Goal: Information Seeking & Learning: Learn about a topic

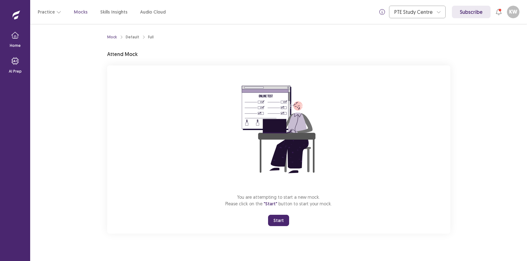
click at [275, 219] on button "Start" at bounding box center [278, 220] width 21 height 11
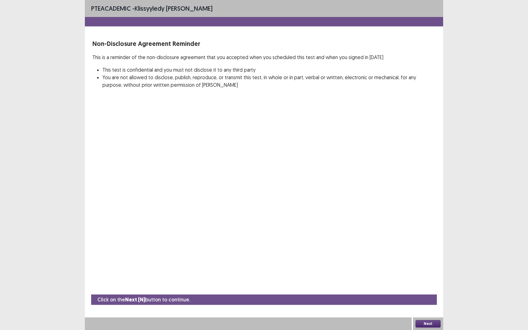
click at [427, 261] on button "Next" at bounding box center [428, 324] width 25 height 8
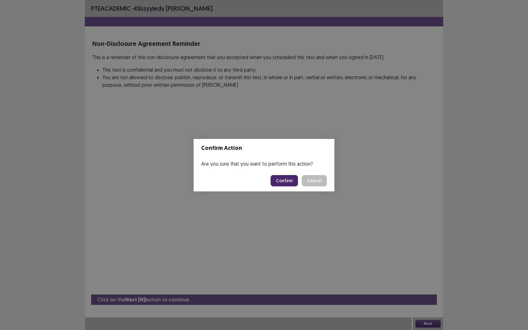
click at [283, 184] on button "Confirm" at bounding box center [284, 180] width 27 height 11
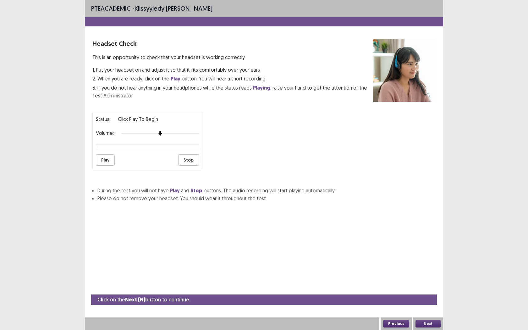
click at [107, 158] on button "Play" at bounding box center [105, 159] width 19 height 11
click at [424, 261] on button "Next" at bounding box center [428, 324] width 25 height 8
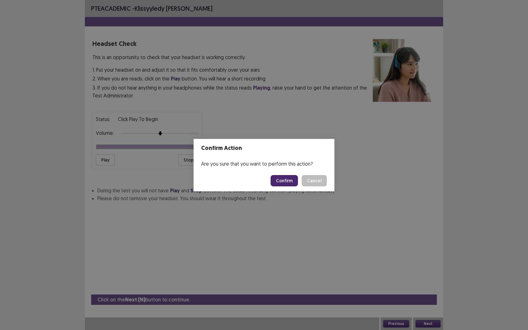
click at [287, 180] on button "Confirm" at bounding box center [284, 180] width 27 height 11
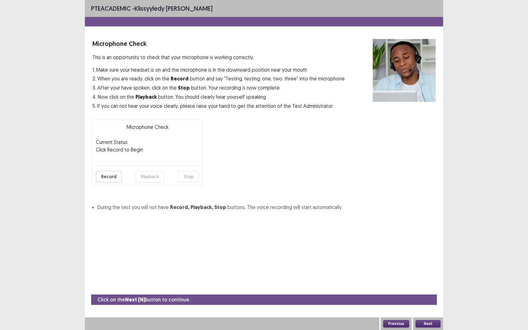
click at [110, 175] on button "Record" at bounding box center [109, 176] width 26 height 11
click at [193, 178] on button "Stop" at bounding box center [188, 176] width 21 height 11
click at [115, 174] on button "Record" at bounding box center [109, 176] width 26 height 11
click at [194, 177] on button "Stop" at bounding box center [188, 176] width 21 height 11
click at [143, 176] on button "Playback" at bounding box center [150, 176] width 29 height 11
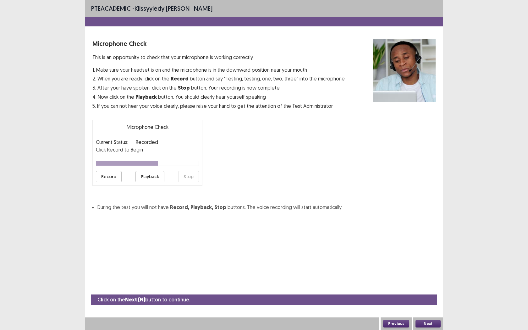
click at [435, 261] on button "Next" at bounding box center [428, 324] width 25 height 8
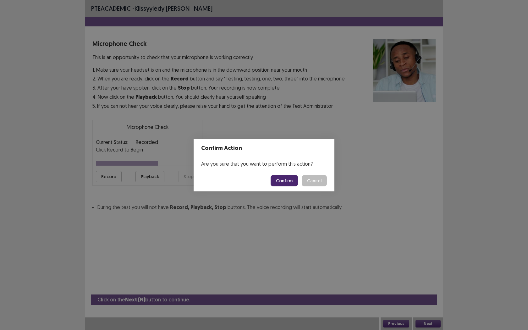
click at [285, 185] on button "Confirm" at bounding box center [284, 180] width 27 height 11
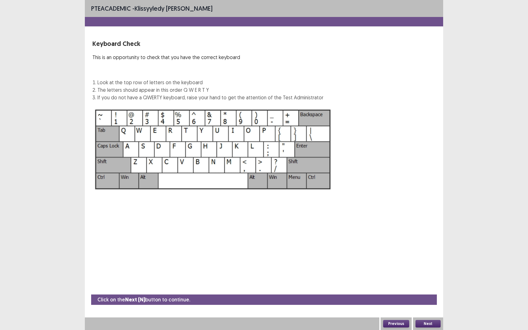
click at [435, 261] on button "Next" at bounding box center [428, 324] width 25 height 8
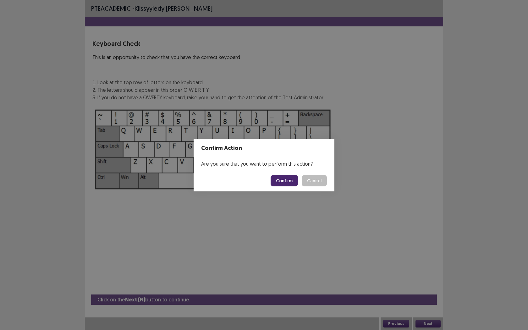
click at [287, 182] on button "Confirm" at bounding box center [284, 180] width 27 height 11
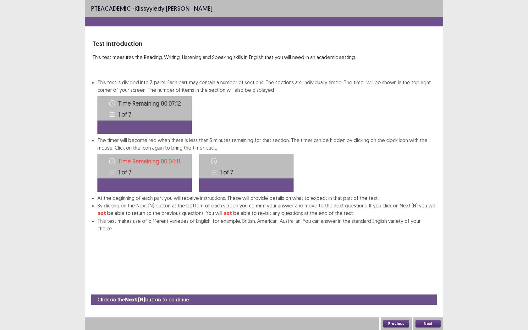
click at [424, 261] on button "Next" at bounding box center [428, 324] width 25 height 8
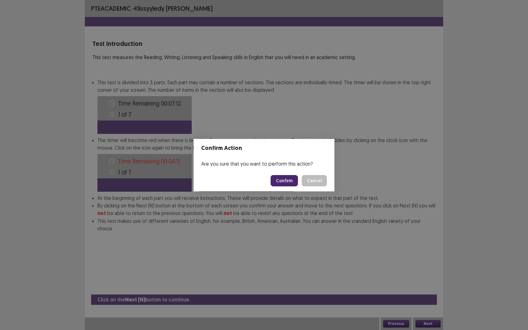
click at [281, 180] on button "Confirm" at bounding box center [284, 180] width 27 height 11
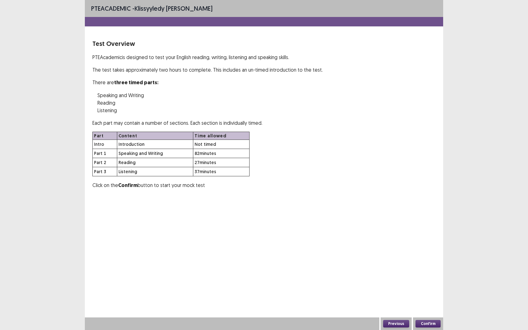
click at [428, 261] on button "Confirm" at bounding box center [428, 324] width 25 height 8
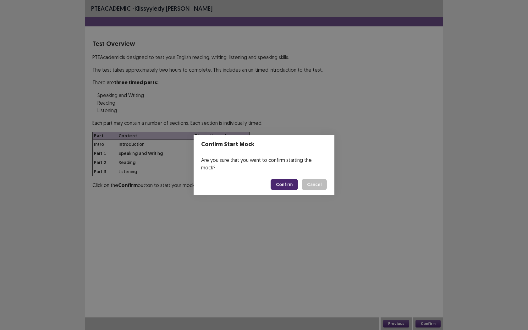
click at [291, 179] on button "Confirm" at bounding box center [284, 184] width 27 height 11
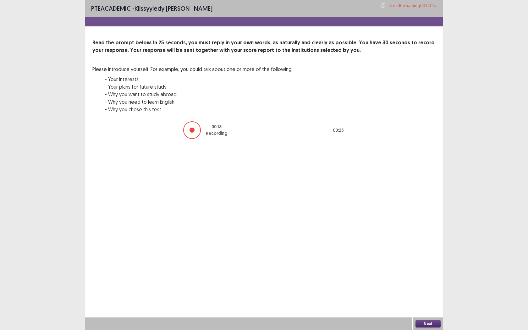
click at [432, 261] on button "Next" at bounding box center [428, 324] width 25 height 8
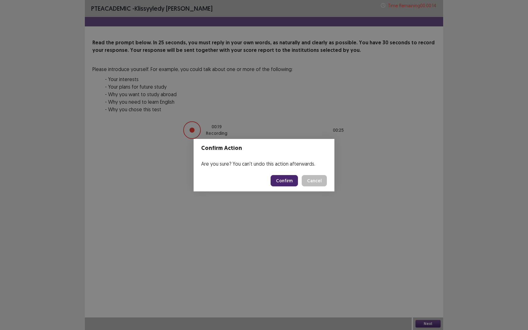
click at [285, 184] on button "Confirm" at bounding box center [284, 180] width 27 height 11
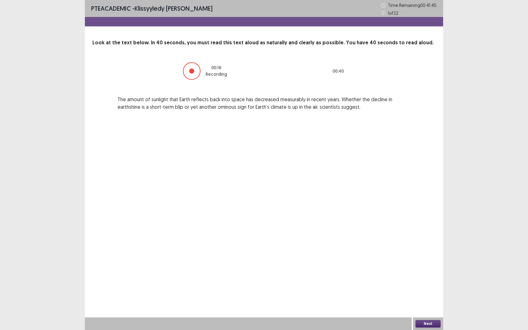
click at [423, 261] on button "Next" at bounding box center [428, 324] width 25 height 8
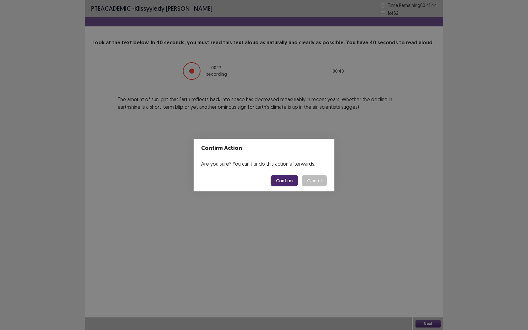
click at [290, 180] on button "Confirm" at bounding box center [284, 180] width 27 height 11
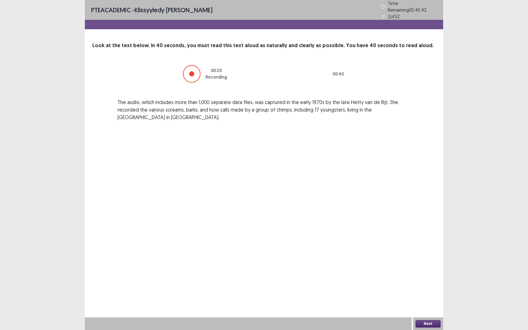
click at [432, 261] on button "Next" at bounding box center [428, 324] width 25 height 8
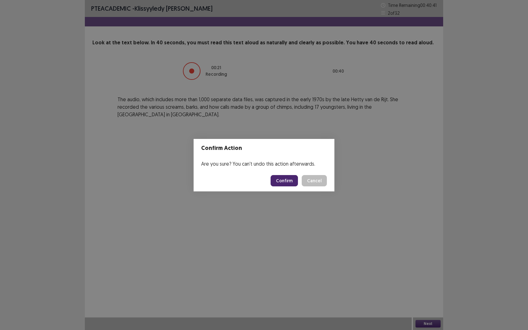
click at [286, 183] on button "Confirm" at bounding box center [284, 180] width 27 height 11
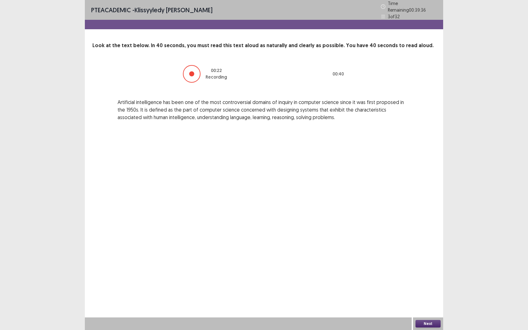
click at [428, 261] on button "Next" at bounding box center [428, 324] width 25 height 8
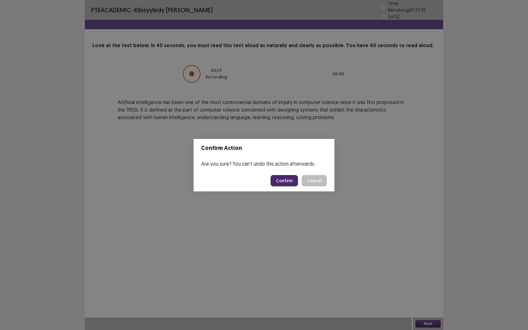
click at [285, 181] on button "Confirm" at bounding box center [284, 180] width 27 height 11
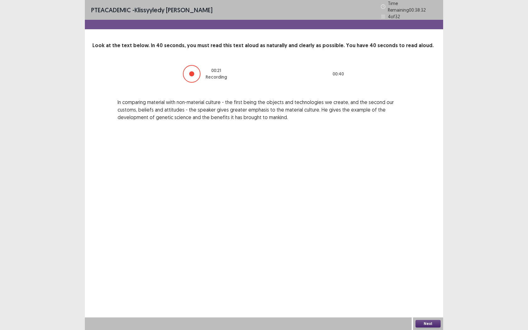
click at [430, 261] on button "Next" at bounding box center [428, 324] width 25 height 8
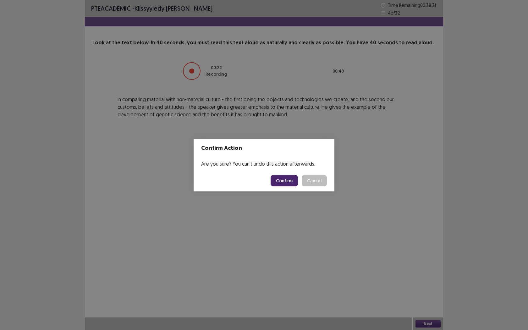
click at [297, 180] on button "Confirm" at bounding box center [284, 180] width 27 height 11
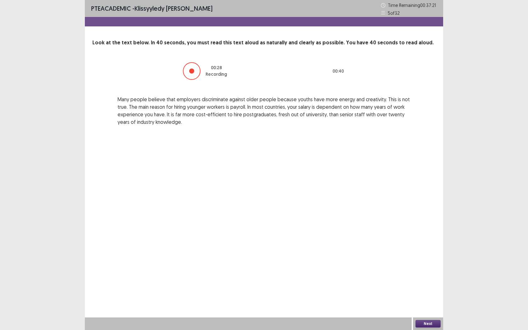
click at [426, 261] on button "Next" at bounding box center [428, 324] width 25 height 8
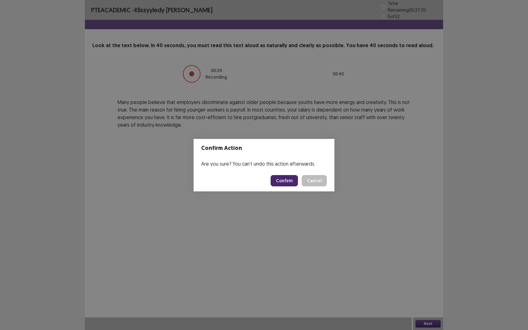
click at [291, 182] on button "Confirm" at bounding box center [284, 180] width 27 height 11
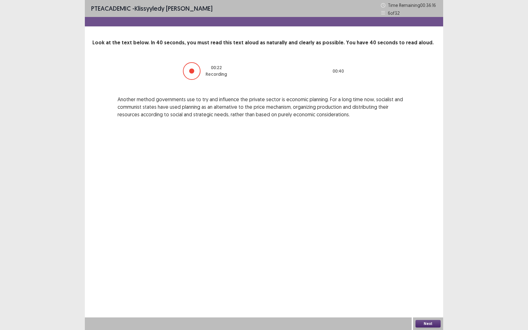
click at [418, 261] on button "Next" at bounding box center [428, 324] width 25 height 8
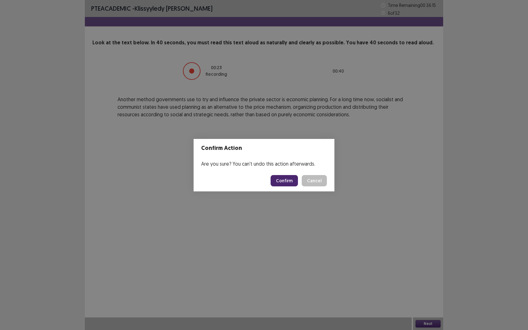
click at [278, 183] on button "Confirm" at bounding box center [284, 180] width 27 height 11
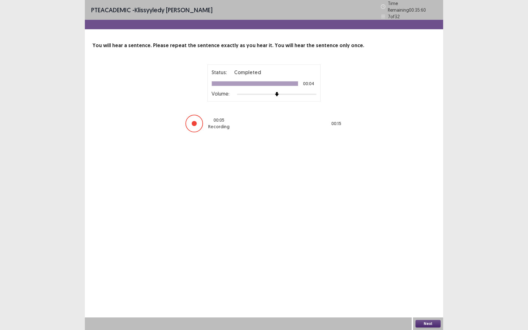
click at [432, 261] on button "Next" at bounding box center [428, 324] width 25 height 8
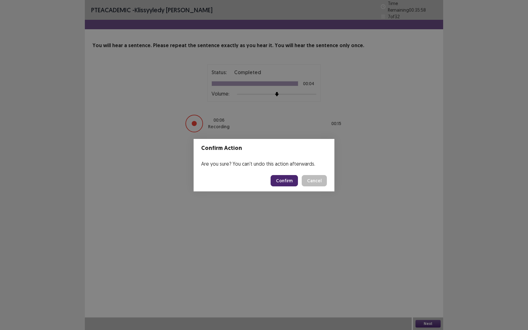
click at [291, 180] on button "Confirm" at bounding box center [284, 180] width 27 height 11
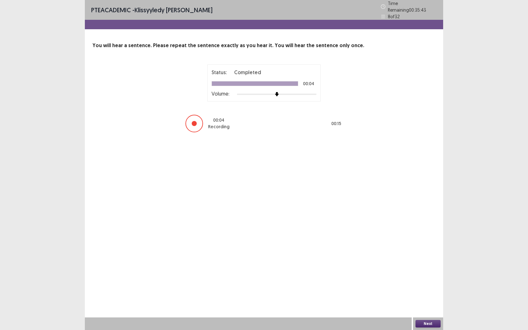
click at [423, 261] on button "Next" at bounding box center [428, 324] width 25 height 8
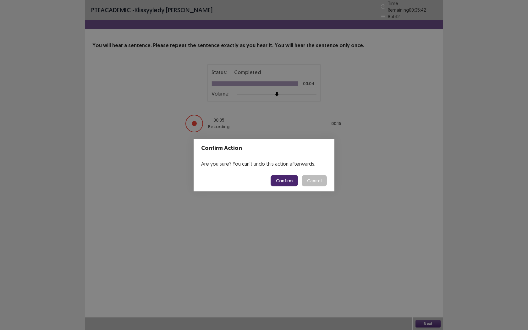
click at [284, 179] on button "Confirm" at bounding box center [284, 180] width 27 height 11
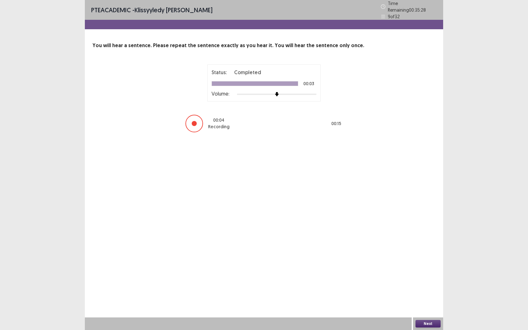
click at [429, 261] on button "Next" at bounding box center [428, 324] width 25 height 8
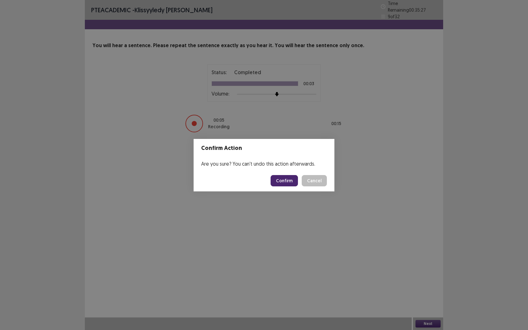
click at [285, 184] on button "Confirm" at bounding box center [284, 180] width 27 height 11
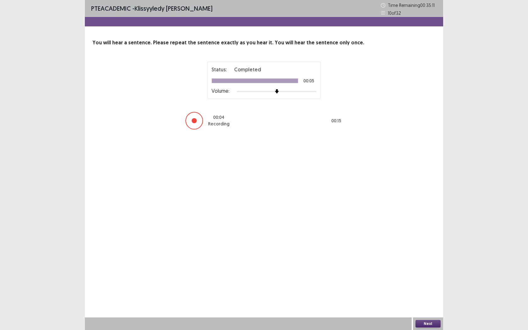
click at [426, 261] on button "Next" at bounding box center [428, 324] width 25 height 8
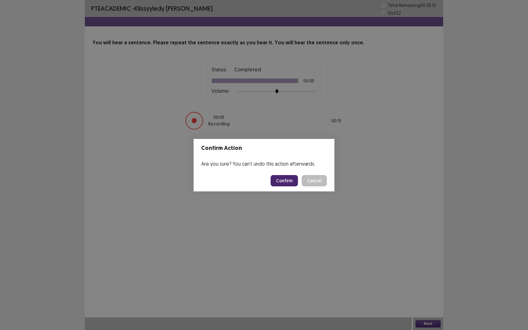
click at [288, 184] on button "Confirm" at bounding box center [284, 180] width 27 height 11
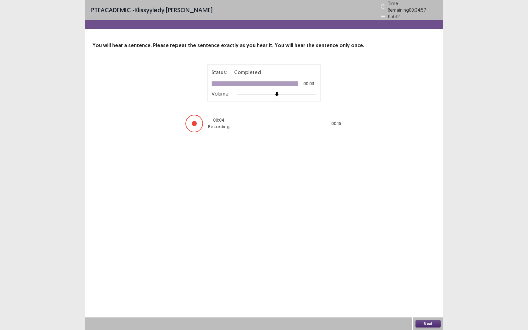
click at [422, 261] on button "Next" at bounding box center [428, 324] width 25 height 8
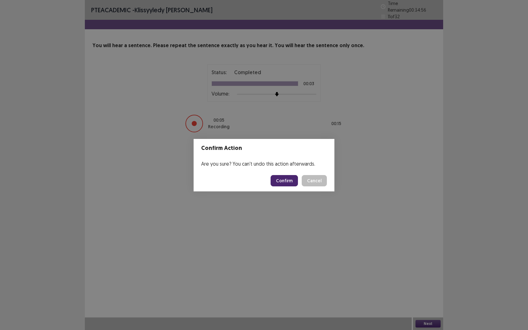
click at [285, 182] on button "Confirm" at bounding box center [284, 180] width 27 height 11
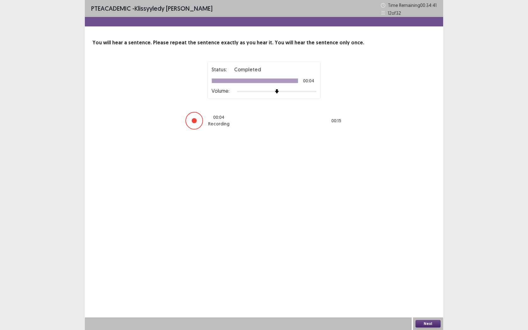
click at [427, 261] on button "Next" at bounding box center [428, 324] width 25 height 8
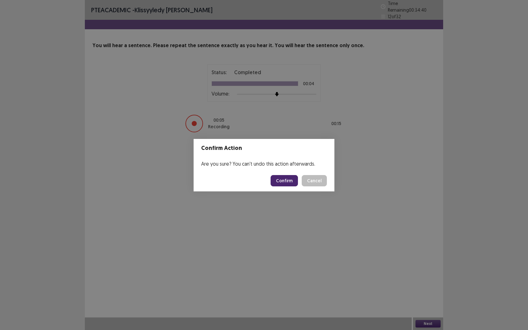
click at [291, 178] on button "Confirm" at bounding box center [284, 180] width 27 height 11
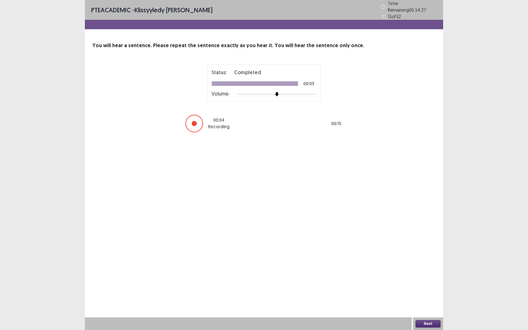
click at [431, 261] on button "Next" at bounding box center [428, 324] width 25 height 8
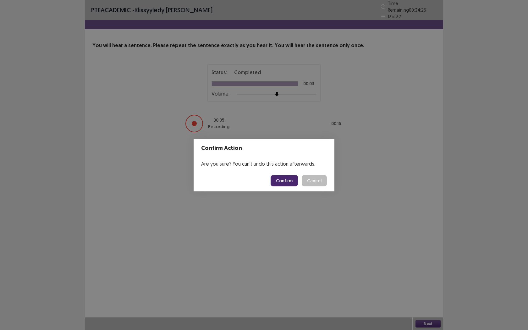
click at [285, 180] on button "Confirm" at bounding box center [284, 180] width 27 height 11
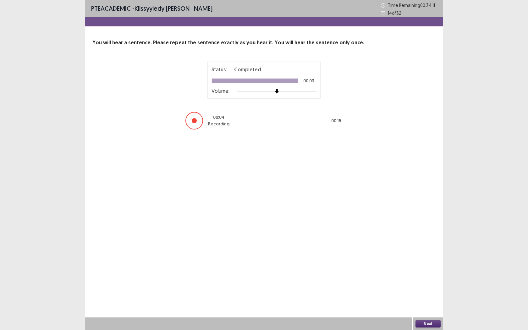
click at [424, 261] on button "Next" at bounding box center [428, 324] width 25 height 8
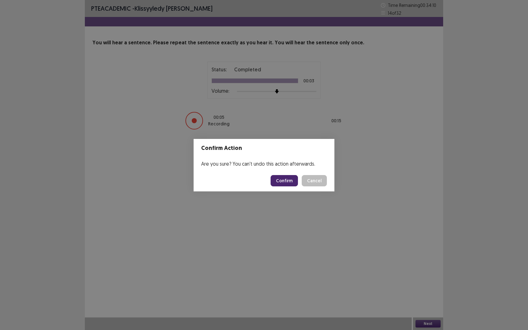
click at [285, 184] on button "Confirm" at bounding box center [284, 180] width 27 height 11
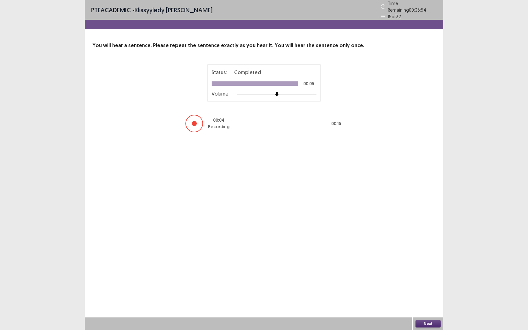
click at [431, 261] on button "Next" at bounding box center [428, 324] width 25 height 8
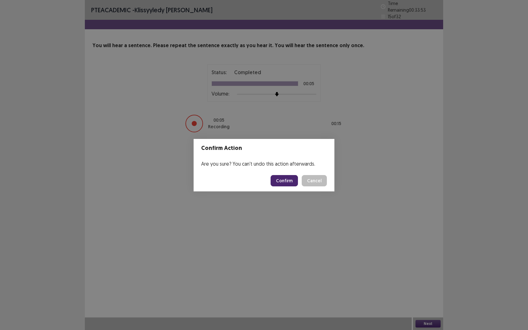
click at [287, 182] on button "Confirm" at bounding box center [284, 180] width 27 height 11
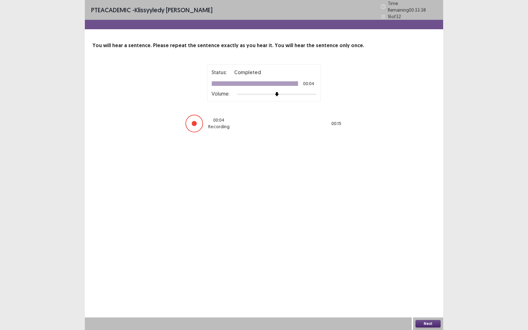
click at [432, 261] on button "Next" at bounding box center [428, 324] width 25 height 8
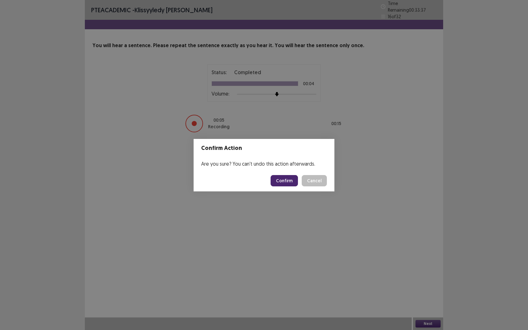
click at [283, 180] on button "Confirm" at bounding box center [284, 180] width 27 height 11
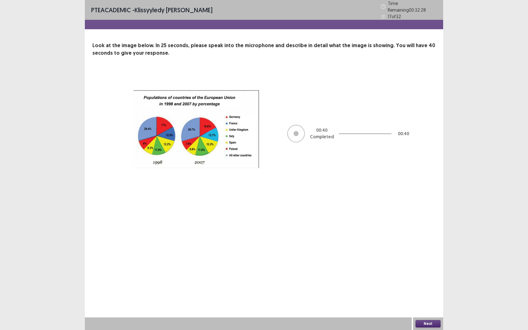
click at [425, 261] on button "Next" at bounding box center [428, 324] width 25 height 8
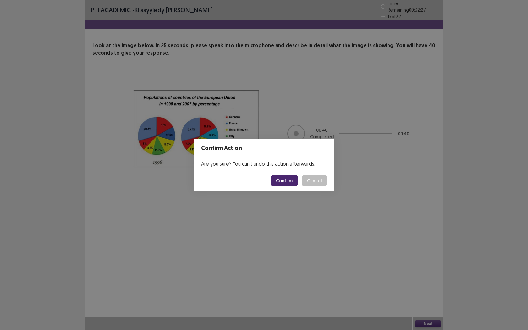
click at [281, 181] on button "Confirm" at bounding box center [284, 180] width 27 height 11
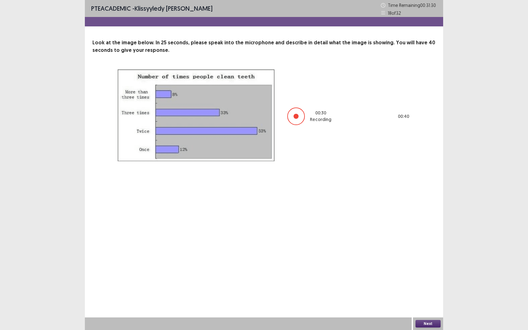
click at [429, 261] on button "Next" at bounding box center [428, 324] width 25 height 8
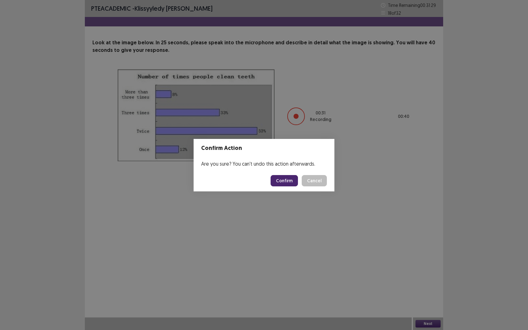
click at [287, 180] on button "Confirm" at bounding box center [284, 180] width 27 height 11
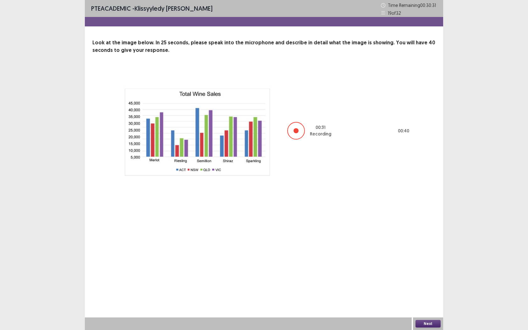
click at [425, 261] on button "Next" at bounding box center [428, 324] width 25 height 8
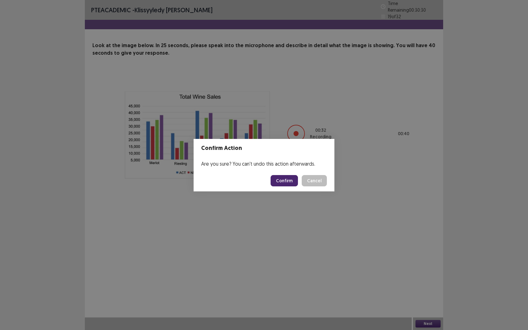
click at [291, 180] on button "Confirm" at bounding box center [284, 180] width 27 height 11
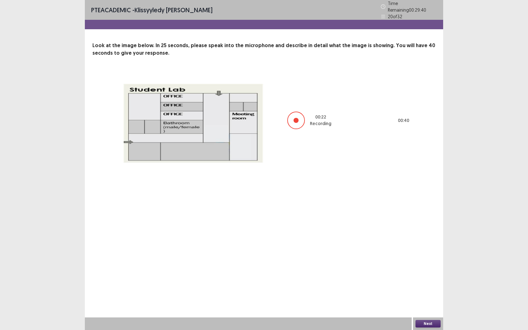
click at [428, 261] on button "Next" at bounding box center [428, 324] width 25 height 8
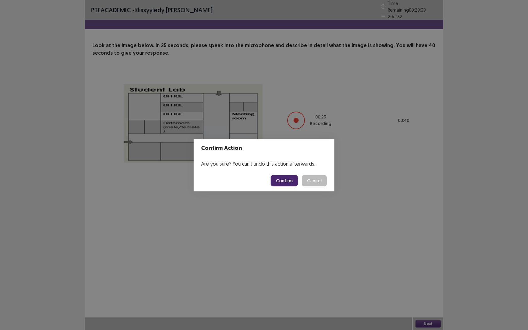
click at [287, 184] on button "Confirm" at bounding box center [284, 180] width 27 height 11
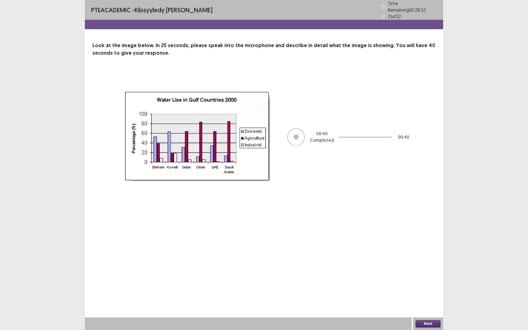
click at [429, 261] on button "Next" at bounding box center [428, 324] width 25 height 8
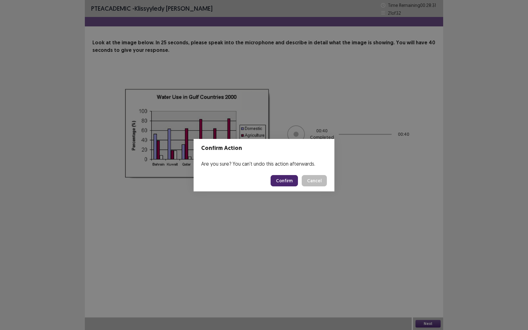
click at [291, 182] on button "Confirm" at bounding box center [284, 180] width 27 height 11
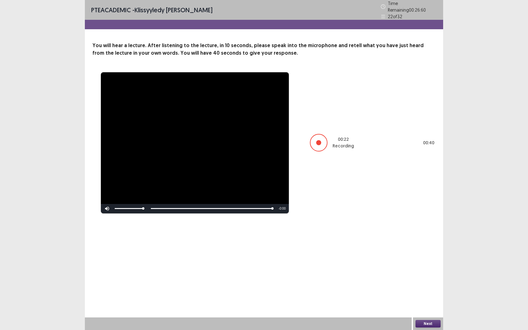
click at [428, 261] on button "Next" at bounding box center [428, 324] width 25 height 8
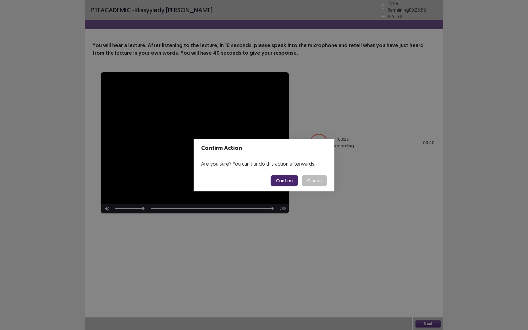
click at [284, 180] on button "Confirm" at bounding box center [284, 180] width 27 height 11
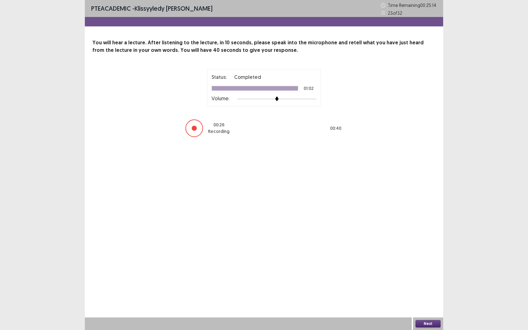
click at [433, 261] on button "Next" at bounding box center [428, 324] width 25 height 8
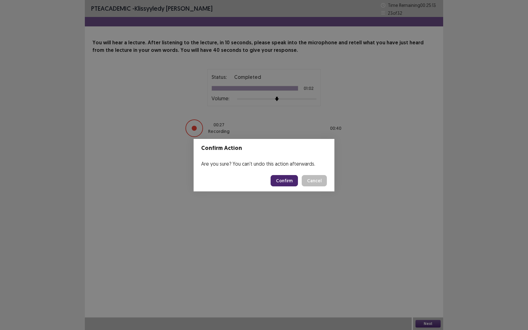
click at [288, 180] on button "Confirm" at bounding box center [284, 180] width 27 height 11
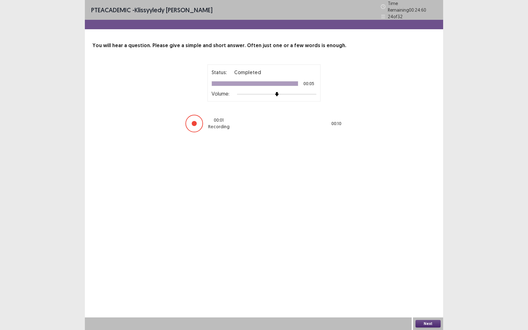
click at [434, 261] on button "Next" at bounding box center [428, 324] width 25 height 8
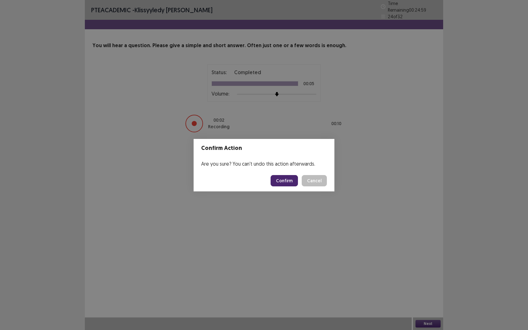
click at [295, 185] on button "Confirm" at bounding box center [284, 180] width 27 height 11
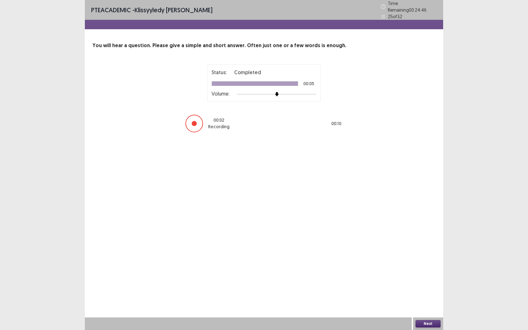
click at [425, 261] on button "Next" at bounding box center [428, 324] width 25 height 8
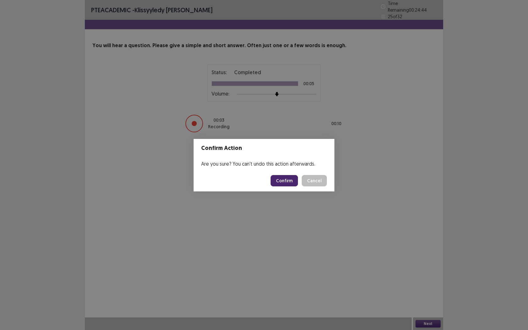
click at [283, 184] on button "Confirm" at bounding box center [284, 180] width 27 height 11
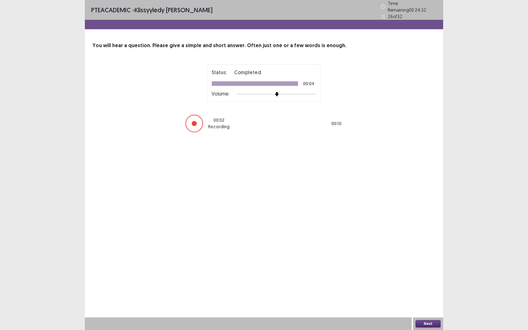
click at [429, 261] on button "Next" at bounding box center [428, 324] width 25 height 8
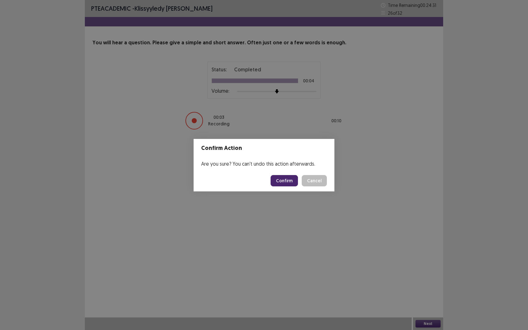
click at [283, 180] on button "Confirm" at bounding box center [284, 180] width 27 height 11
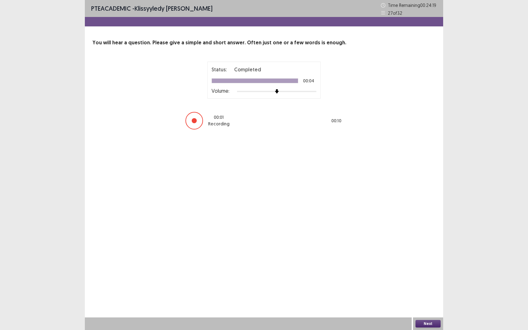
click at [430, 261] on button "Next" at bounding box center [428, 324] width 25 height 8
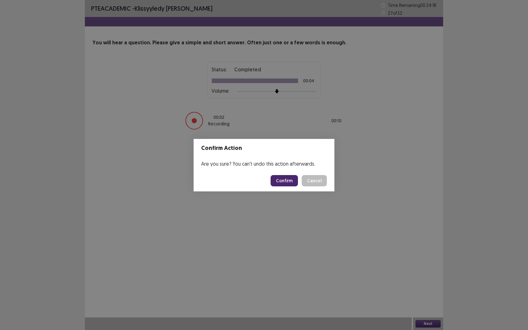
click at [294, 182] on button "Confirm" at bounding box center [284, 180] width 27 height 11
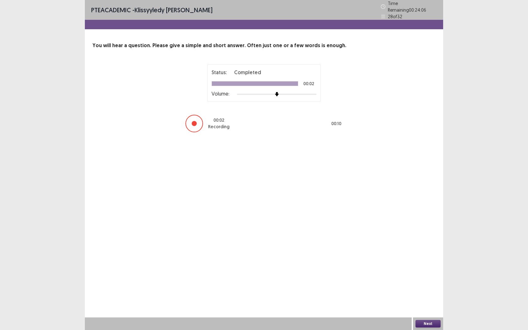
click at [418, 261] on button "Next" at bounding box center [428, 324] width 25 height 8
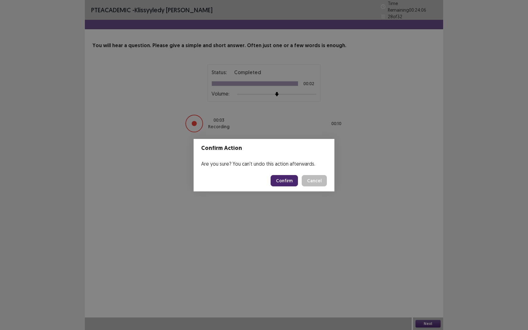
click at [286, 182] on button "Confirm" at bounding box center [284, 180] width 27 height 11
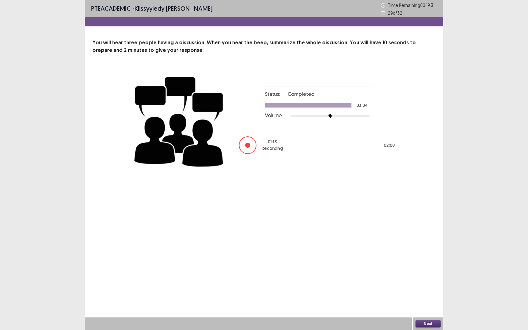
click at [435, 261] on button "Next" at bounding box center [428, 324] width 25 height 8
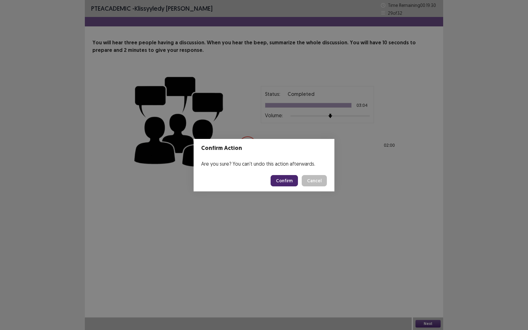
click at [286, 181] on button "Confirm" at bounding box center [284, 180] width 27 height 11
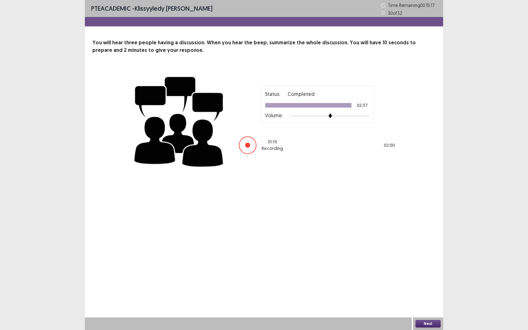
click at [434, 261] on button "Next" at bounding box center [428, 324] width 25 height 8
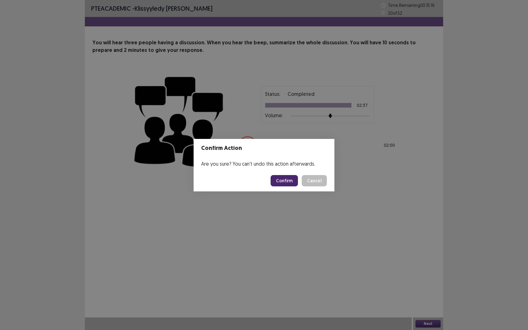
click at [286, 179] on button "Confirm" at bounding box center [284, 180] width 27 height 11
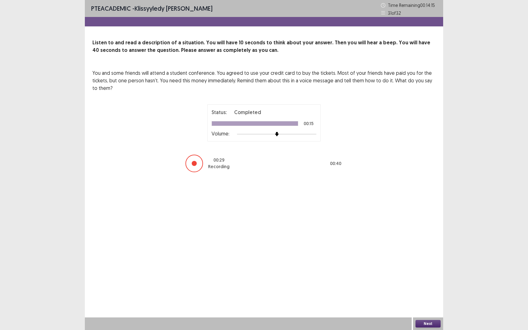
click at [433, 261] on button "Next" at bounding box center [428, 324] width 25 height 8
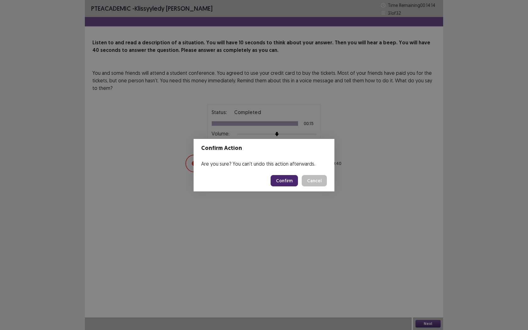
click at [285, 185] on button "Confirm" at bounding box center [284, 180] width 27 height 11
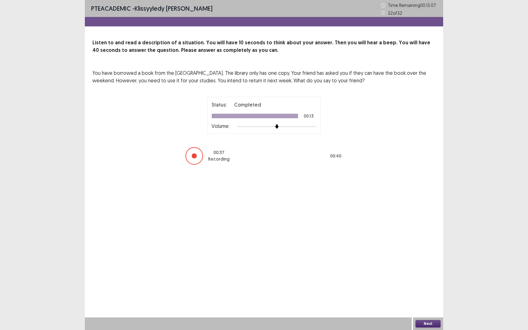
click at [425, 261] on button "Next" at bounding box center [428, 324] width 25 height 8
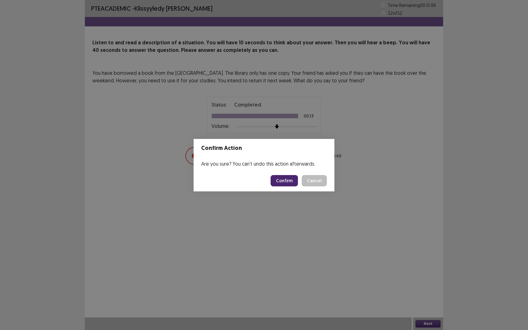
click at [289, 182] on button "Confirm" at bounding box center [284, 180] width 27 height 11
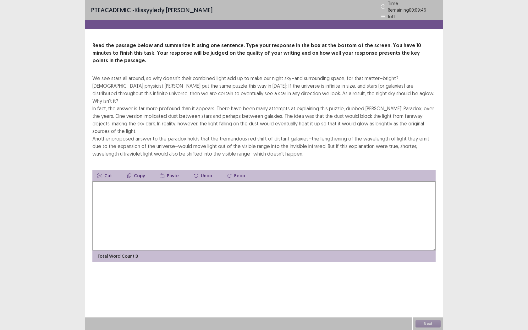
click at [202, 182] on textarea at bounding box center [263, 215] width 343 height 69
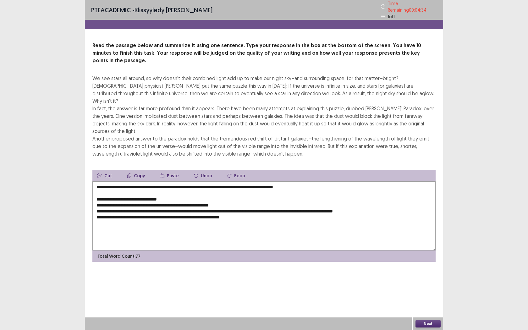
click at [96, 181] on textarea "**********" at bounding box center [263, 215] width 343 height 69
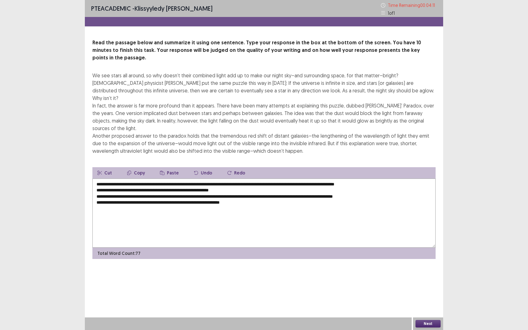
click at [94, 179] on textarea "**********" at bounding box center [263, 213] width 343 height 69
click at [214, 179] on textarea "**********" at bounding box center [263, 213] width 343 height 69
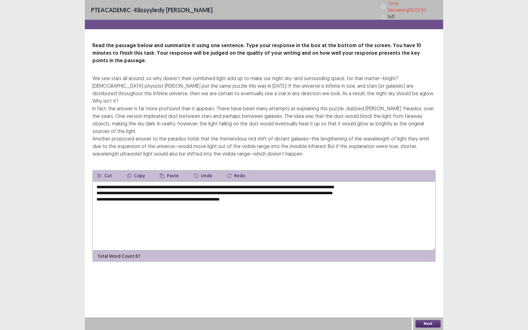
click at [97, 181] on textarea "**********" at bounding box center [263, 215] width 343 height 69
click at [95, 181] on textarea "**********" at bounding box center [263, 215] width 343 height 69
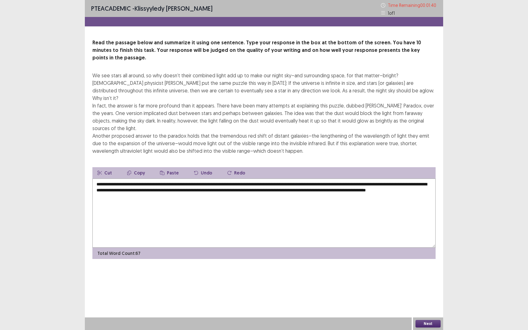
click at [390, 179] on textarea "**********" at bounding box center [263, 213] width 343 height 69
click at [414, 179] on textarea "**********" at bounding box center [263, 213] width 343 height 69
click at [96, 179] on textarea "**********" at bounding box center [263, 213] width 343 height 69
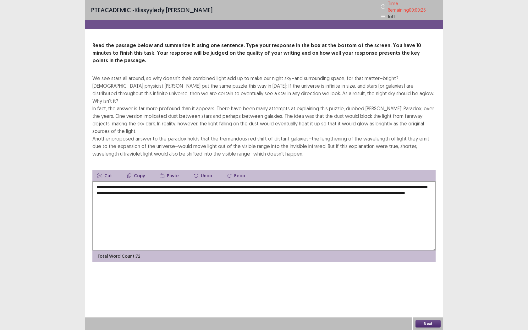
click at [95, 181] on textarea "**********" at bounding box center [263, 215] width 343 height 69
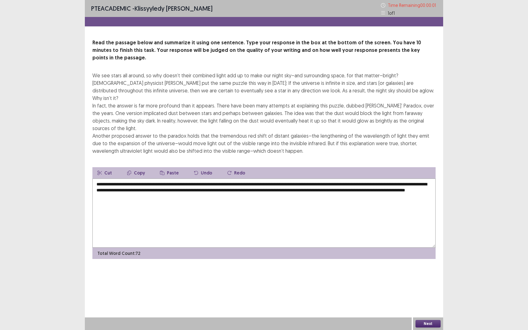
type textarea "**********"
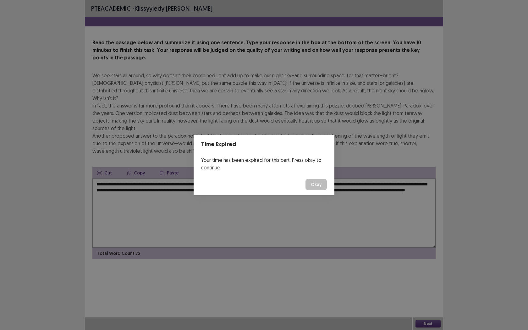
click at [312, 178] on footer "Okay" at bounding box center [264, 184] width 141 height 21
click at [320, 188] on button "Okay" at bounding box center [316, 184] width 21 height 11
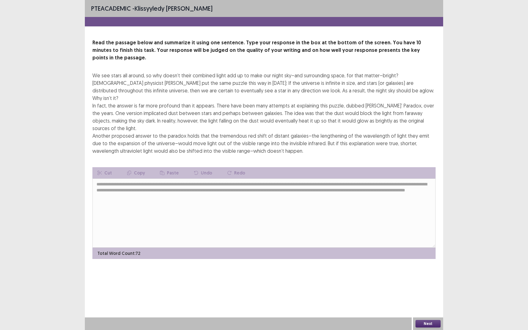
click at [428, 261] on button "Next" at bounding box center [428, 324] width 25 height 8
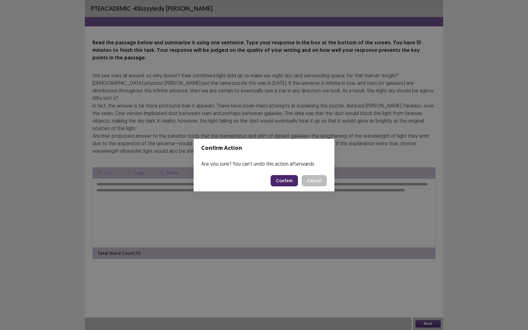
click at [287, 184] on button "Confirm" at bounding box center [284, 180] width 27 height 11
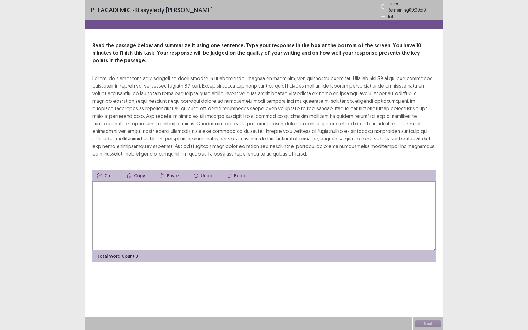
click at [272, 221] on textarea at bounding box center [263, 215] width 343 height 69
click at [131, 196] on textarea at bounding box center [263, 215] width 343 height 69
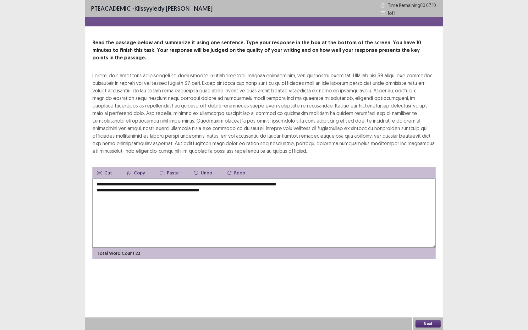
click at [97, 184] on textarea "**********" at bounding box center [263, 213] width 343 height 69
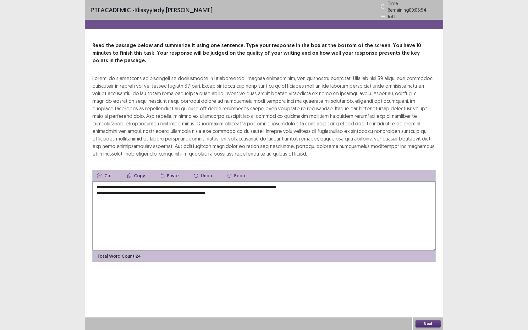
drag, startPoint x: 234, startPoint y: 187, endPoint x: 236, endPoint y: 181, distance: 6.0
click at [234, 187] on textarea "**********" at bounding box center [263, 215] width 343 height 69
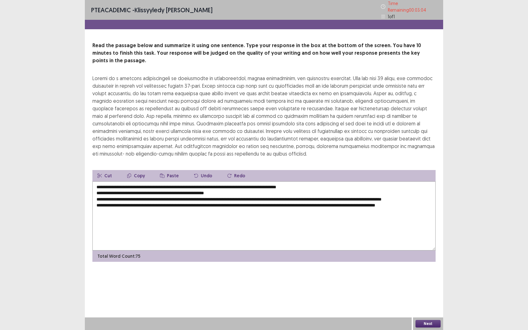
drag, startPoint x: 94, startPoint y: 185, endPoint x: 89, endPoint y: 186, distance: 4.7
click at [94, 185] on textarea "**********" at bounding box center [263, 215] width 343 height 69
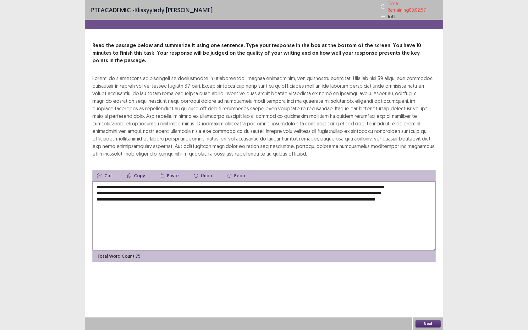
click at [94, 190] on textarea "**********" at bounding box center [263, 215] width 343 height 69
click at [97, 195] on textarea "**********" at bounding box center [263, 215] width 343 height 69
drag, startPoint x: 245, startPoint y: 189, endPoint x: 252, endPoint y: 190, distance: 7.6
click at [246, 190] on textarea "**********" at bounding box center [263, 215] width 343 height 69
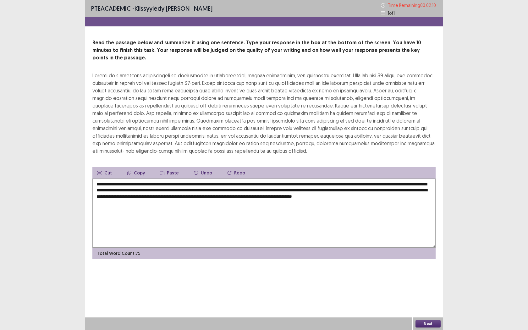
click at [97, 196] on textarea "**********" at bounding box center [263, 213] width 343 height 69
type textarea "**********"
click at [427, 261] on button "Next" at bounding box center [428, 324] width 25 height 8
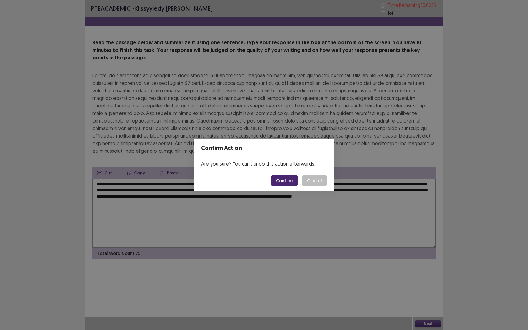
click at [282, 183] on button "Confirm" at bounding box center [284, 180] width 27 height 11
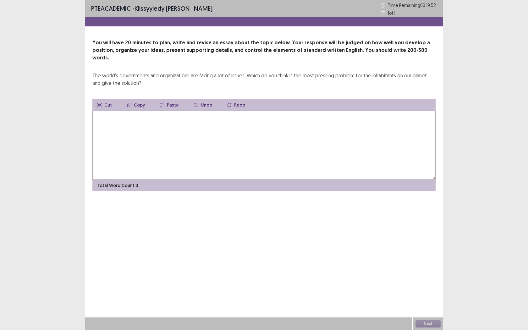
click at [249, 129] on textarea at bounding box center [263, 145] width 343 height 69
click at [129, 111] on textarea "**********" at bounding box center [263, 145] width 343 height 69
click at [249, 111] on textarea "**********" at bounding box center [263, 145] width 343 height 69
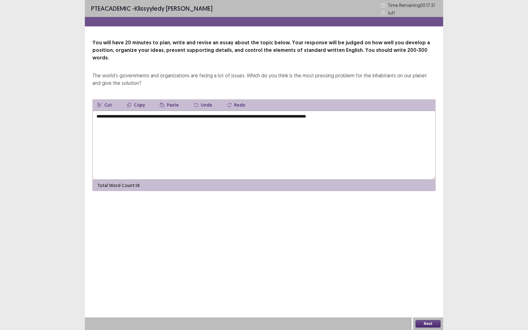
click at [121, 111] on textarea "**********" at bounding box center [263, 145] width 343 height 69
click at [357, 111] on textarea "**********" at bounding box center [263, 145] width 343 height 69
drag, startPoint x: 135, startPoint y: 109, endPoint x: 182, endPoint y: 108, distance: 47.8
click at [182, 111] on textarea "**********" at bounding box center [263, 145] width 343 height 69
click at [249, 134] on textarea "**********" at bounding box center [263, 145] width 343 height 69
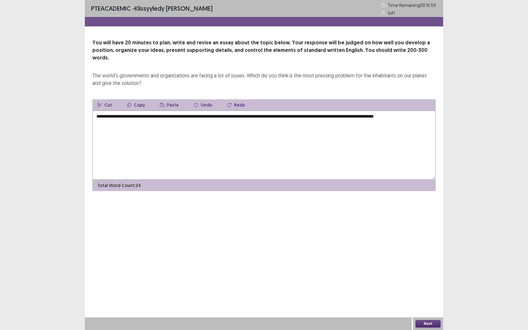
drag, startPoint x: 135, startPoint y: 109, endPoint x: 264, endPoint y: 111, distance: 129.2
click at [265, 111] on textarea "**********" at bounding box center [263, 145] width 343 height 69
click at [429, 111] on textarea "**********" at bounding box center [263, 145] width 343 height 69
paste textarea "**********"
click at [105, 115] on textarea "**********" at bounding box center [263, 145] width 343 height 69
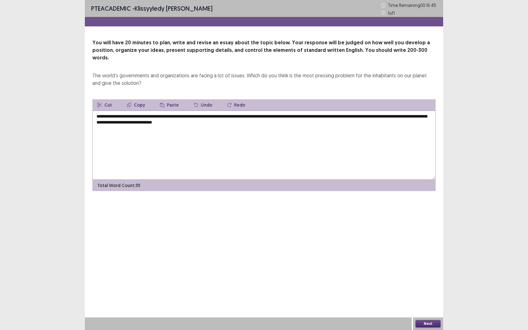
click at [236, 116] on textarea "**********" at bounding box center [263, 145] width 343 height 69
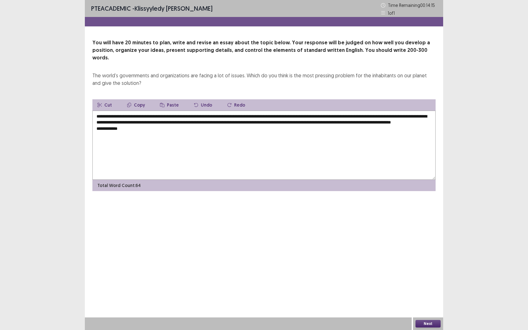
drag, startPoint x: 134, startPoint y: 109, endPoint x: 267, endPoint y: 128, distance: 134.7
click at [256, 111] on textarea "**********" at bounding box center [263, 145] width 343 height 69
click at [210, 146] on textarea "**********" at bounding box center [263, 145] width 343 height 69
drag, startPoint x: 134, startPoint y: 109, endPoint x: 264, endPoint y: 109, distance: 129.5
click at [264, 111] on textarea "**********" at bounding box center [263, 145] width 343 height 69
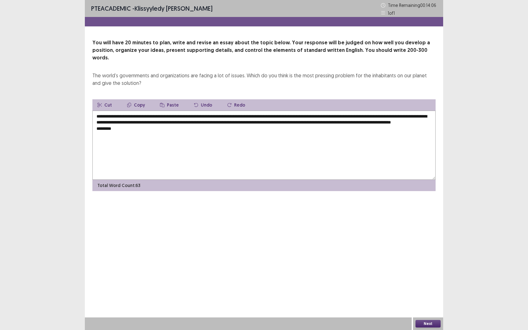
paste textarea "********"
drag, startPoint x: 108, startPoint y: 127, endPoint x: 131, endPoint y: 127, distance: 22.6
click at [129, 128] on textarea "**********" at bounding box center [263, 145] width 343 height 69
drag, startPoint x: 134, startPoint y: 109, endPoint x: 265, endPoint y: 110, distance: 130.8
click at [265, 111] on textarea "**********" at bounding box center [263, 145] width 343 height 69
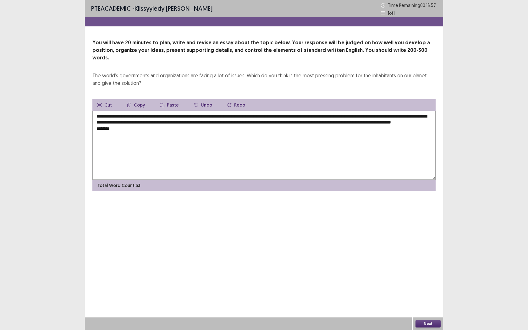
click at [115, 129] on textarea "**********" at bounding box center [263, 145] width 343 height 69
paste textarea "**********"
click at [108, 128] on textarea "**********" at bounding box center [263, 145] width 343 height 69
click at [269, 122] on textarea "**********" at bounding box center [263, 145] width 343 height 69
click at [269, 131] on textarea "**********" at bounding box center [263, 145] width 343 height 69
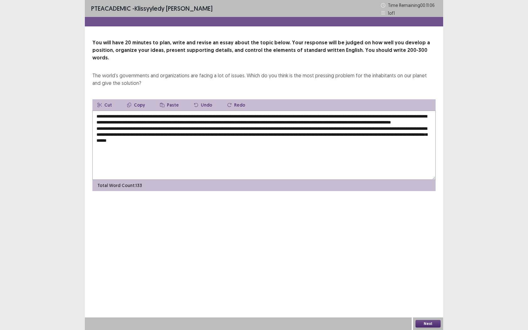
drag, startPoint x: 110, startPoint y: 128, endPoint x: 239, endPoint y: 125, distance: 128.9
click at [240, 127] on textarea "**********" at bounding box center [263, 145] width 343 height 69
click at [270, 143] on textarea "**********" at bounding box center [263, 145] width 343 height 69
paste textarea "**********"
click at [256, 139] on textarea "**********" at bounding box center [263, 145] width 343 height 69
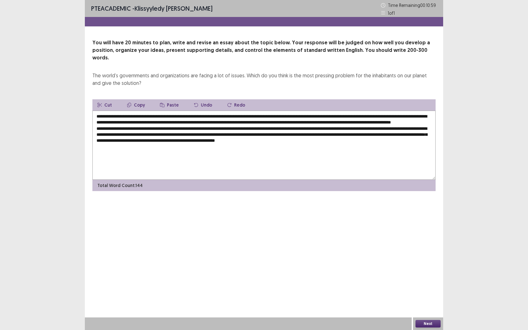
click at [404, 140] on textarea "**********" at bounding box center [263, 145] width 343 height 69
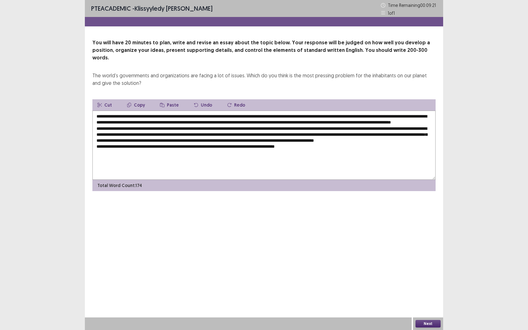
click at [172, 151] on textarea at bounding box center [263, 145] width 343 height 69
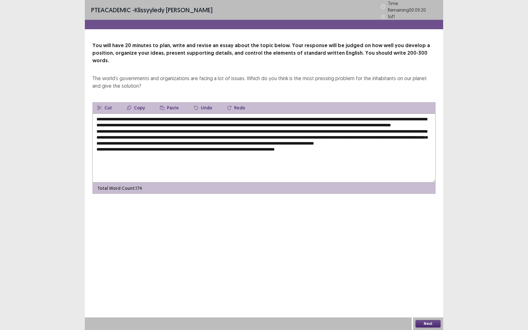
click at [174, 152] on textarea at bounding box center [263, 148] width 343 height 69
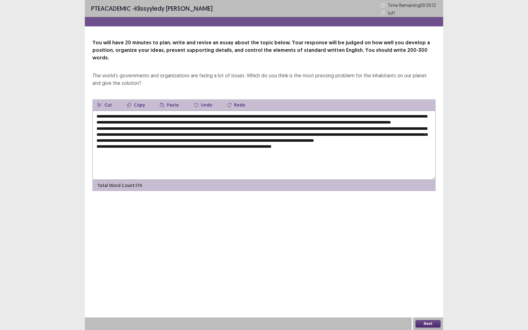
click at [326, 154] on textarea at bounding box center [263, 145] width 343 height 69
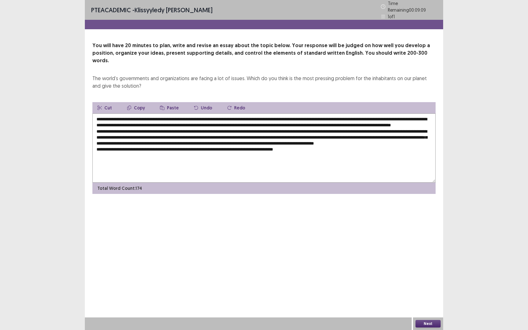
click at [261, 152] on textarea at bounding box center [263, 148] width 343 height 69
click at [338, 154] on textarea at bounding box center [263, 148] width 343 height 69
click at [319, 152] on textarea at bounding box center [263, 148] width 343 height 69
click at [369, 151] on textarea at bounding box center [263, 148] width 343 height 69
click at [362, 152] on textarea at bounding box center [263, 148] width 343 height 69
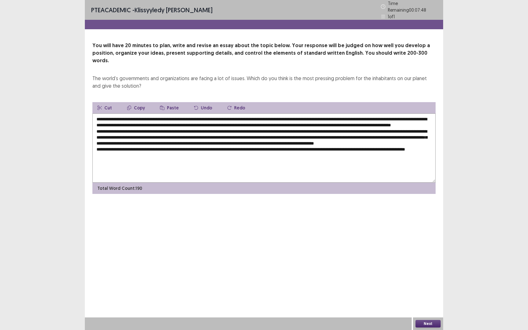
click at [178, 158] on textarea at bounding box center [263, 148] width 343 height 69
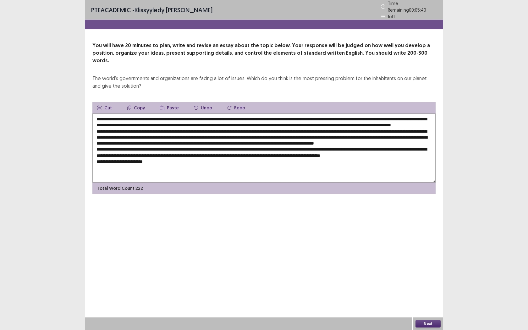
drag, startPoint x: 97, startPoint y: 115, endPoint x: 216, endPoint y: 111, distance: 119.5
click at [227, 116] on textarea at bounding box center [263, 148] width 343 height 69
drag, startPoint x: 96, startPoint y: 117, endPoint x: 229, endPoint y: 116, distance: 133.6
click at [229, 116] on textarea at bounding box center [263, 148] width 343 height 69
click at [158, 168] on textarea at bounding box center [263, 148] width 343 height 69
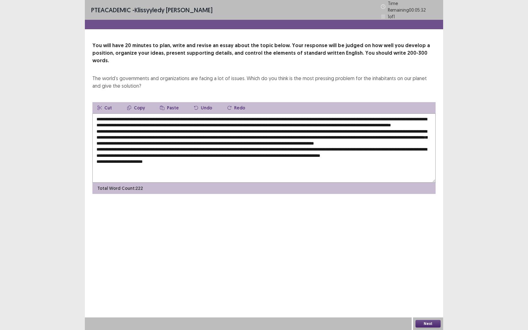
paste textarea "**********"
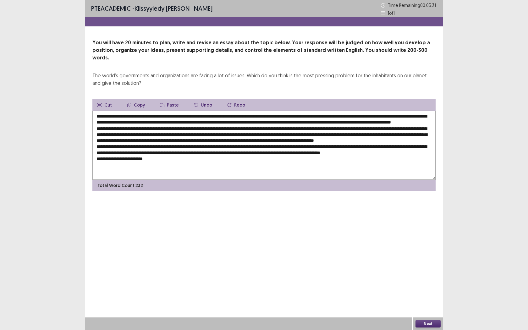
click at [153, 168] on textarea at bounding box center [263, 145] width 343 height 69
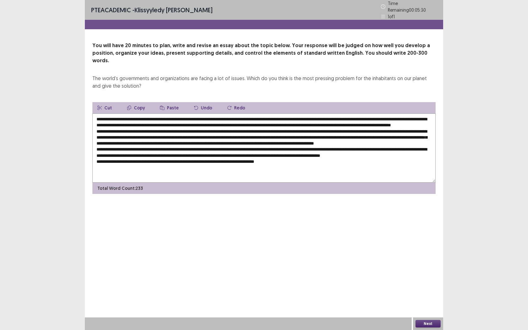
click at [297, 171] on textarea at bounding box center [263, 148] width 343 height 69
click at [196, 121] on textarea at bounding box center [263, 148] width 343 height 69
click at [138, 122] on textarea at bounding box center [263, 148] width 343 height 69
click at [235, 123] on textarea at bounding box center [263, 148] width 343 height 69
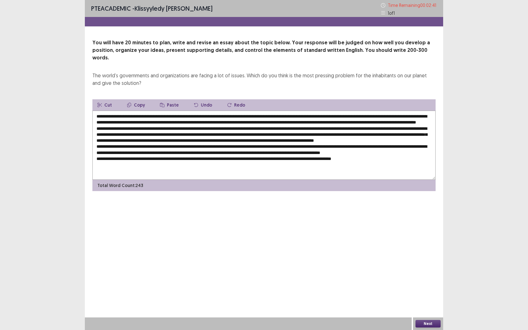
click at [150, 134] on textarea at bounding box center [263, 145] width 343 height 69
click at [148, 134] on textarea at bounding box center [263, 145] width 343 height 69
click at [175, 140] on textarea at bounding box center [263, 145] width 343 height 69
click at [236, 140] on textarea at bounding box center [263, 145] width 343 height 69
click at [429, 140] on textarea at bounding box center [263, 145] width 343 height 69
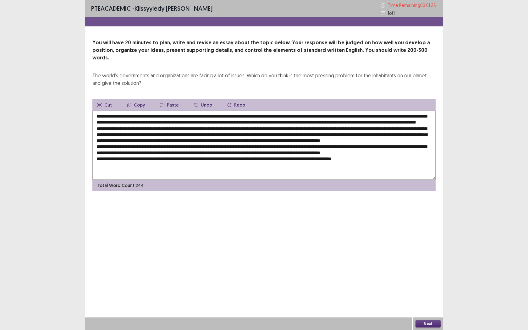
click at [232, 151] on textarea at bounding box center [263, 145] width 343 height 69
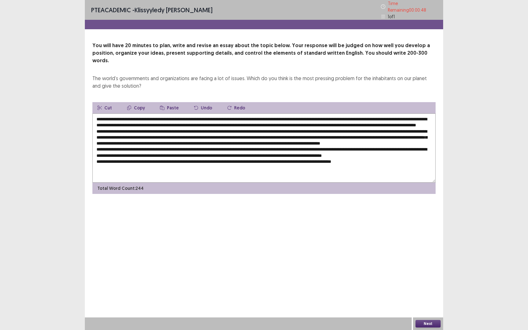
click at [359, 157] on textarea at bounding box center [263, 148] width 343 height 69
click at [171, 166] on textarea at bounding box center [263, 148] width 343 height 69
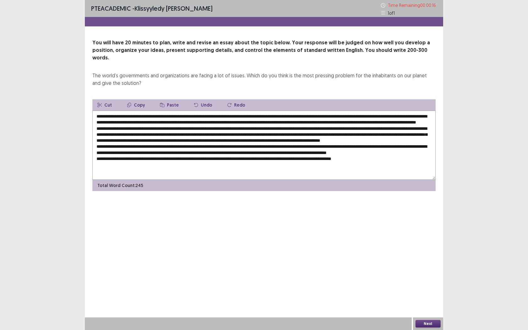
click at [319, 149] on textarea at bounding box center [263, 145] width 343 height 69
type textarea "**********"
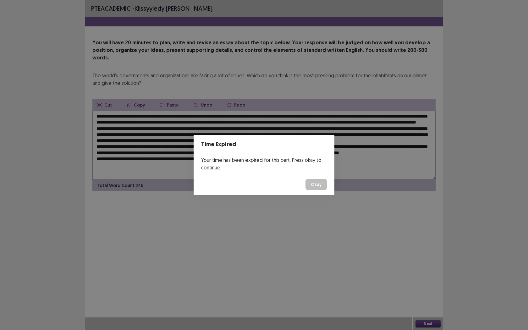
click at [321, 186] on button "Okay" at bounding box center [316, 184] width 21 height 11
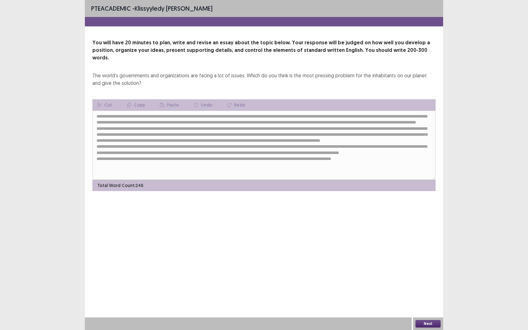
click at [434, 261] on div "PTE academic - Klissyyledy [PERSON_NAME] You will have 20 minutes to plan, writ…" at bounding box center [264, 165] width 358 height 330
click at [432, 261] on button "Next" at bounding box center [428, 324] width 25 height 8
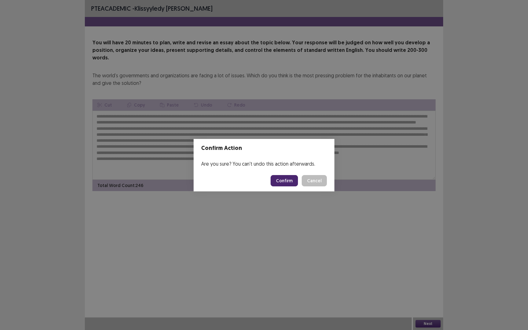
click at [293, 178] on button "Confirm" at bounding box center [284, 180] width 27 height 11
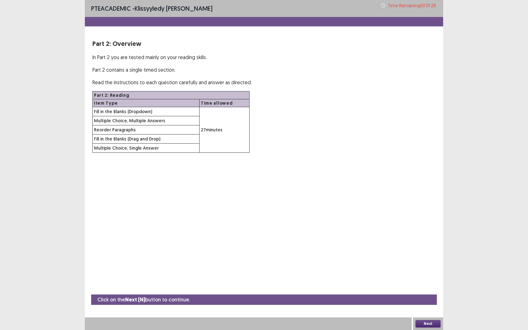
click at [432, 261] on div "Next" at bounding box center [428, 324] width 30 height 13
click at [431, 261] on button "Next" at bounding box center [428, 324] width 25 height 8
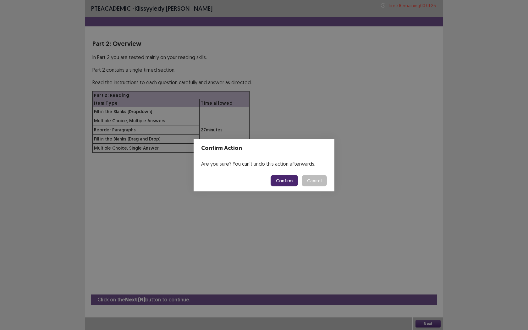
click at [285, 184] on button "Confirm" at bounding box center [284, 180] width 27 height 11
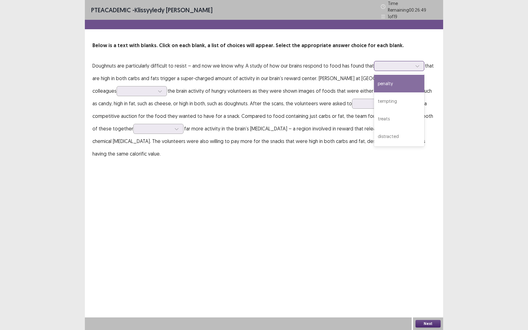
click at [394, 66] on div at bounding box center [396, 66] width 33 height 6
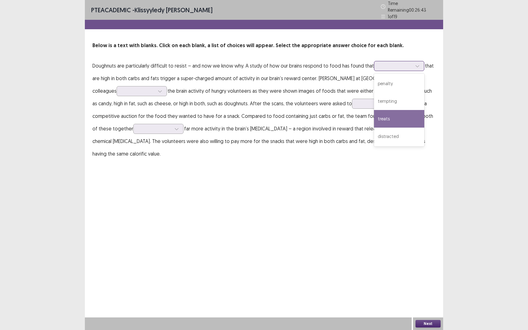
click at [402, 120] on div "treats" at bounding box center [399, 119] width 50 height 18
click at [383, 63] on div at bounding box center [396, 66] width 33 height 6
click at [402, 115] on div "treats" at bounding box center [399, 119] width 50 height 18
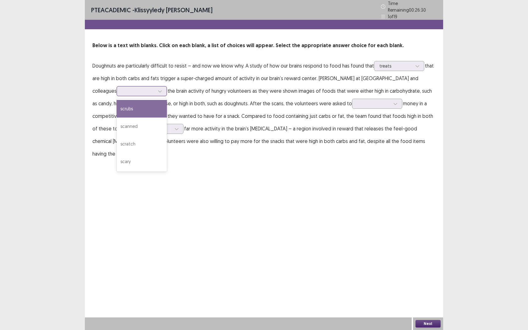
click at [131, 91] on div at bounding box center [138, 90] width 34 height 7
click at [117, 125] on div "scanned" at bounding box center [142, 127] width 50 height 18
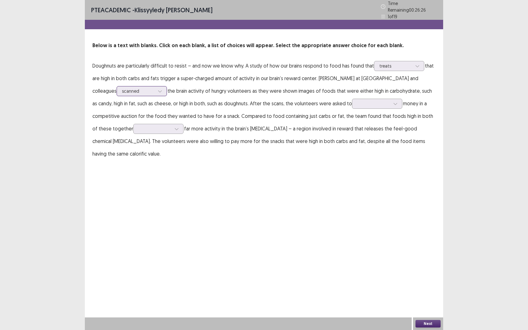
click at [128, 91] on div at bounding box center [138, 91] width 33 height 6
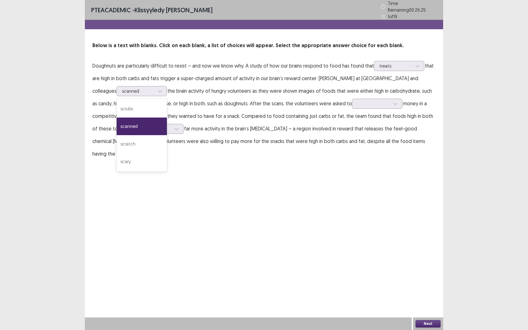
click at [229, 170] on div "PTE academic - Klissyyledy [PERSON_NAME] Time Remaining 00 : 26 : 25 1 of 19 Be…" at bounding box center [264, 165] width 358 height 330
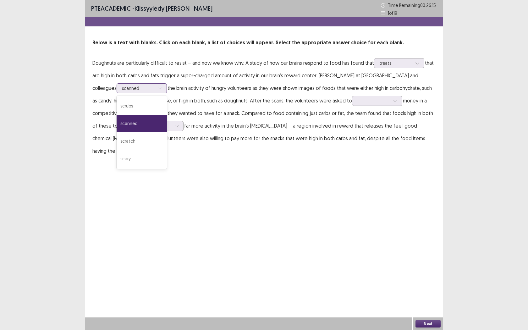
click at [125, 88] on div at bounding box center [138, 88] width 33 height 6
click at [221, 192] on div "PTE academic - Klissyyledy [PERSON_NAME] Time Remaining 00 : 26 : 13 1 of 19 Be…" at bounding box center [264, 165] width 358 height 330
click at [359, 103] on div at bounding box center [373, 101] width 33 height 6
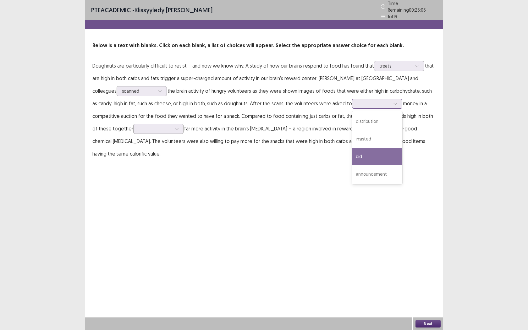
click at [361, 158] on div "bid" at bounding box center [377, 157] width 50 height 18
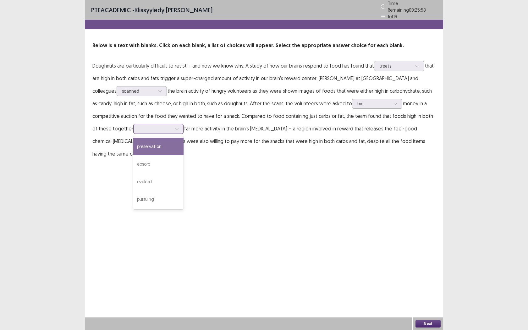
click at [150, 129] on div at bounding box center [155, 128] width 34 height 7
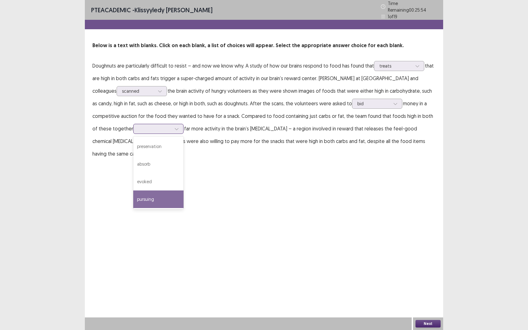
click at [145, 197] on div "pursuing" at bounding box center [158, 200] width 50 height 18
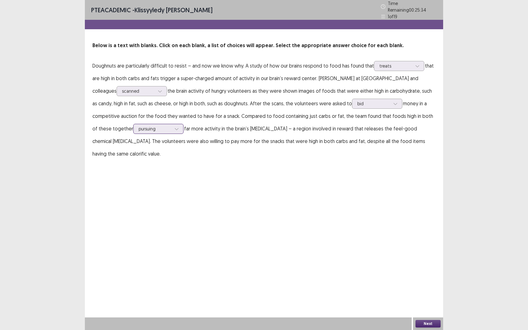
click at [145, 126] on div at bounding box center [155, 129] width 33 height 6
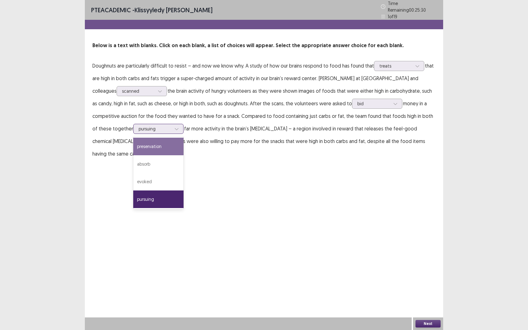
click at [147, 146] on div "preservation" at bounding box center [158, 147] width 50 height 18
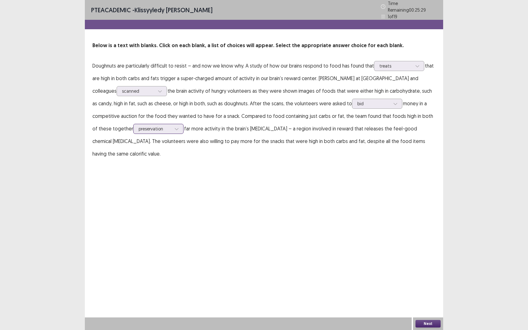
click at [175, 127] on icon at bounding box center [177, 129] width 4 height 4
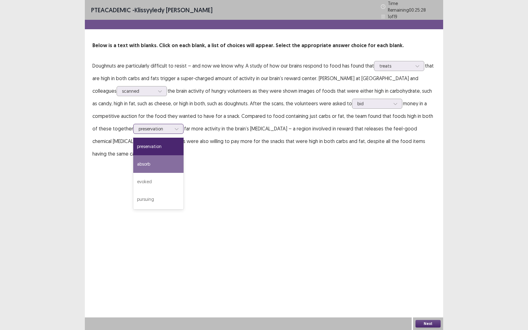
click at [133, 161] on div "absorb" at bounding box center [158, 164] width 50 height 18
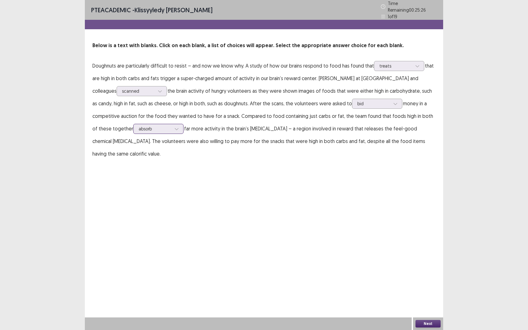
click at [151, 128] on div "absorb" at bounding box center [155, 128] width 34 height 9
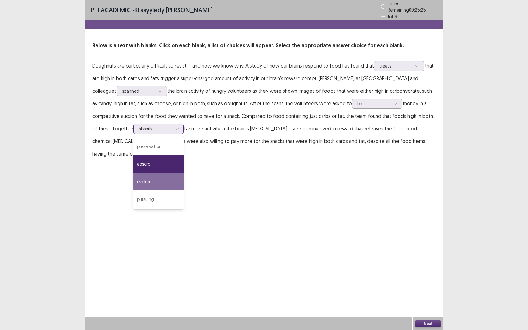
click at [138, 181] on div "evoked" at bounding box center [158, 182] width 50 height 18
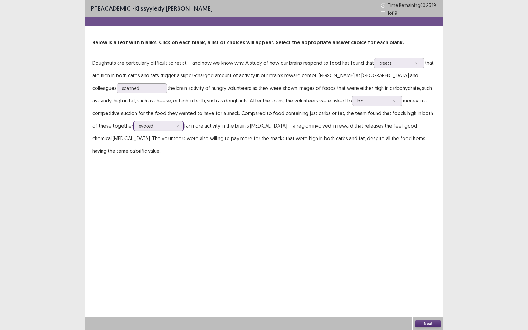
click at [172, 129] on div at bounding box center [176, 125] width 9 height 9
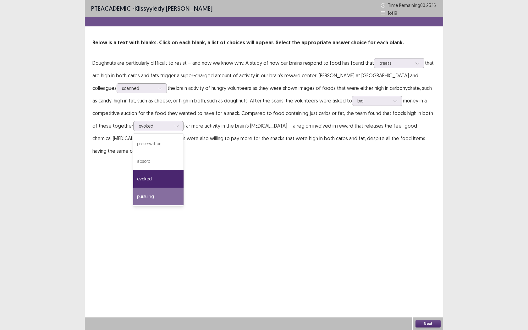
click at [366, 185] on div "PTE academic - Klissyyledy [PERSON_NAME] Time Remaining 00 : 25 : 16 1 of 19 Be…" at bounding box center [264, 165] width 358 height 330
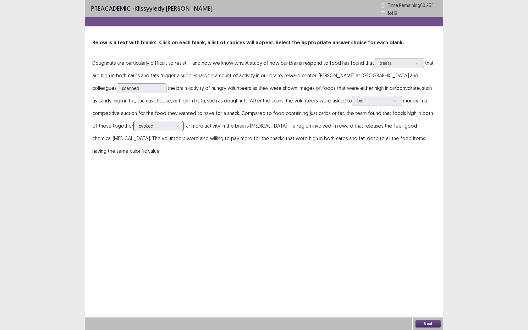
click at [143, 123] on div at bounding box center [155, 126] width 33 height 6
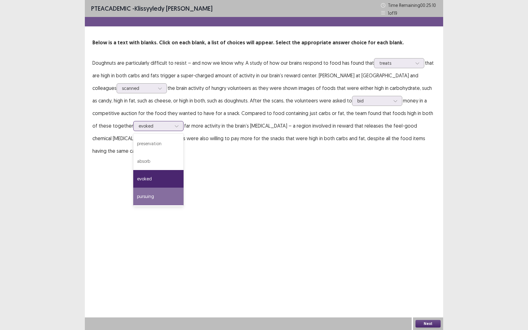
click at [133, 198] on div "pursuing" at bounding box center [158, 197] width 50 height 18
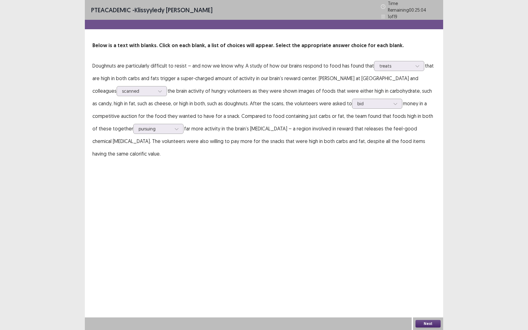
click at [424, 261] on button "Next" at bounding box center [428, 324] width 25 height 8
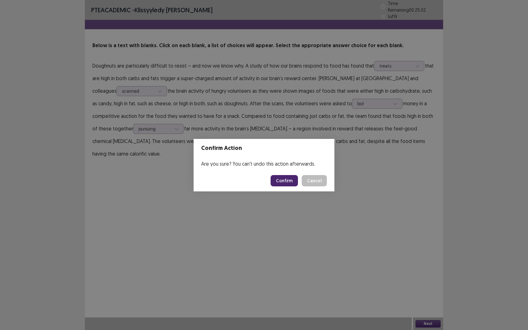
click at [291, 180] on button "Confirm" at bounding box center [284, 180] width 27 height 11
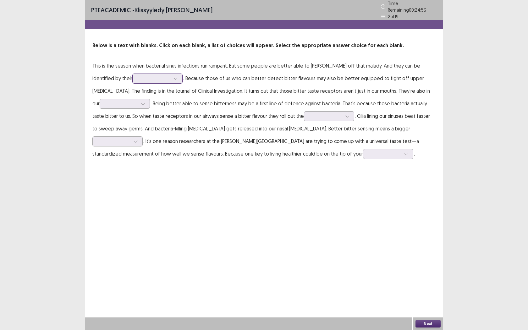
click at [138, 75] on div at bounding box center [154, 78] width 33 height 6
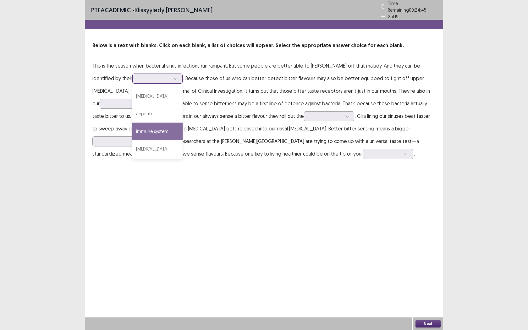
click at [132, 130] on div "immune system" at bounding box center [157, 132] width 50 height 18
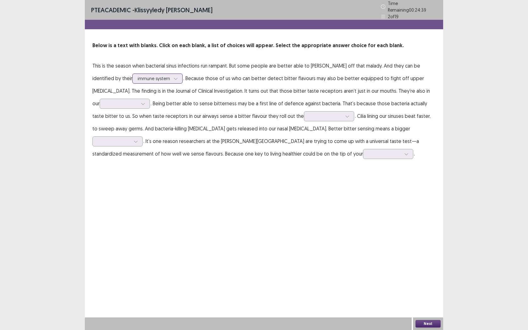
click at [137, 75] on div "immune system" at bounding box center [154, 78] width 34 height 9
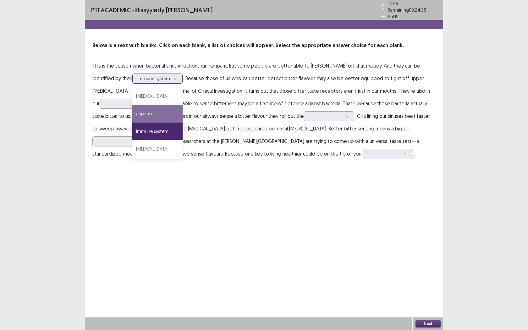
click at [132, 111] on div "appetite" at bounding box center [157, 114] width 50 height 18
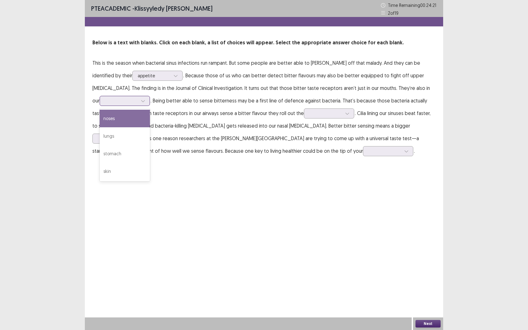
click at [122, 99] on div at bounding box center [121, 101] width 33 height 6
click at [201, 170] on div "PTE academic - Klissyyledy [PERSON_NAME] Time Remaining 00 : 24 : 15 2 of 19 Be…" at bounding box center [264, 165] width 358 height 330
click at [138, 74] on div at bounding box center [154, 76] width 33 height 6
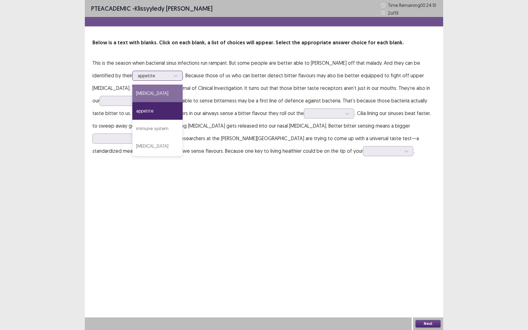
click at [133, 94] on div "[MEDICAL_DATA]" at bounding box center [157, 94] width 50 height 18
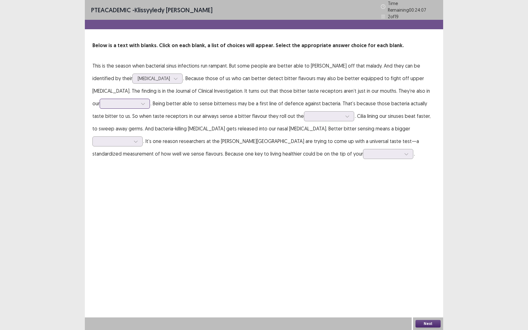
click at [119, 101] on div at bounding box center [121, 104] width 33 height 6
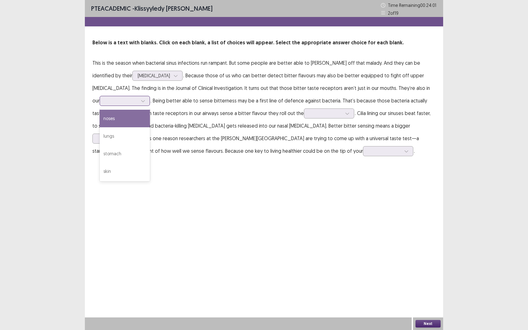
click at [112, 121] on div "noses" at bounding box center [125, 119] width 50 height 18
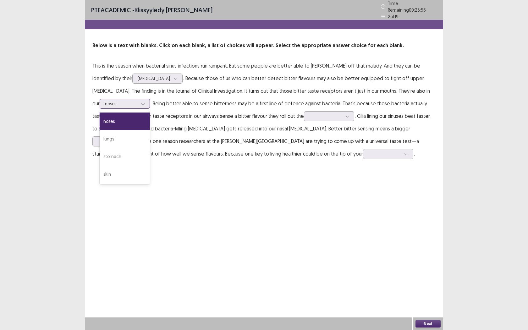
click at [107, 101] on div at bounding box center [121, 104] width 33 height 6
drag, startPoint x: 191, startPoint y: 150, endPoint x: 194, endPoint y: 147, distance: 4.4
click at [191, 150] on p "This is the season when bacterial sinus infections run rampant. But some people…" at bounding box center [263, 109] width 343 height 101
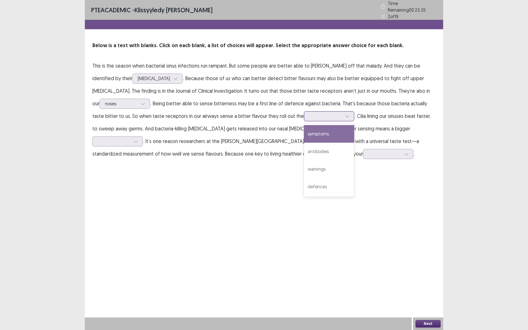
click at [313, 116] on div at bounding box center [325, 116] width 33 height 6
click at [367, 175] on div "PTE academic - Klissyyledy [PERSON_NAME] Time Remaining 00 : 23 : 29 2 of 19 Be…" at bounding box center [264, 165] width 358 height 330
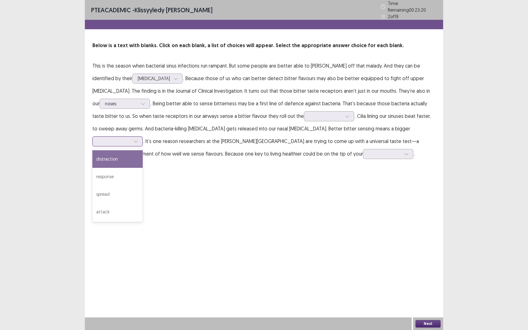
click at [130, 138] on div at bounding box center [114, 141] width 33 height 6
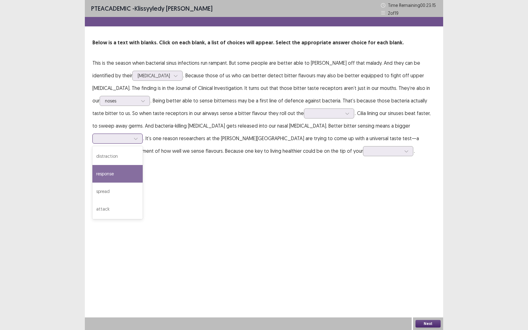
click at [143, 165] on div "response" at bounding box center [117, 174] width 50 height 18
click at [130, 136] on div at bounding box center [114, 139] width 33 height 6
click at [432, 172] on div "PTE academic - Klissyyledy [PERSON_NAME] Time Remaining 00 : 23 : 11 2 of 19 Be…" at bounding box center [264, 165] width 358 height 330
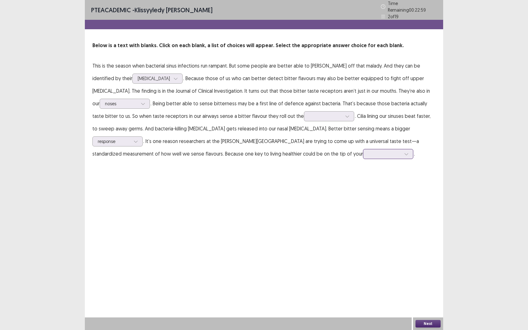
click at [368, 155] on div at bounding box center [385, 153] width 34 height 7
click at [363, 222] on div "tongue" at bounding box center [388, 225] width 50 height 18
click at [368, 152] on div at bounding box center [384, 154] width 33 height 6
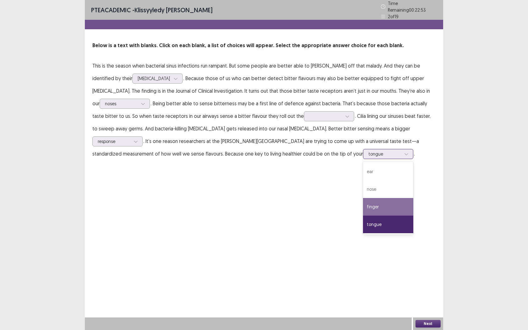
click at [363, 209] on div "finger" at bounding box center [388, 207] width 50 height 18
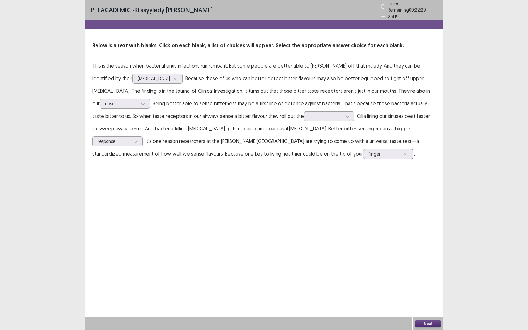
click at [368, 151] on div at bounding box center [384, 154] width 33 height 6
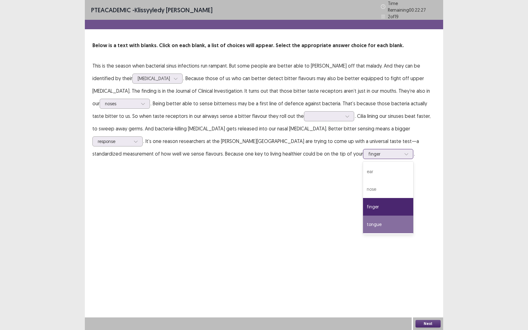
click at [363, 222] on div "tongue" at bounding box center [388, 225] width 50 height 18
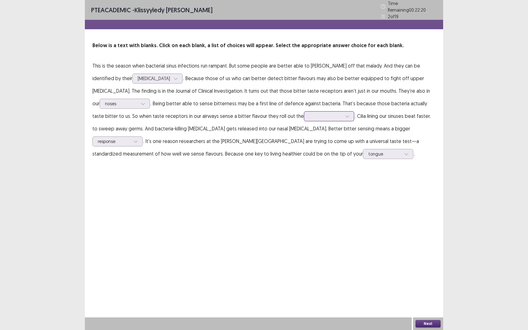
click at [318, 116] on div at bounding box center [325, 116] width 33 height 6
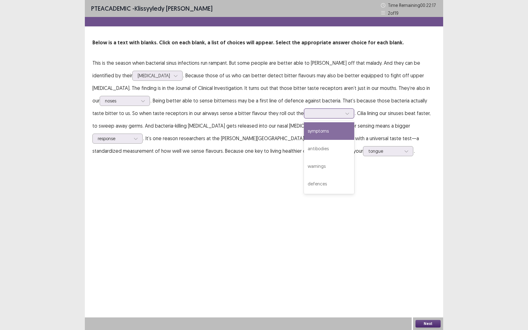
click at [325, 132] on div "symptoms" at bounding box center [329, 131] width 50 height 18
click at [429, 261] on button "Next" at bounding box center [428, 324] width 25 height 8
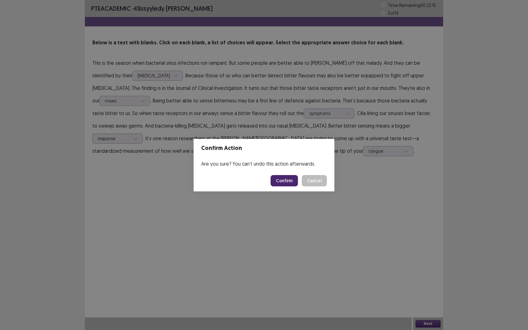
click at [291, 181] on button "Confirm" at bounding box center [284, 180] width 27 height 11
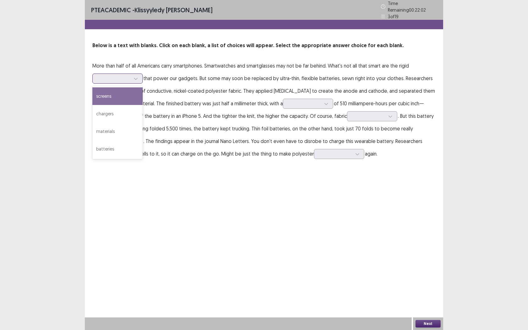
click at [134, 79] on div at bounding box center [135, 78] width 9 height 9
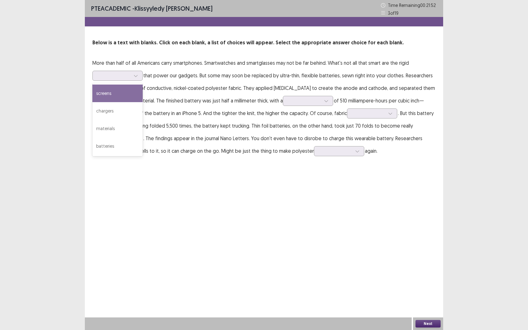
click at [180, 168] on div "PTE academic - Klissyyledy [PERSON_NAME] Time Remaining 00 : 21 : 52 3 of 19 Be…" at bounding box center [264, 85] width 358 height 170
click at [139, 76] on div at bounding box center [135, 75] width 9 height 9
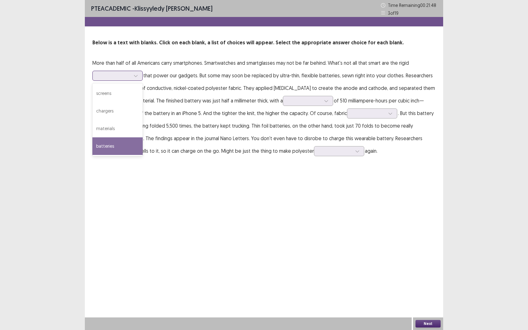
click at [122, 147] on div "batteries" at bounding box center [117, 146] width 50 height 18
click at [130, 74] on div at bounding box center [114, 76] width 33 height 6
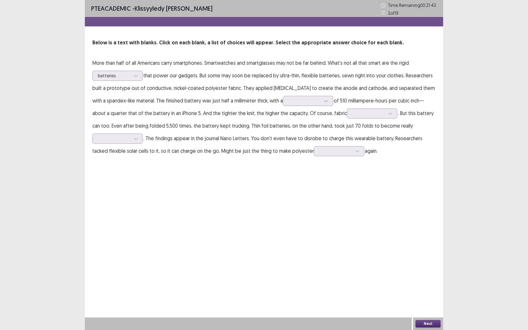
click at [256, 181] on div "PTE academic - Klissyyledy [PERSON_NAME] Time Remaining 00 : 21 : 43 3 of 19 Be…" at bounding box center [264, 165] width 358 height 330
click at [303, 103] on div at bounding box center [304, 101] width 33 height 6
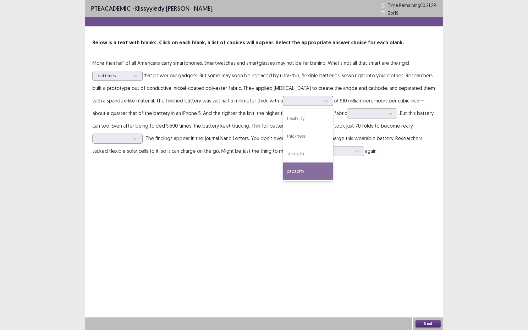
click at [310, 173] on div "capacity" at bounding box center [308, 172] width 50 height 18
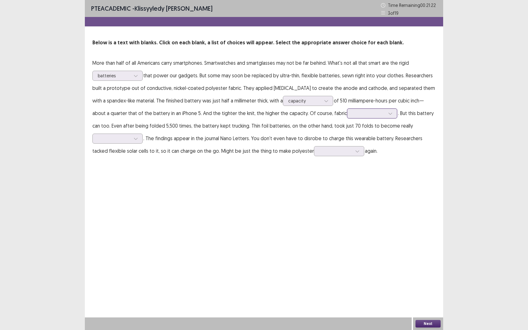
click at [372, 115] on div at bounding box center [368, 113] width 33 height 6
click at [370, 150] on div "fades" at bounding box center [372, 149] width 50 height 18
click at [358, 114] on div at bounding box center [368, 113] width 33 height 6
click at [414, 197] on div "PTE academic - Klissyyledy [PERSON_NAME] Time Remaining 00 : 21 : 10 3 of 19 Be…" at bounding box center [264, 165] width 358 height 330
click at [109, 141] on div at bounding box center [114, 139] width 33 height 6
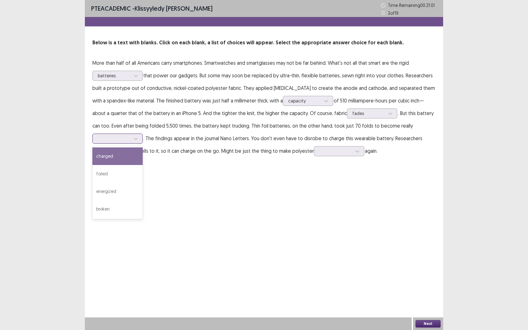
click at [115, 157] on div "charged" at bounding box center [117, 156] width 50 height 18
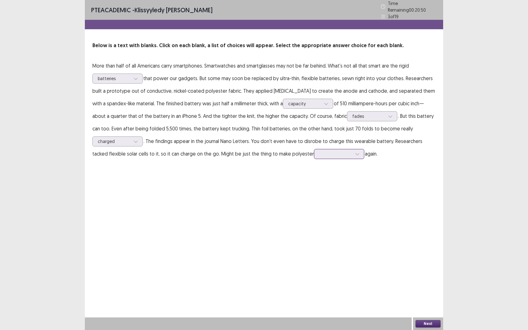
click at [319, 154] on div at bounding box center [336, 153] width 34 height 7
click at [321, 230] on div "durable" at bounding box center [339, 225] width 50 height 18
click at [421, 261] on button "Next" at bounding box center [428, 324] width 25 height 8
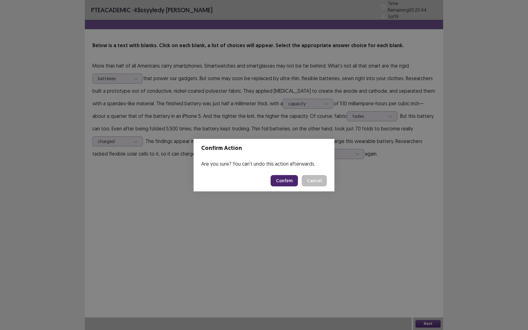
drag, startPoint x: 376, startPoint y: 212, endPoint x: 339, endPoint y: 157, distance: 67.1
click at [372, 210] on div "Confirm Action Are you sure? You can't undo this action afterwards. Confirm Can…" at bounding box center [264, 165] width 528 height 330
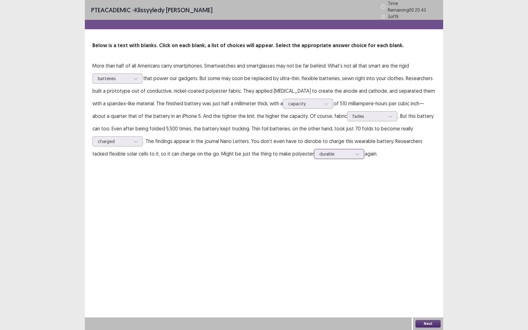
click at [353, 149] on div at bounding box center [357, 153] width 9 height 9
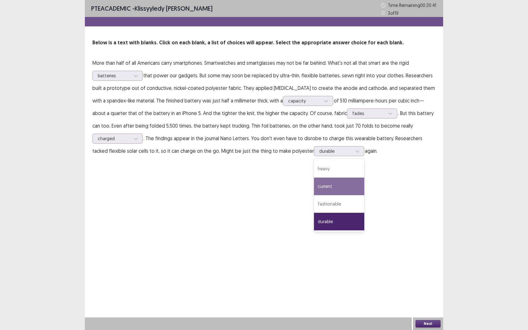
click at [420, 261] on button "Next" at bounding box center [428, 324] width 25 height 8
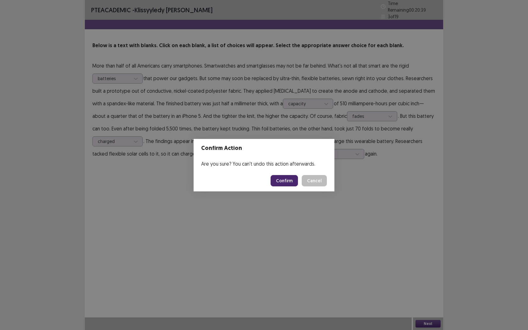
click at [288, 183] on button "Confirm" at bounding box center [284, 180] width 27 height 11
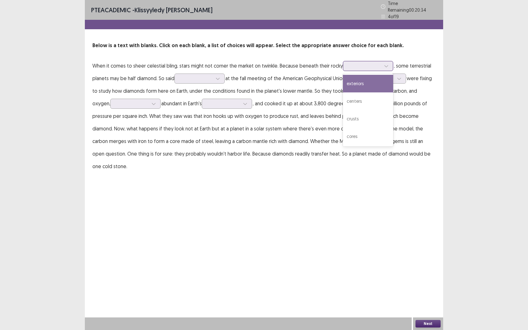
click at [371, 63] on div at bounding box center [364, 66] width 33 height 6
click at [372, 80] on div "exteriors" at bounding box center [368, 84] width 50 height 18
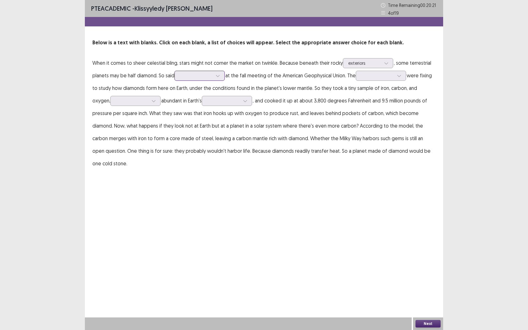
click at [201, 77] on div at bounding box center [196, 76] width 33 height 6
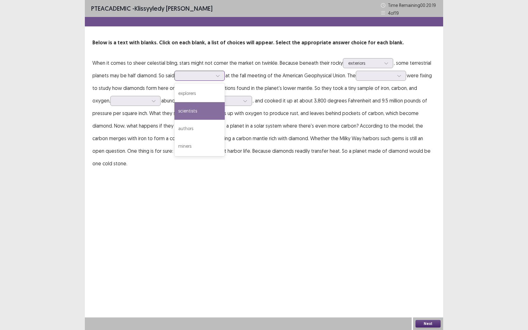
click at [201, 113] on div "scientists" at bounding box center [200, 111] width 50 height 18
click at [210, 77] on div at bounding box center [196, 76] width 33 height 6
click at [379, 186] on div "PTE academic - Klissyyledy [PERSON_NAME] Time Remaining 00 : 20 : 15 4 of 19 Be…" at bounding box center [264, 165] width 358 height 330
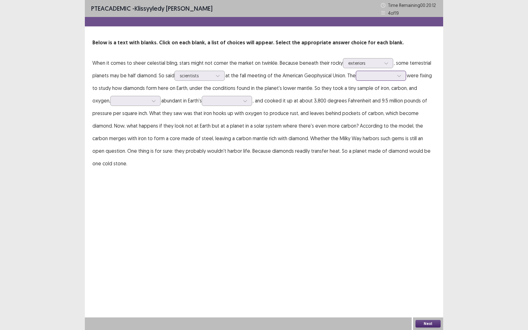
click at [382, 76] on div at bounding box center [377, 76] width 33 height 6
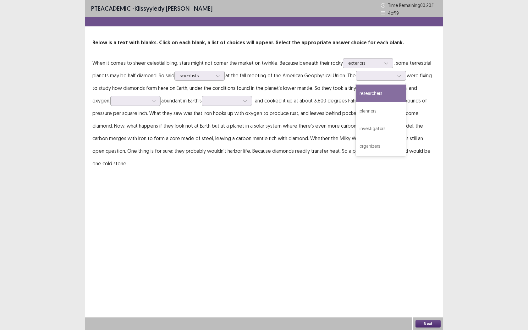
click at [435, 143] on p "When it comes to sheer celestial bling, stars might not corner the market on tw…" at bounding box center [263, 113] width 343 height 113
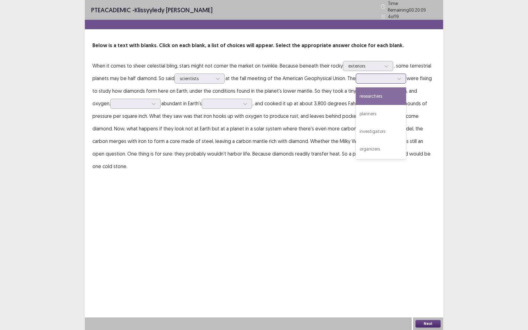
click at [371, 79] on div at bounding box center [378, 78] width 34 height 7
click at [380, 99] on div "researchers" at bounding box center [381, 96] width 50 height 18
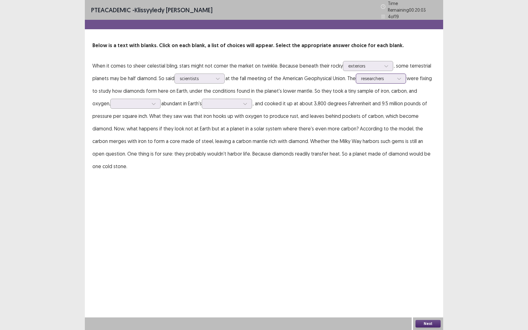
click at [377, 80] on p "When it comes to sheer celestial bling, stars might not corner the market on tw…" at bounding box center [263, 115] width 343 height 113
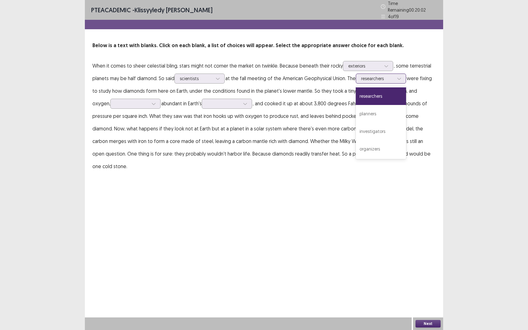
click at [378, 79] on div "researchers" at bounding box center [377, 78] width 33 height 9
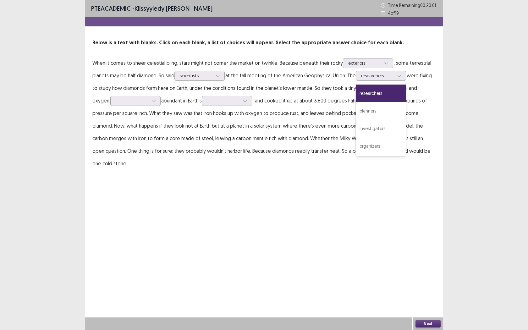
click at [369, 226] on div "PTE academic - Klissyyledy [PERSON_NAME] Time Remaining 00 : 20 : 01 4 of 19 Be…" at bounding box center [264, 165] width 358 height 330
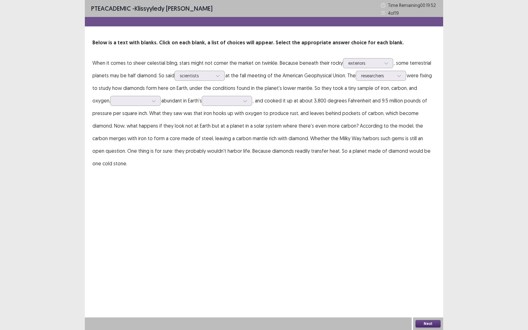
click at [118, 106] on p "When it comes to sheer celestial bling, stars might not corner the market on tw…" at bounding box center [263, 113] width 343 height 113
click at [119, 104] on div at bounding box center [132, 100] width 34 height 7
click at [125, 137] on div "components" at bounding box center [135, 136] width 50 height 18
click at [210, 103] on div at bounding box center [223, 101] width 33 height 6
click at [223, 139] on div "atmosphere" at bounding box center [227, 136] width 50 height 18
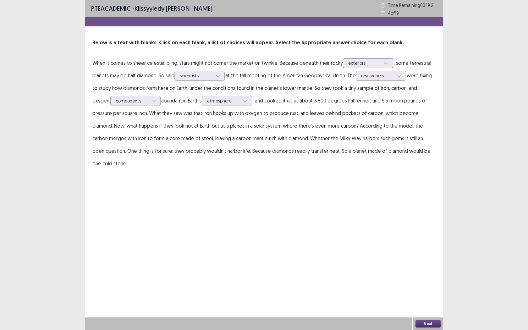
click at [372, 65] on div at bounding box center [364, 63] width 33 height 6
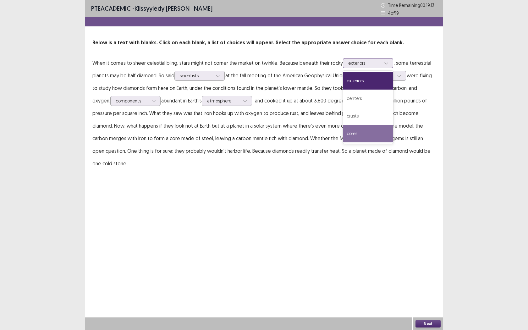
click at [363, 137] on div "cores" at bounding box center [368, 134] width 50 height 18
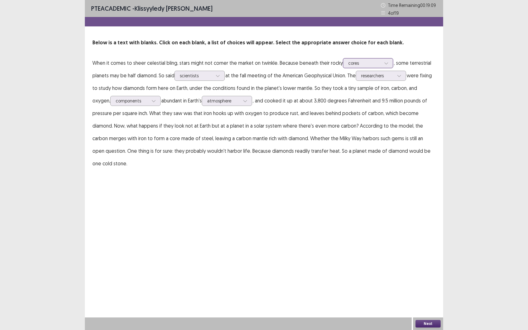
click at [353, 63] on div at bounding box center [364, 63] width 33 height 6
click at [293, 171] on div "PTE academic - Klissyyledy [PERSON_NAME] Time Remaining 00 : 19 : 05 4 of 19 Be…" at bounding box center [264, 165] width 358 height 330
click at [204, 78] on div at bounding box center [196, 76] width 33 height 6
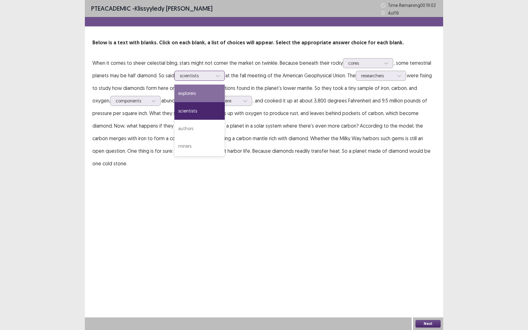
click at [208, 95] on div "explorers" at bounding box center [200, 94] width 50 height 18
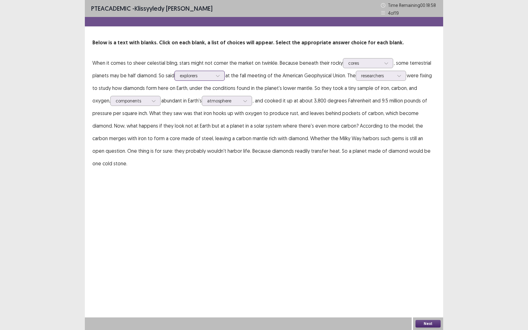
click at [210, 77] on div at bounding box center [196, 76] width 33 height 6
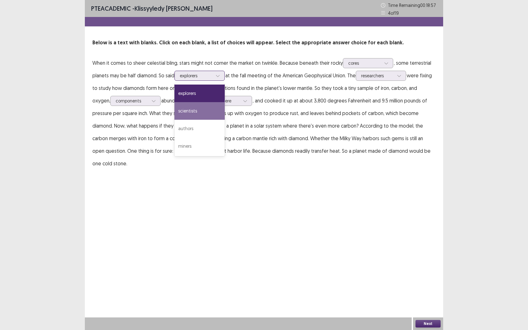
click at [215, 113] on div "scientists" at bounding box center [200, 111] width 50 height 18
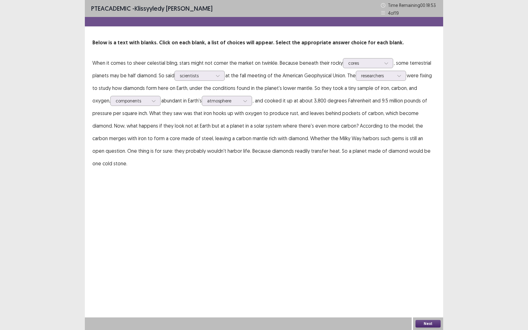
drag, startPoint x: 290, startPoint y: 77, endPoint x: 340, endPoint y: 78, distance: 49.4
click at [325, 78] on p "When it comes to sheer celestial bling, stars might not corner the market on tw…" at bounding box center [263, 113] width 343 height 113
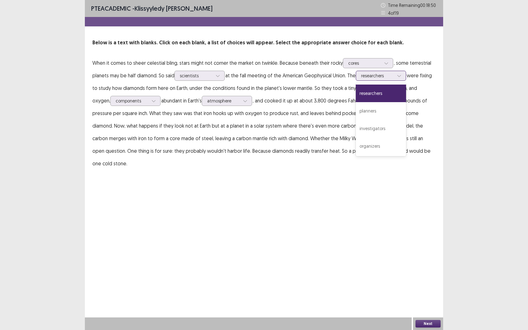
click at [394, 78] on div at bounding box center [377, 76] width 33 height 6
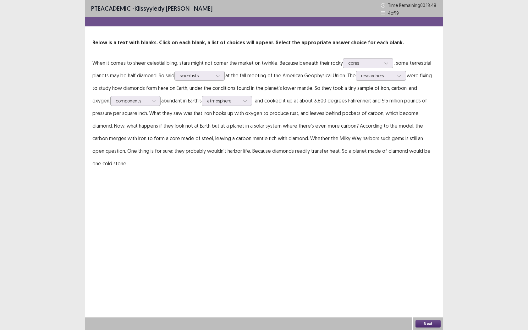
click at [436, 141] on div "Below is a text with blanks. Click on each blank, a list of choices will appear…" at bounding box center [264, 104] width 358 height 131
click at [124, 101] on div at bounding box center [132, 101] width 33 height 6
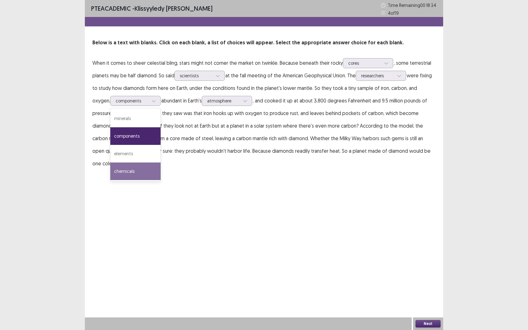
click at [222, 172] on div "PTE academic - Klissyyledy [PERSON_NAME] Time Remaining 00 : 18 : 34 4 of 19 Be…" at bounding box center [264, 165] width 358 height 330
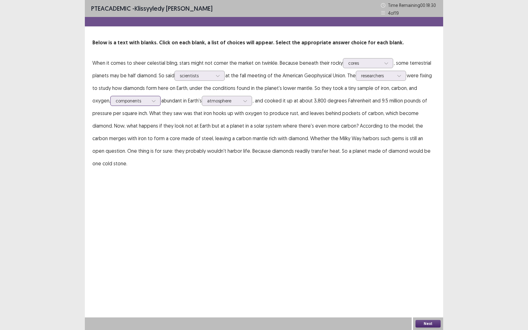
click at [116, 99] on div at bounding box center [132, 101] width 33 height 6
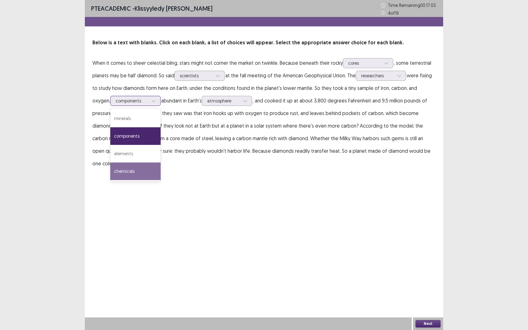
click at [114, 176] on div "chemicals" at bounding box center [135, 172] width 50 height 18
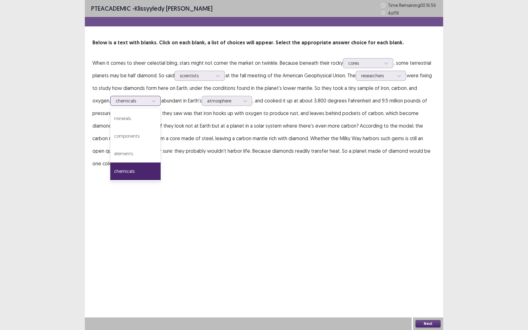
click at [128, 105] on div "chemicals" at bounding box center [132, 100] width 33 height 9
click at [133, 156] on div "elements" at bounding box center [135, 154] width 50 height 18
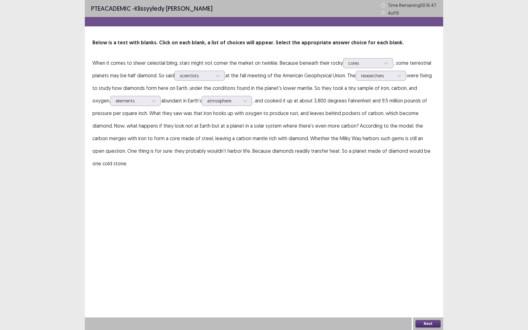
click at [429, 261] on button "Next" at bounding box center [428, 324] width 25 height 8
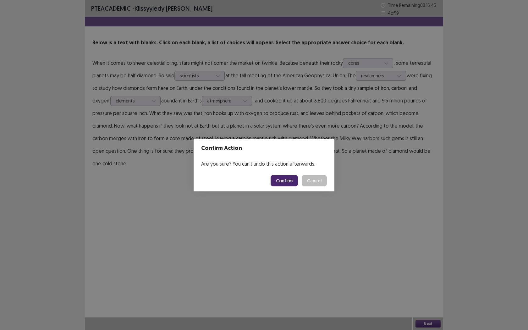
click at [286, 183] on button "Confirm" at bounding box center [284, 180] width 27 height 11
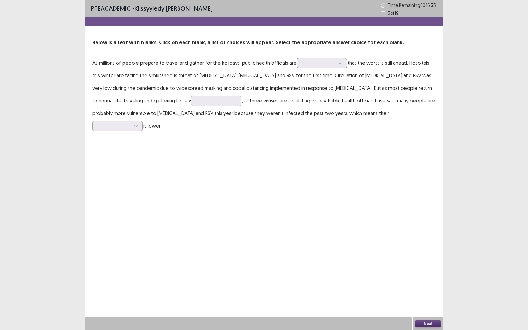
click at [331, 63] on div at bounding box center [318, 63] width 33 height 6
click at [331, 100] on div "concerned" at bounding box center [322, 99] width 50 height 18
click at [326, 64] on div at bounding box center [318, 63] width 33 height 6
click at [411, 141] on div "PTE academic - Klissyyledy [PERSON_NAME] Time Remaining 00 : 16 : 30 5 of 19 Be…" at bounding box center [264, 165] width 358 height 330
click at [197, 100] on div at bounding box center [213, 101] width 33 height 6
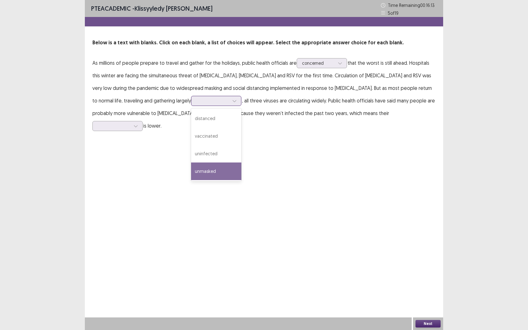
click at [191, 177] on div "unmasked" at bounding box center [216, 172] width 50 height 18
click at [130, 123] on div at bounding box center [114, 126] width 33 height 6
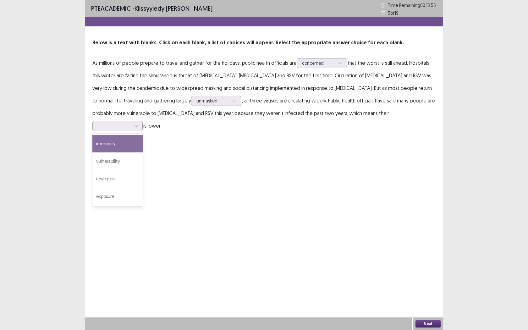
click at [367, 138] on div "PTE academic - Klissyyledy [PERSON_NAME] Time Remaining 00 : 15 : 56 5 of 19 Be…" at bounding box center [264, 165] width 358 height 330
click at [317, 61] on div at bounding box center [318, 63] width 33 height 6
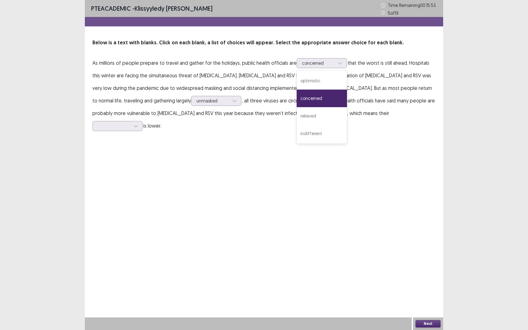
click at [371, 163] on div "PTE academic - Klissyyledy [PERSON_NAME] Time Remaining 00 : 15 : 53 5 of 19 Be…" at bounding box center [264, 165] width 358 height 330
click at [130, 123] on div at bounding box center [114, 126] width 33 height 6
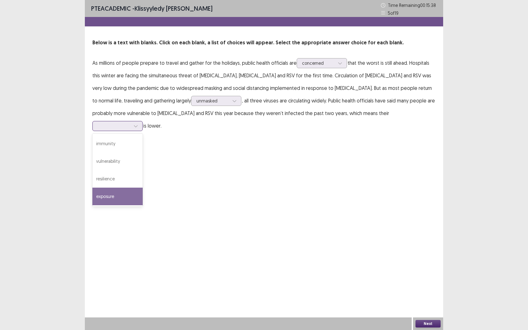
click at [143, 188] on div "exposure" at bounding box center [117, 197] width 50 height 18
click at [426, 261] on button "Next" at bounding box center [428, 324] width 25 height 8
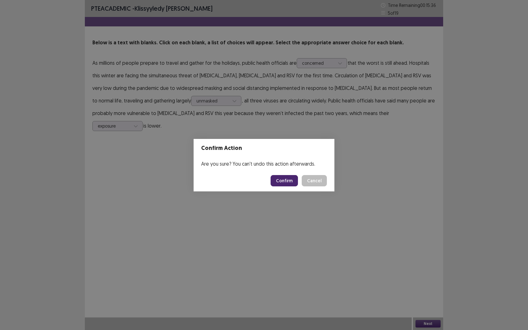
click at [288, 183] on button "Confirm" at bounding box center [284, 180] width 27 height 11
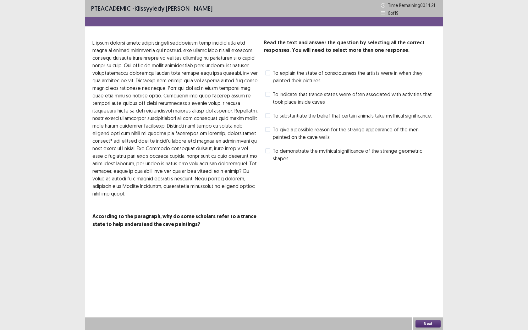
click at [270, 152] on label "To demonstrate the mythical significance of the strange geometric shapes" at bounding box center [350, 154] width 170 height 15
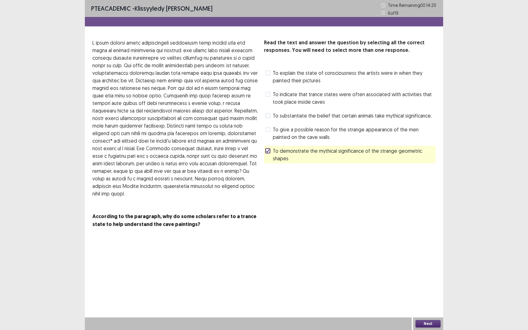
click at [424, 261] on button "Next" at bounding box center [428, 324] width 25 height 8
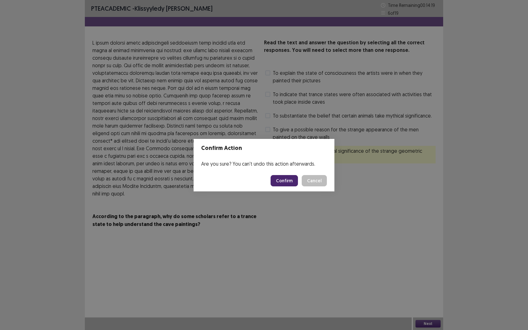
click at [289, 180] on button "Confirm" at bounding box center [284, 180] width 27 height 11
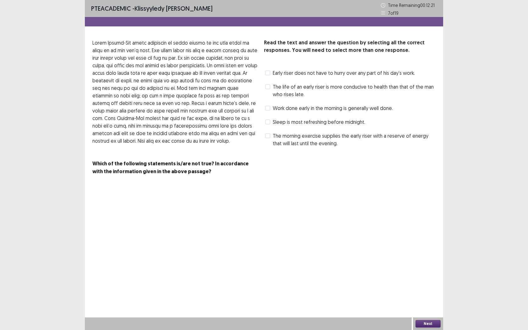
click at [270, 122] on span at bounding box center [267, 121] width 5 height 5
click at [431, 261] on button "Next" at bounding box center [428, 324] width 25 height 8
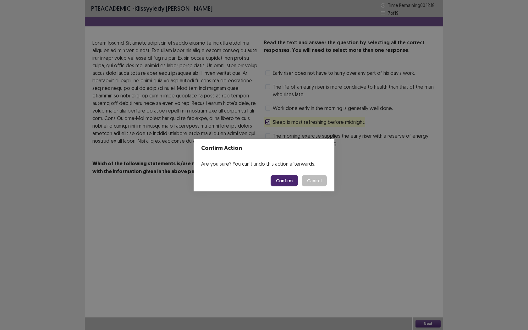
click at [284, 180] on button "Confirm" at bounding box center [284, 180] width 27 height 11
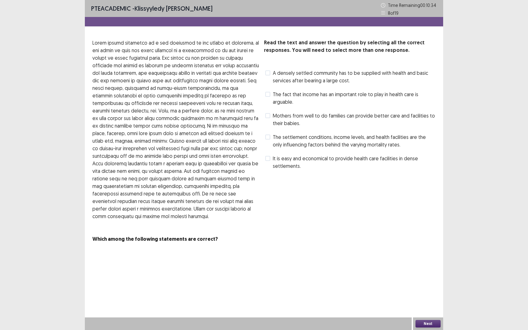
click at [269, 115] on span at bounding box center [267, 115] width 5 height 5
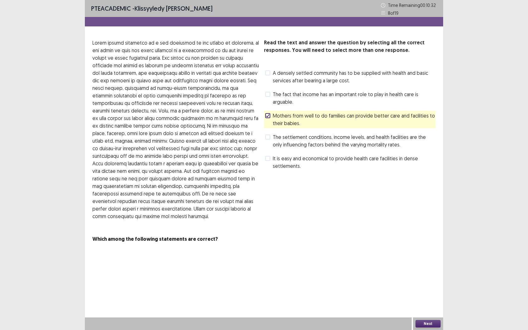
click at [426, 261] on button "Next" at bounding box center [428, 324] width 25 height 8
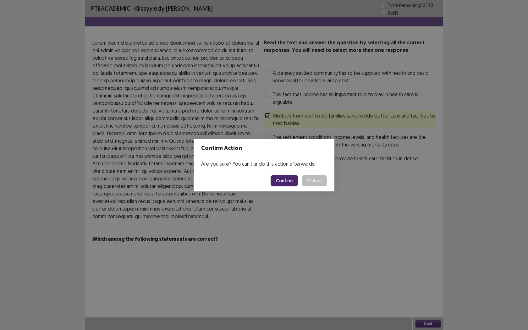
click at [285, 180] on button "Confirm" at bounding box center [284, 180] width 27 height 11
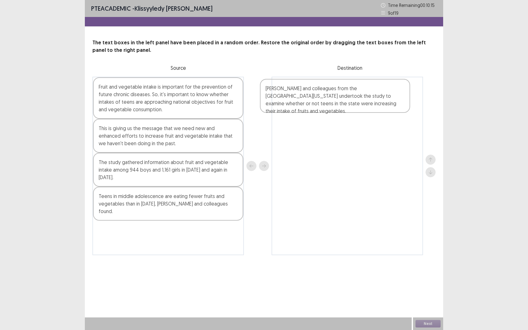
drag, startPoint x: 197, startPoint y: 169, endPoint x: 365, endPoint y: 95, distance: 184.4
click at [365, 95] on div "Fruit and vegetable intake is important for the prevention of future chronic di…" at bounding box center [263, 166] width 343 height 179
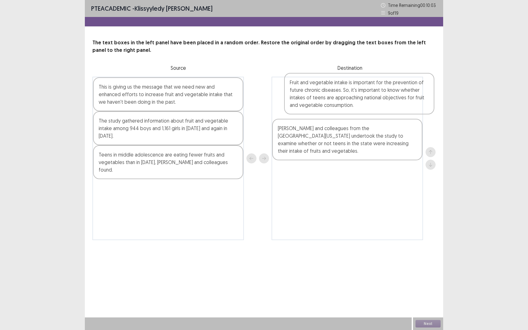
drag, startPoint x: 205, startPoint y: 104, endPoint x: 399, endPoint y: 99, distance: 193.4
click at [399, 99] on div "Fruit and vegetable intake is important for the prevention of future chronic di…" at bounding box center [263, 158] width 343 height 163
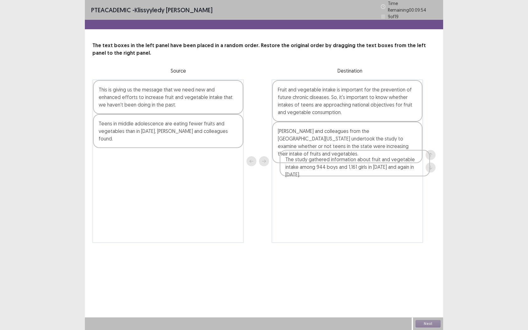
drag, startPoint x: 183, startPoint y: 125, endPoint x: 370, endPoint y: 164, distance: 191.0
click at [372, 164] on div "This is giving us the message that we need new and enhanced efforts to increase…" at bounding box center [263, 161] width 343 height 163
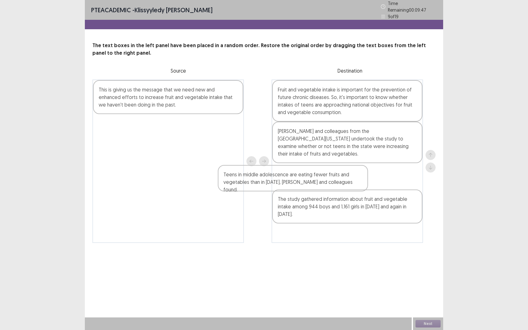
drag, startPoint x: 213, startPoint y: 129, endPoint x: 396, endPoint y: 201, distance: 196.8
click at [394, 207] on div "This is giving us the message that we need new and enhanced efforts to increase…" at bounding box center [263, 161] width 343 height 163
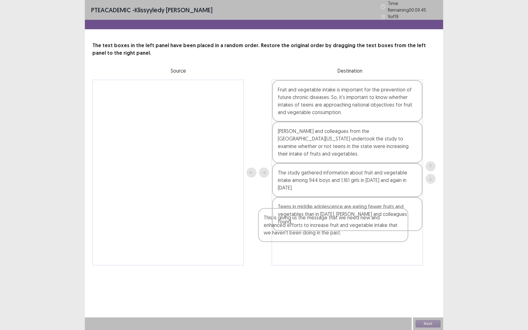
drag, startPoint x: 180, startPoint y: 98, endPoint x: 380, endPoint y: 237, distance: 243.2
click at [378, 242] on div "PTE academic - Klissyyledy [PERSON_NAME] Time Remaining 00 : 09 : 45 9 of 19 Th…" at bounding box center [264, 139] width 358 height 278
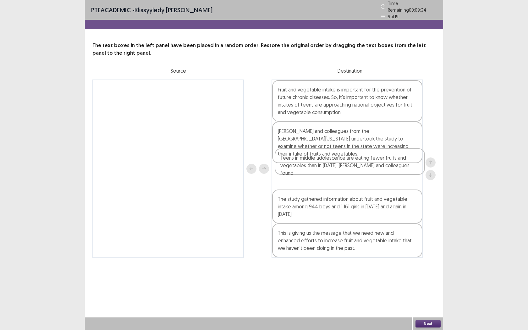
drag, startPoint x: 360, startPoint y: 204, endPoint x: 363, endPoint y: 171, distance: 33.1
click at [363, 171] on div "Fruit and vegetable intake is important for the prevention of future chronic di…" at bounding box center [348, 169] width 152 height 179
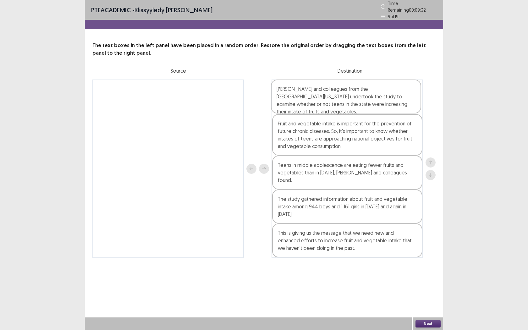
drag, startPoint x: 346, startPoint y: 139, endPoint x: 346, endPoint y: 94, distance: 45.3
click at [346, 94] on div "Fruit and vegetable intake is important for the prevention of future chronic di…" at bounding box center [348, 169] width 152 height 179
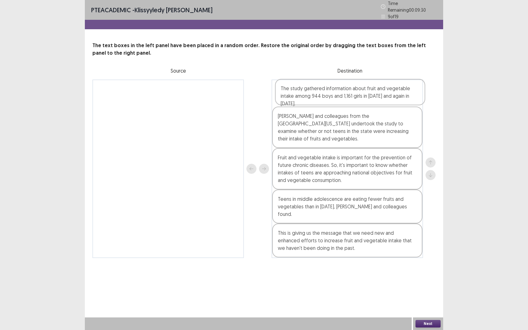
drag, startPoint x: 362, startPoint y: 202, endPoint x: 365, endPoint y: 97, distance: 105.0
click at [365, 97] on div "[PERSON_NAME] and colleagues from the [GEOGRAPHIC_DATA][US_STATE] undertook the…" at bounding box center [348, 169] width 152 height 179
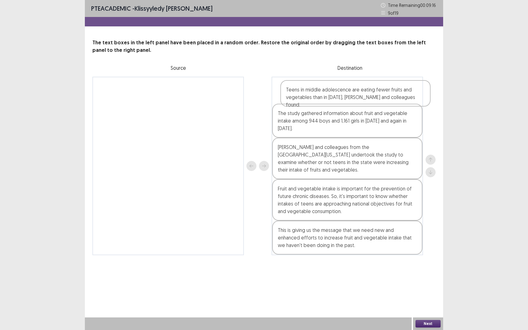
drag, startPoint x: 370, startPoint y: 198, endPoint x: 376, endPoint y: 94, distance: 104.2
click at [376, 94] on div "The study gathered information about fruit and vegetable intake among 944 boys …" at bounding box center [348, 166] width 152 height 179
drag, startPoint x: 359, startPoint y: 123, endPoint x: 360, endPoint y: 94, distance: 28.6
click at [360, 95] on div "Teens in middle adolescence are eating fewer fruits and vegetables than in [DAT…" at bounding box center [348, 166] width 152 height 179
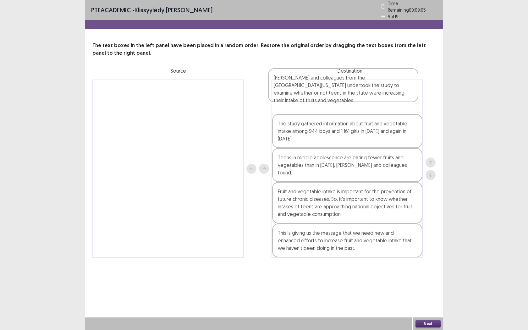
drag, startPoint x: 379, startPoint y: 153, endPoint x: 374, endPoint y: 90, distance: 64.0
click at [374, 90] on div "The study gathered information about fruit and vegetable intake among 944 boys …" at bounding box center [348, 169] width 152 height 179
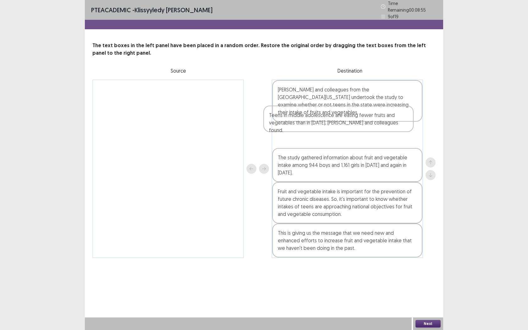
drag, startPoint x: 399, startPoint y: 155, endPoint x: 390, endPoint y: 121, distance: 34.9
click at [390, 121] on div "[PERSON_NAME] and colleagues from the [GEOGRAPHIC_DATA][US_STATE] undertook the…" at bounding box center [348, 169] width 152 height 179
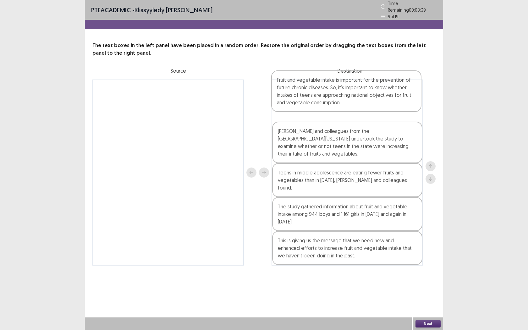
drag, startPoint x: 357, startPoint y: 193, endPoint x: 357, endPoint y: 97, distance: 95.9
click at [357, 97] on div "[PERSON_NAME] and colleagues from the [GEOGRAPHIC_DATA][US_STATE] undertook the…" at bounding box center [348, 173] width 152 height 186
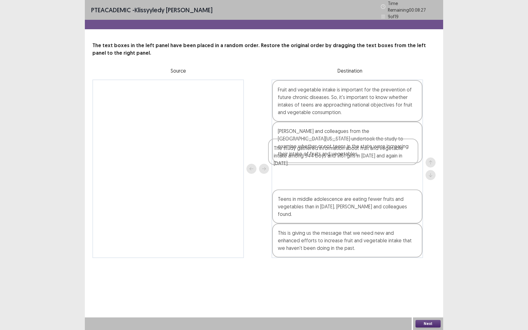
drag, startPoint x: 364, startPoint y: 204, endPoint x: 363, endPoint y: 142, distance: 61.6
click at [362, 143] on div "Fruit and vegetable intake is important for the prevention of future chronic di…" at bounding box center [348, 169] width 152 height 179
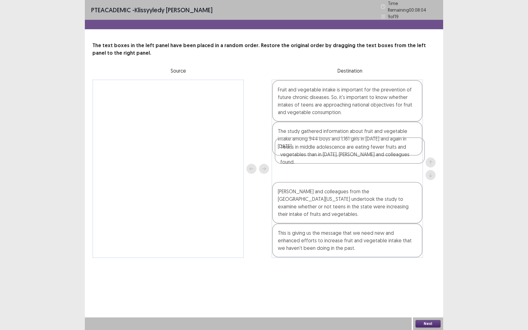
drag, startPoint x: 365, startPoint y: 196, endPoint x: 369, endPoint y: 147, distance: 49.2
click at [369, 147] on div "Fruit and vegetable intake is important for the prevention of future chronic di…" at bounding box center [348, 169] width 152 height 179
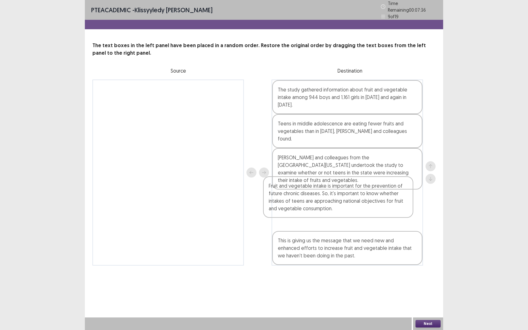
drag, startPoint x: 343, startPoint y: 102, endPoint x: 350, endPoint y: 197, distance: 94.9
click at [349, 198] on div "Fruit and vegetable intake is important for the prevention of future chronic di…" at bounding box center [348, 173] width 152 height 186
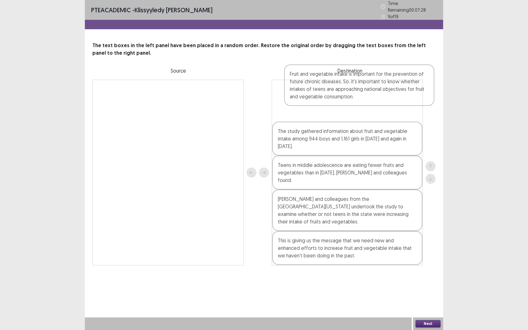
drag, startPoint x: 379, startPoint y: 194, endPoint x: 375, endPoint y: 96, distance: 97.8
click at [383, 95] on div "The study gathered information about fruit and vegetable intake among 944 boys …" at bounding box center [348, 173] width 152 height 186
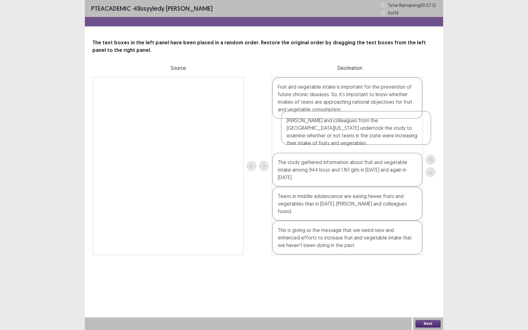
drag, startPoint x: 333, startPoint y: 197, endPoint x: 342, endPoint y: 134, distance: 64.2
click at [342, 134] on div "Fruit and vegetable intake is important for the prevention of future chronic di…" at bounding box center [348, 166] width 152 height 179
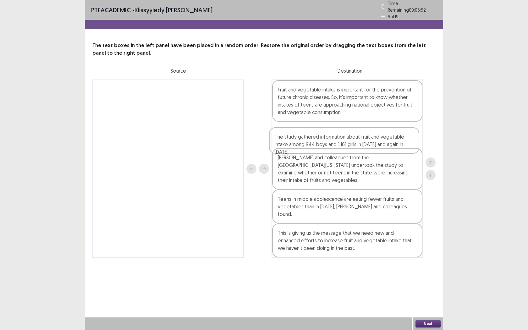
drag, startPoint x: 338, startPoint y: 168, endPoint x: 338, endPoint y: 137, distance: 31.1
click at [337, 139] on div "Fruit and vegetable intake is important for the prevention of future chronic di…" at bounding box center [348, 169] width 152 height 179
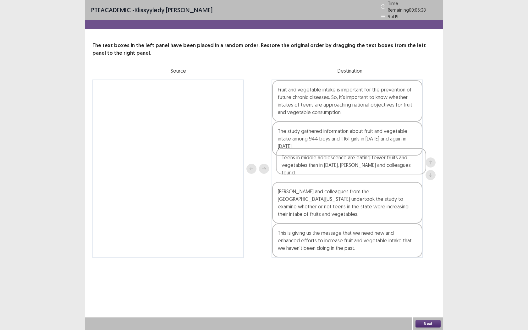
drag, startPoint x: 369, startPoint y: 203, endPoint x: 374, endPoint y: 170, distance: 32.6
click at [374, 170] on div "Fruit and vegetable intake is important for the prevention of future chronic di…" at bounding box center [348, 169] width 152 height 179
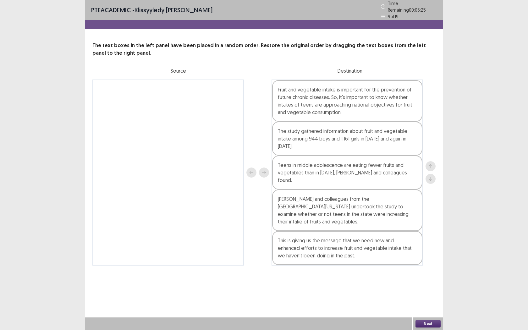
click at [424, 261] on button "Next" at bounding box center [428, 324] width 25 height 8
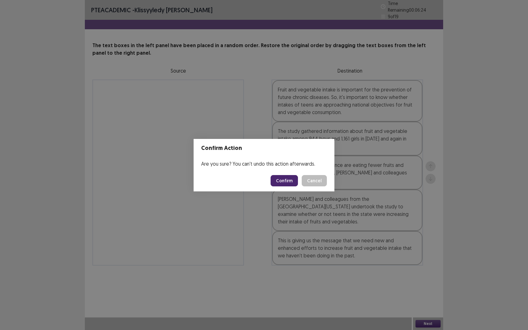
click at [293, 180] on footer "Confirm Cancel" at bounding box center [264, 180] width 141 height 21
click at [292, 181] on button "Confirm" at bounding box center [284, 180] width 27 height 11
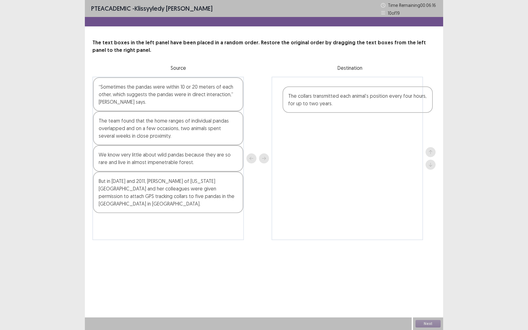
drag, startPoint x: 190, startPoint y: 232, endPoint x: 380, endPoint y: 101, distance: 230.7
click at [382, 104] on div "“Sometimes the pandas were within 10 or 20 meters of each other, which suggests…" at bounding box center [263, 158] width 343 height 163
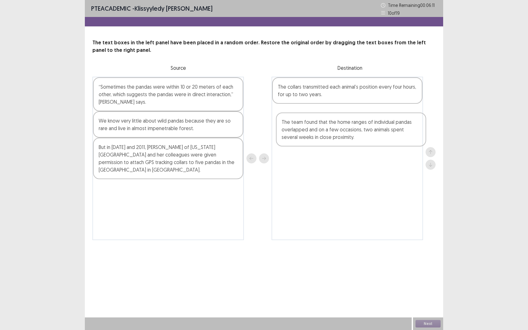
drag, startPoint x: 183, startPoint y: 131, endPoint x: 370, endPoint y: 130, distance: 187.4
click at [370, 130] on div "“Sometimes the pandas were within 10 or 20 meters of each other, which suggests…" at bounding box center [263, 158] width 343 height 163
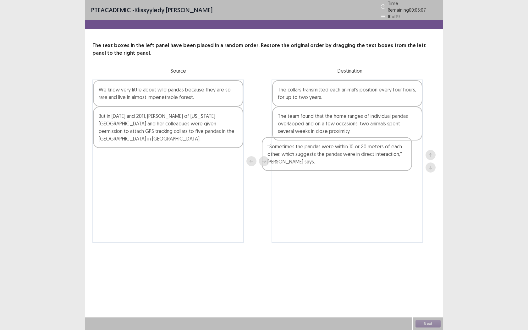
drag, startPoint x: 162, startPoint y: 102, endPoint x: 336, endPoint y: 162, distance: 184.2
click at [336, 162] on div "“Sometimes the pandas were within 10 or 20 meters of each other, which suggests…" at bounding box center [263, 161] width 343 height 163
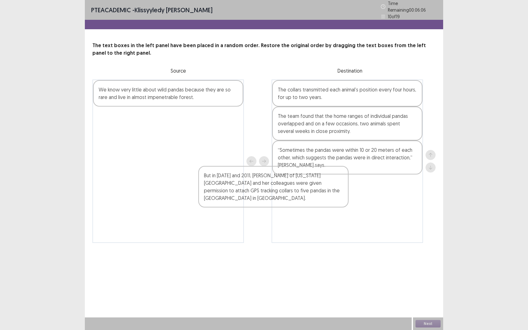
drag, startPoint x: 160, startPoint y: 123, endPoint x: 339, endPoint y: 182, distance: 188.7
click at [328, 196] on div "We know very little about wild pandas because they are so rare and live in almo…" at bounding box center [263, 161] width 343 height 163
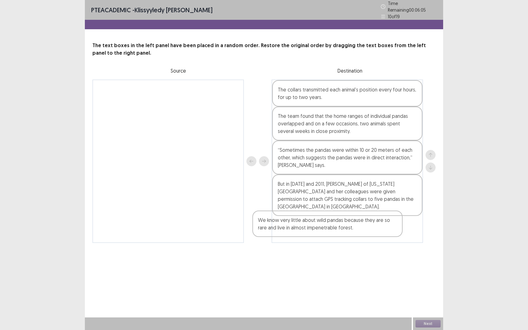
drag, startPoint x: 149, startPoint y: 89, endPoint x: 355, endPoint y: 242, distance: 256.8
click at [355, 242] on div "PTE academic - Klissyyledy [PERSON_NAME] Time Remaining 00 : 06 : 05 10 of 19 T…" at bounding box center [264, 128] width 358 height 256
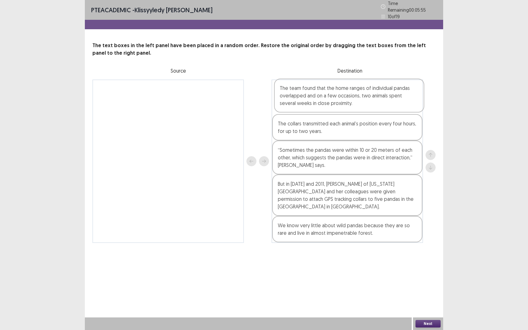
drag, startPoint x: 337, startPoint y: 128, endPoint x: 341, endPoint y: 100, distance: 28.5
click at [341, 100] on div "The collars transmitted each animal’s position every four hours, for up to two …" at bounding box center [348, 161] width 152 height 163
click at [434, 261] on button "Next" at bounding box center [428, 324] width 25 height 8
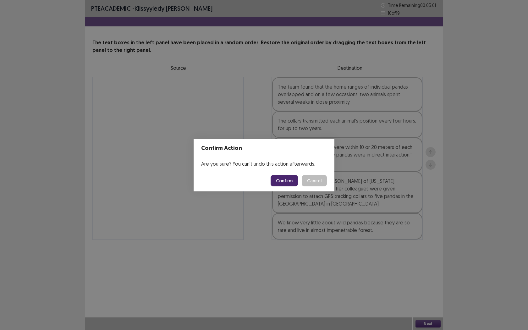
click at [292, 185] on button "Confirm" at bounding box center [284, 180] width 27 height 11
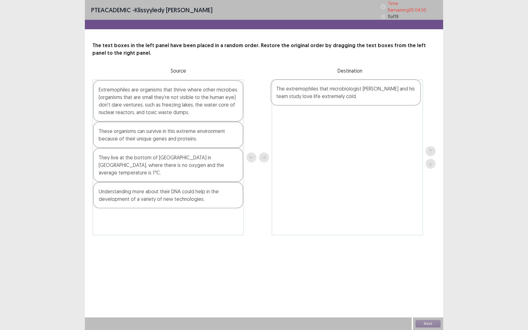
drag, startPoint x: 173, startPoint y: 140, endPoint x: 360, endPoint y: 98, distance: 191.8
click at [360, 98] on div "Extremophiles are organisms that thrive where other microbes (organisms that ar…" at bounding box center [263, 158] width 343 height 156
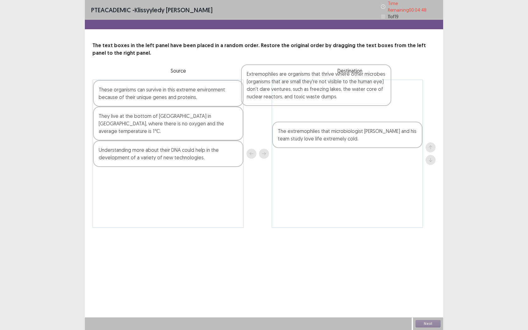
drag, startPoint x: 150, startPoint y: 93, endPoint x: 337, endPoint y: 96, distance: 187.4
click at [308, 82] on div "Extremophiles are organisms that thrive where other microbes (organisms that ar…" at bounding box center [263, 154] width 343 height 148
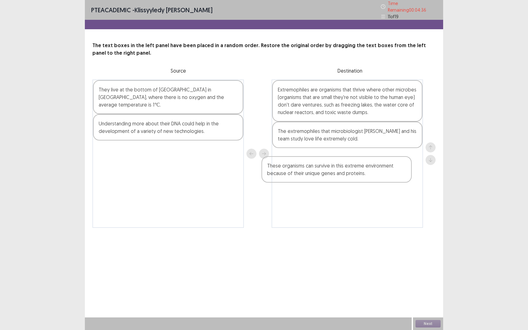
drag, startPoint x: 179, startPoint y: 93, endPoint x: 375, endPoint y: 163, distance: 209.0
click at [375, 164] on div "These organisms can survive in this extreme environment because of their unique…" at bounding box center [263, 154] width 343 height 148
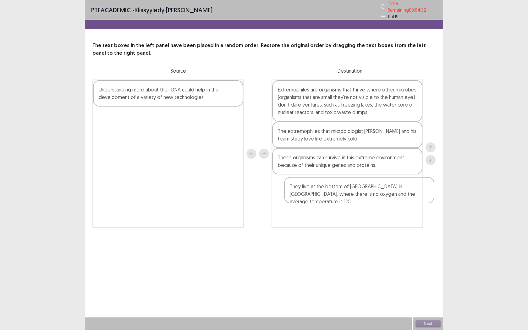
drag, startPoint x: 135, startPoint y: 92, endPoint x: 332, endPoint y: 193, distance: 221.3
click at [332, 193] on div "They live at the bottom of [GEOGRAPHIC_DATA] in [GEOGRAPHIC_DATA], where there …" at bounding box center [263, 154] width 343 height 148
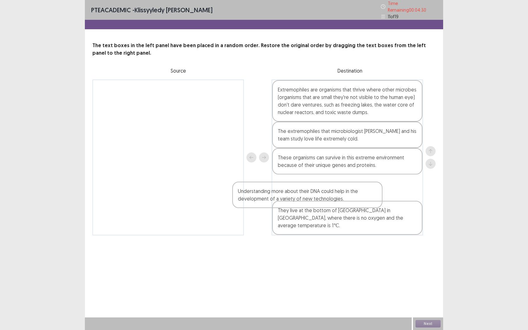
drag, startPoint x: 123, startPoint y: 95, endPoint x: 279, endPoint y: 208, distance: 191.8
click at [279, 208] on div "Understanding more about their DNA could help in the development of a variety o…" at bounding box center [263, 158] width 343 height 156
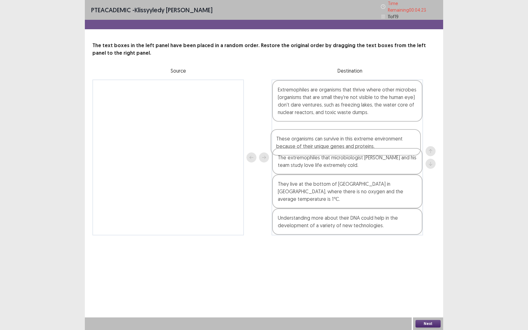
drag, startPoint x: 339, startPoint y: 168, endPoint x: 339, endPoint y: 141, distance: 26.7
click at [339, 142] on div "Extremophiles are organisms that thrive where other microbes (organisms that ar…" at bounding box center [348, 158] width 152 height 156
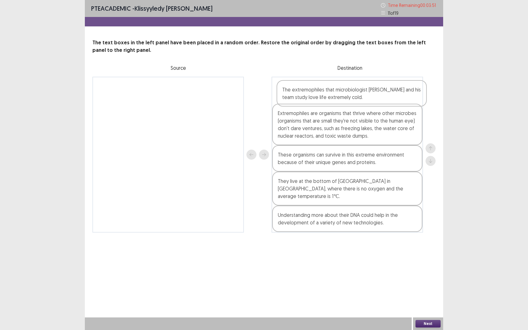
drag, startPoint x: 359, startPoint y: 162, endPoint x: 365, endPoint y: 96, distance: 66.0
click at [365, 96] on div "Extremophiles are organisms that thrive where other microbes (organisms that ar…" at bounding box center [348, 155] width 152 height 156
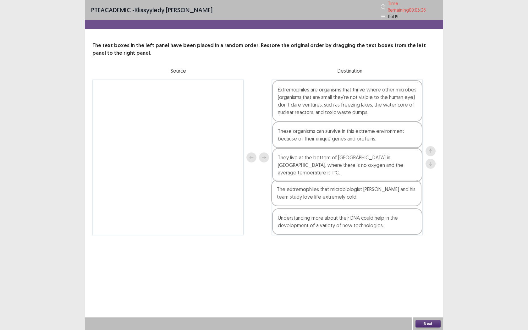
drag, startPoint x: 363, startPoint y: 91, endPoint x: 365, endPoint y: 193, distance: 102.2
click at [364, 194] on div "The extremophiles that microbiologist [PERSON_NAME] and his team study love lif…" at bounding box center [348, 158] width 152 height 156
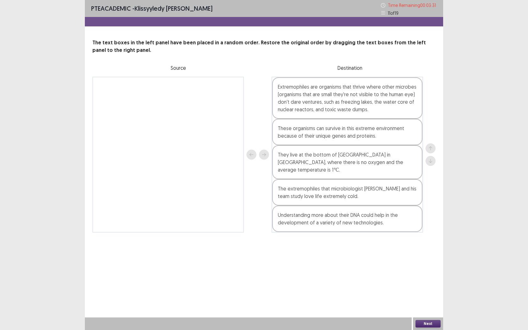
click at [430, 261] on button "Next" at bounding box center [428, 324] width 25 height 8
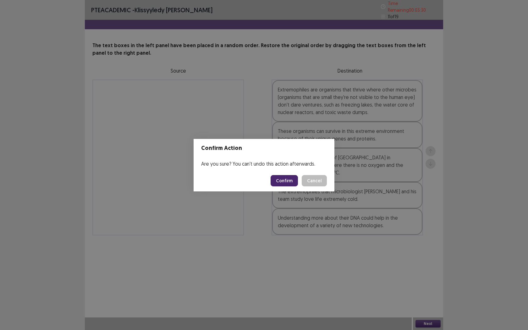
click at [280, 179] on button "Confirm" at bounding box center [284, 180] width 27 height 11
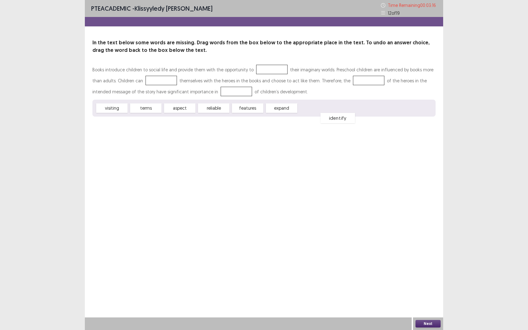
drag, startPoint x: 313, startPoint y: 110, endPoint x: 334, endPoint y: 119, distance: 22.8
click at [335, 119] on div "identify" at bounding box center [338, 118] width 35 height 10
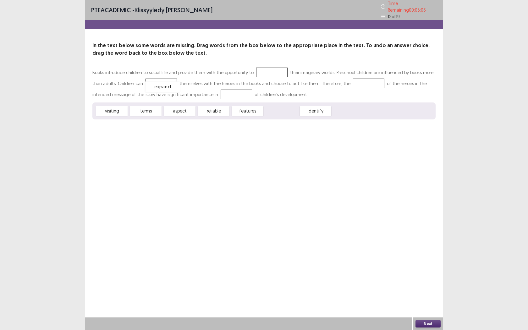
drag, startPoint x: 273, startPoint y: 108, endPoint x: 153, endPoint y: 84, distance: 121.5
drag, startPoint x: 152, startPoint y: 80, endPoint x: 386, endPoint y: 119, distance: 236.7
click at [389, 122] on div "expand" at bounding box center [406, 127] width 35 height 10
click at [252, 108] on div "features" at bounding box center [247, 110] width 31 height 9
drag, startPoint x: 147, startPoint y: 80, endPoint x: 320, endPoint y: 111, distance: 175.9
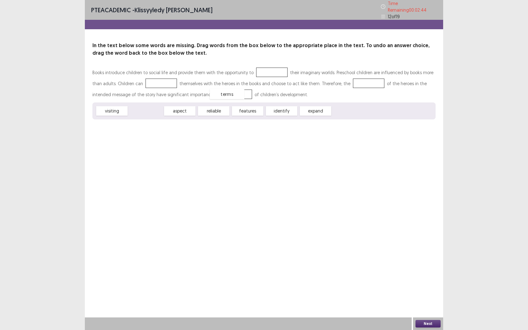
drag, startPoint x: 147, startPoint y: 108, endPoint x: 231, endPoint y: 91, distance: 86.5
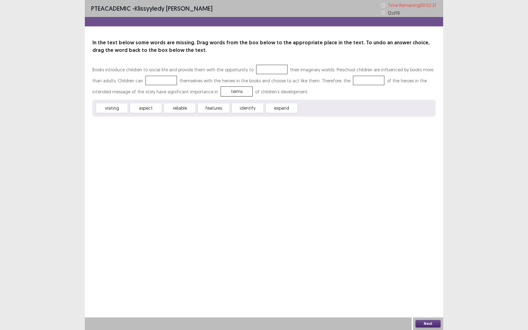
click at [253, 108] on div "identify" at bounding box center [247, 107] width 31 height 9
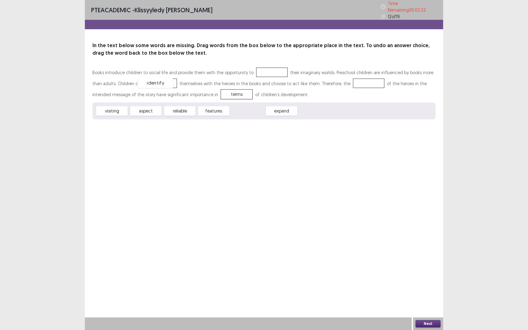
drag, startPoint x: 241, startPoint y: 107, endPoint x: 149, endPoint y: 78, distance: 96.7
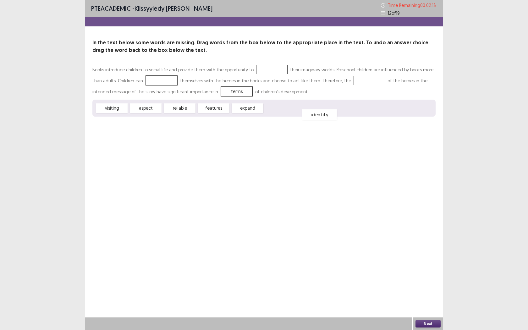
drag, startPoint x: 141, startPoint y: 79, endPoint x: 302, endPoint y: 111, distance: 163.2
click at [201, 110] on div "features" at bounding box center [213, 107] width 31 height 9
drag, startPoint x: 213, startPoint y: 108, endPoint x: 151, endPoint y: 72, distance: 71.8
drag, startPoint x: 163, startPoint y: 84, endPoint x: 284, endPoint y: 71, distance: 121.7
drag, startPoint x: 273, startPoint y: 71, endPoint x: 283, endPoint y: 124, distance: 54.0
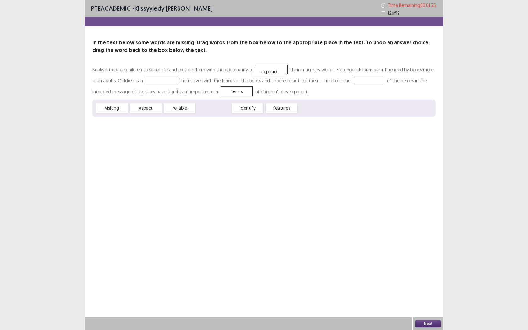
drag, startPoint x: 221, startPoint y: 109, endPoint x: 276, endPoint y: 69, distance: 67.8
drag, startPoint x: 219, startPoint y: 109, endPoint x: 156, endPoint y: 85, distance: 67.6
click at [208, 107] on div "features" at bounding box center [213, 107] width 31 height 9
drag, startPoint x: 213, startPoint y: 108, endPoint x: 343, endPoint y: 83, distance: 132.5
click at [434, 261] on button "Next" at bounding box center [428, 324] width 25 height 8
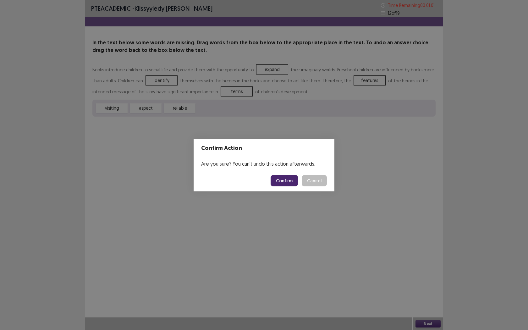
click at [281, 182] on button "Confirm" at bounding box center [284, 180] width 27 height 11
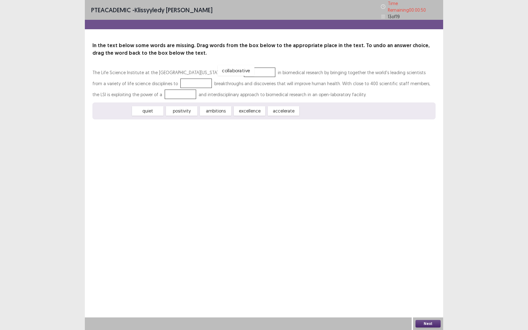
drag, startPoint x: 116, startPoint y: 110, endPoint x: 240, endPoint y: 70, distance: 129.8
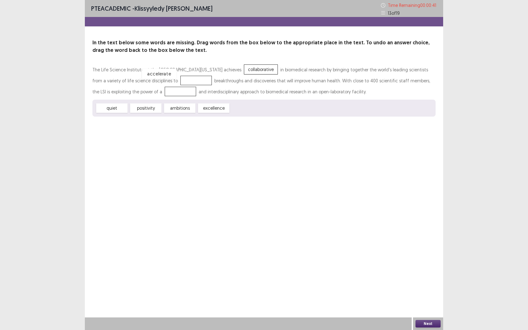
drag, startPoint x: 243, startPoint y: 109, endPoint x: 153, endPoint y: 82, distance: 94.0
drag, startPoint x: 177, startPoint y: 109, endPoint x: 116, endPoint y: 91, distance: 63.8
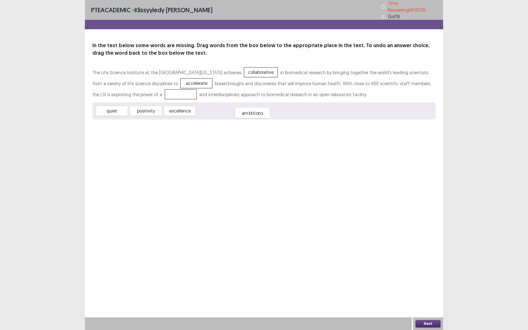
drag, startPoint x: 123, startPoint y: 94, endPoint x: 213, endPoint y: 111, distance: 91.4
drag, startPoint x: 178, startPoint y: 110, endPoint x: 124, endPoint y: 91, distance: 57.7
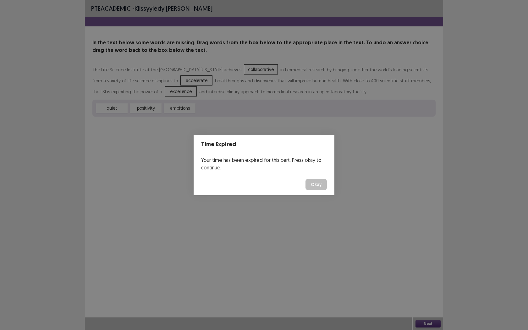
click at [323, 181] on button "Okay" at bounding box center [316, 184] width 21 height 11
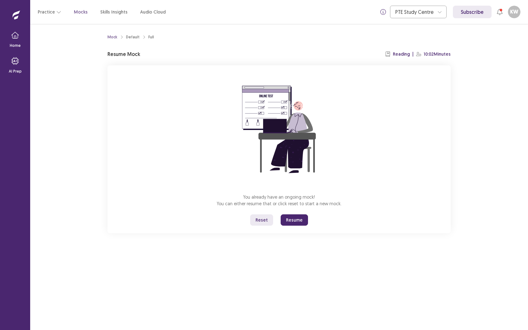
click at [288, 222] on button "Resume" at bounding box center [294, 219] width 27 height 11
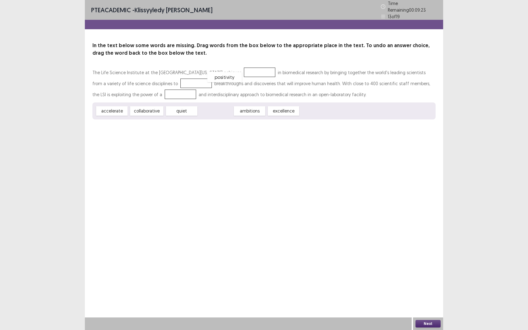
drag, startPoint x: 216, startPoint y: 105, endPoint x: 230, endPoint y: 71, distance: 37.1
drag, startPoint x: 119, startPoint y: 108, endPoint x: 135, endPoint y: 103, distance: 17.2
click at [136, 103] on div "accelerate" at bounding box center [130, 103] width 35 height 10
click at [148, 111] on div "collaborative" at bounding box center [147, 111] width 37 height 10
drag, startPoint x: 148, startPoint y: 110, endPoint x: 150, endPoint y: 86, distance: 24.7
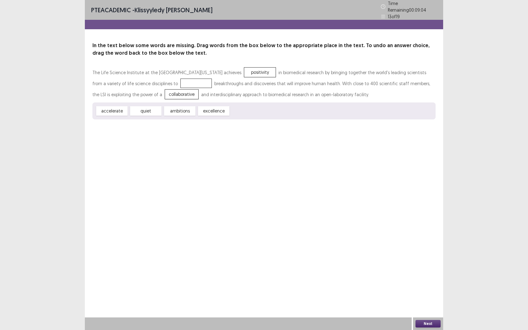
click at [180, 82] on div at bounding box center [195, 83] width 31 height 9
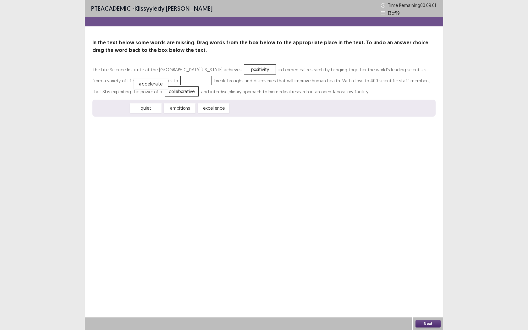
drag, startPoint x: 117, startPoint y: 108, endPoint x: 156, endPoint y: 84, distance: 46.1
drag, startPoint x: 238, startPoint y: 71, endPoint x: 179, endPoint y: 115, distance: 73.8
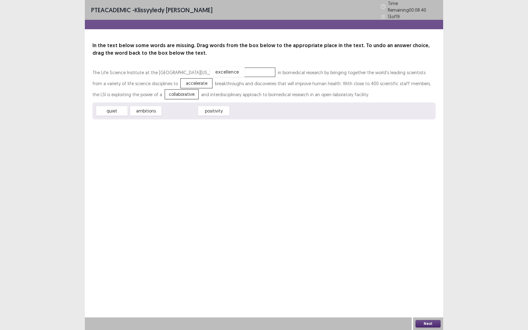
drag, startPoint x: 179, startPoint y: 110, endPoint x: 227, endPoint y: 71, distance: 61.7
click at [421, 261] on button "Next" at bounding box center [428, 324] width 25 height 8
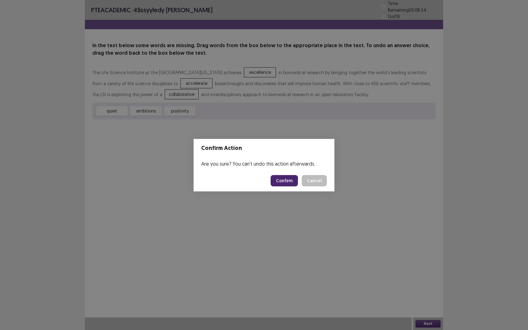
click at [288, 183] on button "Confirm" at bounding box center [284, 180] width 27 height 11
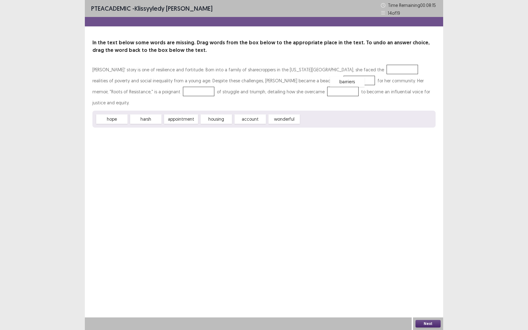
drag, startPoint x: 324, startPoint y: 108, endPoint x: 355, endPoint y: 72, distance: 47.7
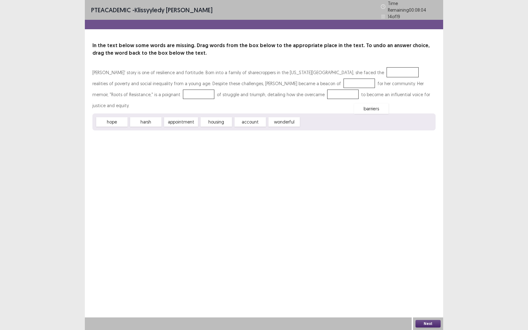
drag, startPoint x: 351, startPoint y: 70, endPoint x: 318, endPoint y: 110, distance: 52.1
drag, startPoint x: 148, startPoint y: 111, endPoint x: 346, endPoint y: 70, distance: 201.9
drag, startPoint x: 112, startPoint y: 108, endPoint x: 271, endPoint y: 79, distance: 161.1
drag, startPoint x: 256, startPoint y: 109, endPoint x: 126, endPoint y: 92, distance: 131.0
drag, startPoint x: 113, startPoint y: 89, endPoint x: 257, endPoint y: 94, distance: 144.4
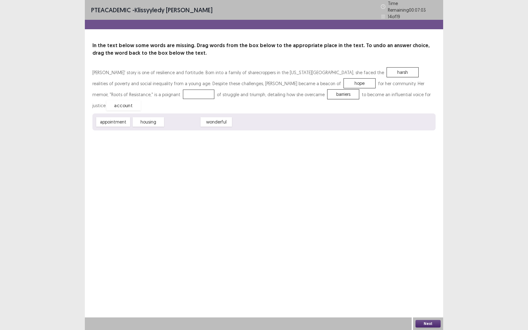
drag, startPoint x: 189, startPoint y: 109, endPoint x: 121, endPoint y: 92, distance: 70.3
drag, startPoint x: 112, startPoint y: 88, endPoint x: 226, endPoint y: 105, distance: 115.1
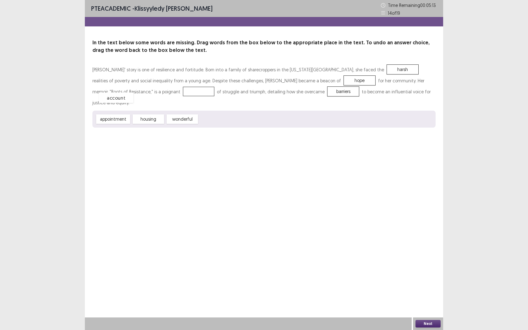
drag, startPoint x: 217, startPoint y: 109, endPoint x: 117, endPoint y: 87, distance: 102.6
click at [435, 261] on button "Next" at bounding box center [428, 324] width 25 height 8
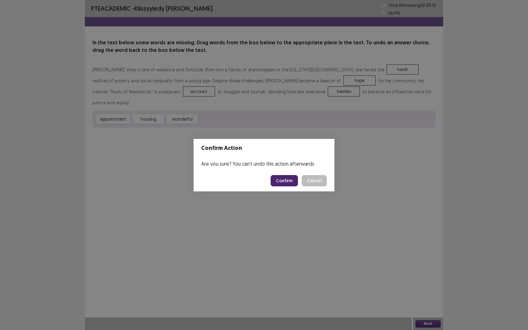
click at [288, 181] on button "Confirm" at bounding box center [284, 180] width 27 height 11
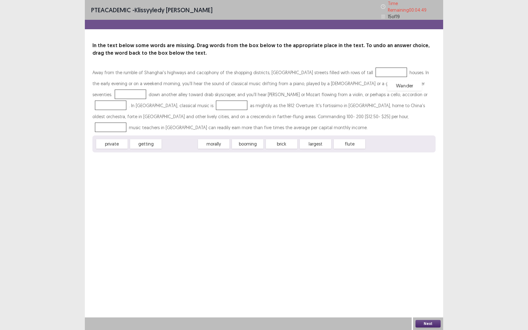
drag, startPoint x: 217, startPoint y: 130, endPoint x: 414, endPoint y: 83, distance: 203.0
drag, startPoint x: 315, startPoint y: 141, endPoint x: 381, endPoint y: 97, distance: 79.3
drag, startPoint x: 216, startPoint y: 142, endPoint x: 136, endPoint y: 102, distance: 89.4
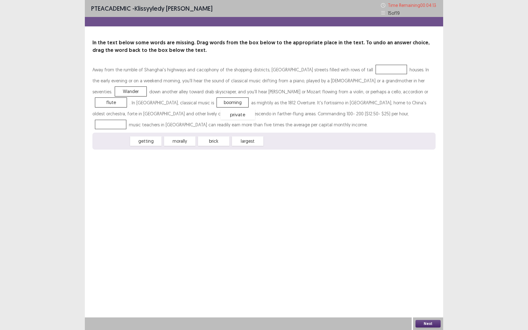
drag, startPoint x: 116, startPoint y: 141, endPoint x: 241, endPoint y: 114, distance: 128.5
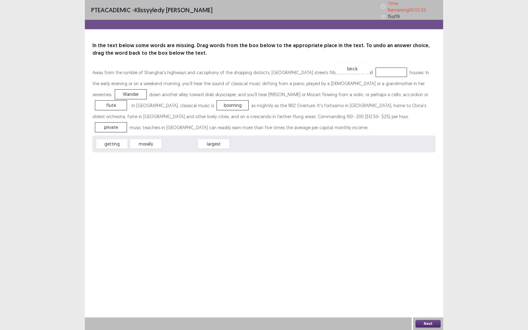
drag, startPoint x: 184, startPoint y: 143, endPoint x: 362, endPoint y: 68, distance: 193.2
click at [432, 261] on button "Next" at bounding box center [428, 324] width 25 height 8
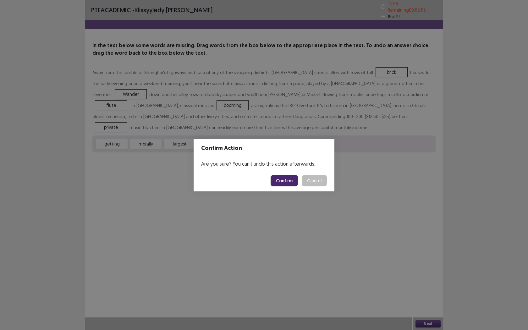
click at [276, 182] on button "Confirm" at bounding box center [284, 180] width 27 height 11
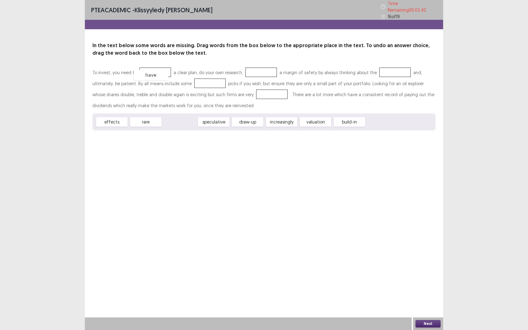
drag, startPoint x: 185, startPoint y: 118, endPoint x: 156, endPoint y: 71, distance: 55.1
drag, startPoint x: 220, startPoint y: 116, endPoint x: 271, endPoint y: 62, distance: 74.5
drag, startPoint x: 117, startPoint y: 121, endPoint x: 396, endPoint y: 69, distance: 283.7
drag, startPoint x: 111, startPoint y: 120, endPoint x: 257, endPoint y: 93, distance: 148.6
drag, startPoint x: 162, startPoint y: 66, endPoint x: 267, endPoint y: 121, distance: 118.3
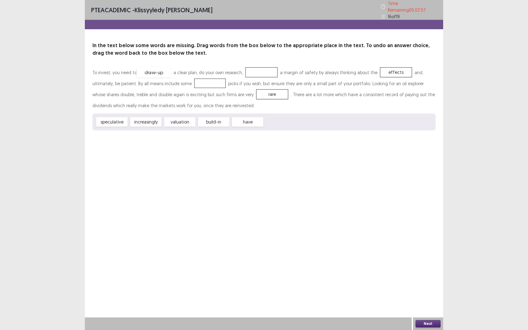
drag, startPoint x: 259, startPoint y: 67, endPoint x: 151, endPoint y: 68, distance: 107.8
drag, startPoint x: 252, startPoint y: 117, endPoint x: 262, endPoint y: 65, distance: 52.5
drag, startPoint x: 388, startPoint y: 69, endPoint x: 258, endPoint y: 115, distance: 138.2
drag, startPoint x: 114, startPoint y: 122, endPoint x: 391, endPoint y: 70, distance: 281.8
drag, startPoint x: 377, startPoint y: 69, endPoint x: 295, endPoint y: 123, distance: 97.2
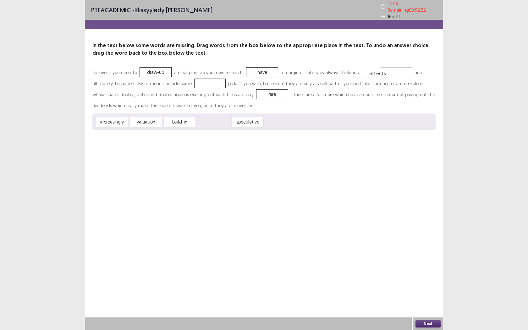
drag, startPoint x: 209, startPoint y: 120, endPoint x: 373, endPoint y: 72, distance: 170.8
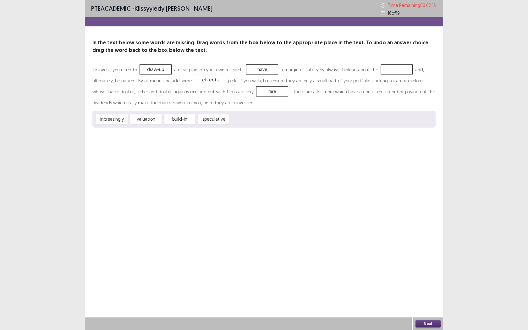
drag, startPoint x: 392, startPoint y: 69, endPoint x: 206, endPoint y: 80, distance: 186.4
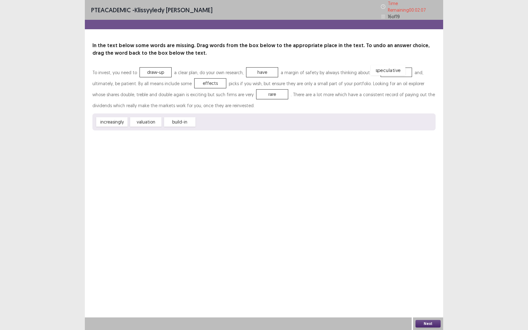
drag, startPoint x: 219, startPoint y: 121, endPoint x: 394, endPoint y: 69, distance: 182.4
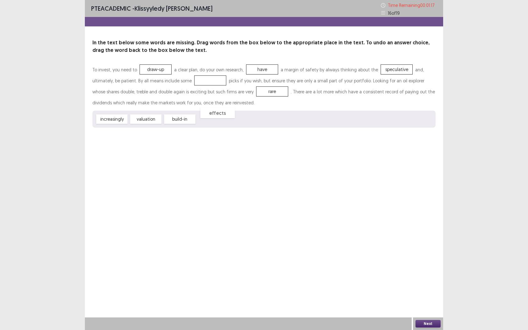
drag, startPoint x: 214, startPoint y: 80, endPoint x: 294, endPoint y: 119, distance: 88.3
drag, startPoint x: 386, startPoint y: 67, endPoint x: 205, endPoint y: 79, distance: 181.5
drag, startPoint x: 212, startPoint y: 120, endPoint x: 387, endPoint y: 71, distance: 181.8
click at [430, 261] on button "Next" at bounding box center [428, 324] width 25 height 8
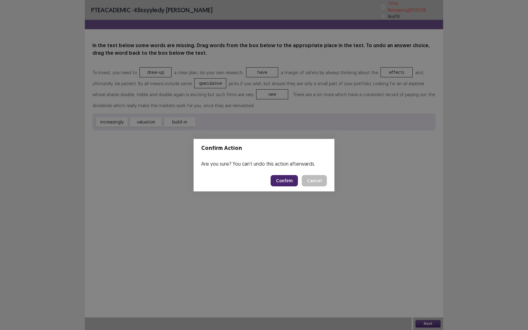
click at [282, 177] on button "Confirm" at bounding box center [284, 180] width 27 height 11
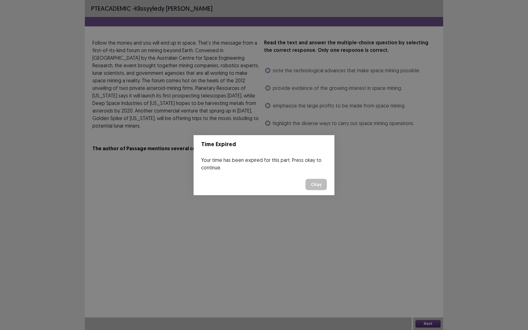
click at [317, 192] on footer "Okay" at bounding box center [264, 184] width 141 height 21
click at [318, 187] on button "Okay" at bounding box center [316, 184] width 21 height 11
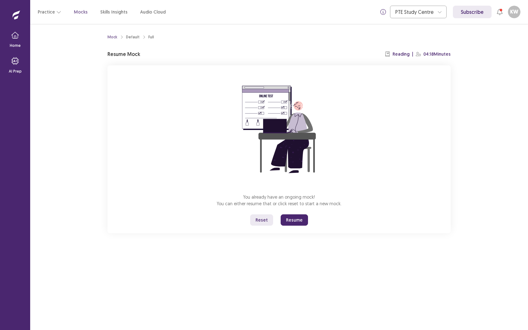
click at [295, 219] on button "Resume" at bounding box center [294, 219] width 27 height 11
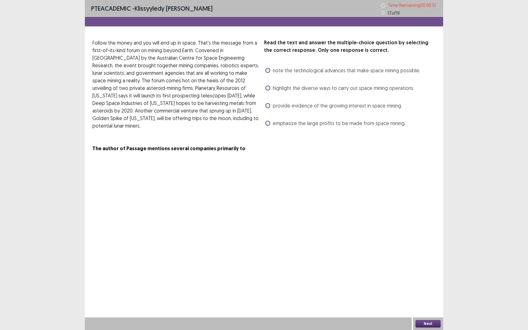
click at [273, 91] on span "highlight the diverse ways to carry out space mining operations." at bounding box center [343, 88] width 141 height 8
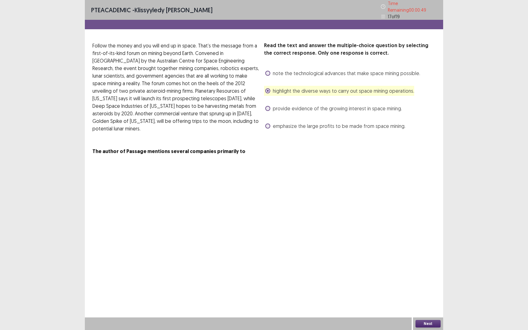
click at [426, 261] on button "Next" at bounding box center [428, 324] width 25 height 8
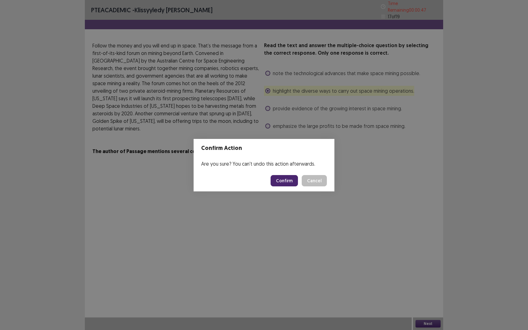
click at [320, 182] on button "Cancel" at bounding box center [314, 180] width 25 height 11
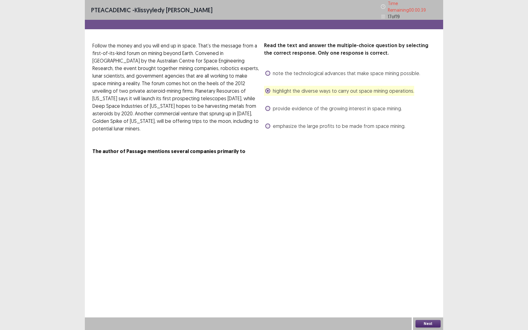
click at [266, 72] on label "note the technological advances that make space mining possible." at bounding box center [342, 73] width 155 height 8
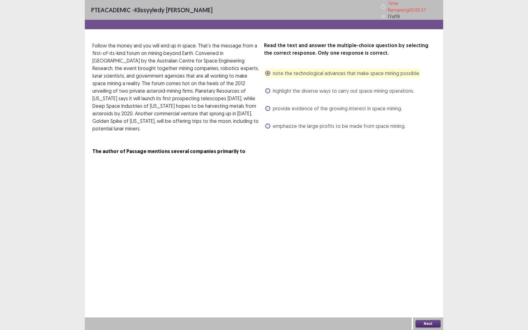
click at [429, 261] on button "Next" at bounding box center [428, 324] width 25 height 8
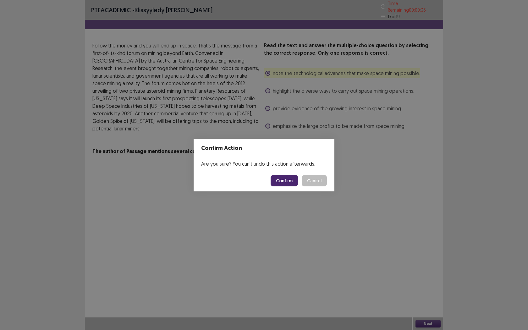
click at [288, 183] on button "Confirm" at bounding box center [284, 180] width 27 height 11
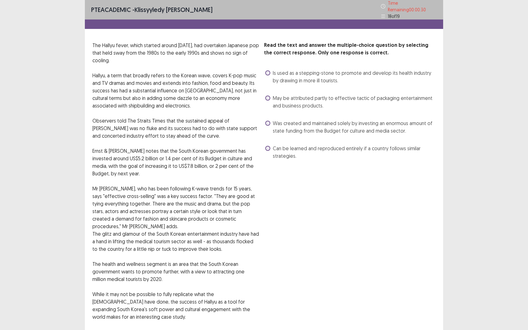
scroll to position [0, 0]
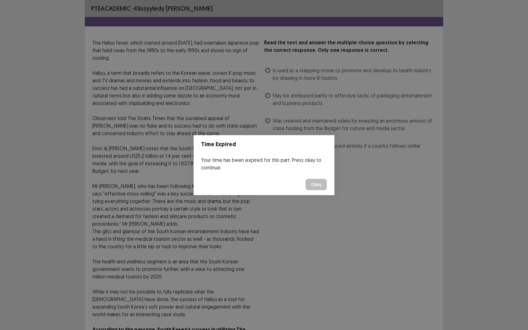
click at [312, 183] on button "Okay" at bounding box center [316, 184] width 21 height 11
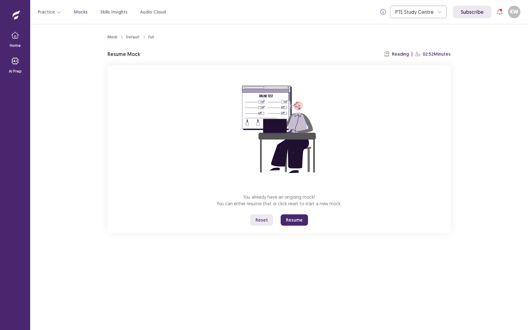
click at [289, 219] on button "Resume" at bounding box center [294, 219] width 27 height 11
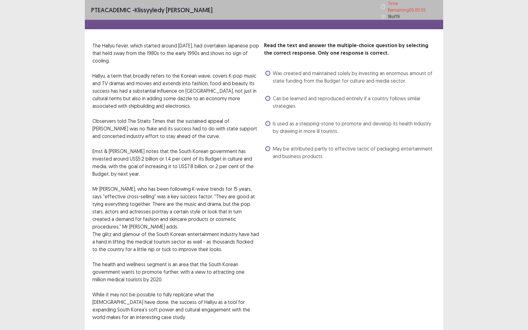
click at [272, 121] on label "Is used as a stepping-stone to promote and develop its health industry by drawi…" at bounding box center [350, 127] width 170 height 15
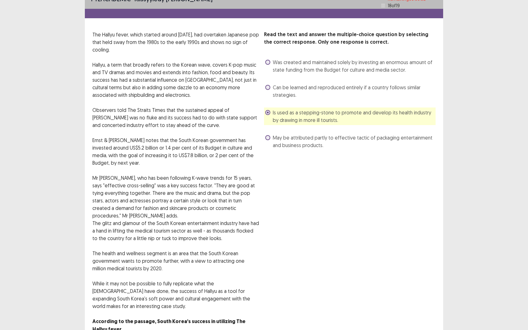
scroll to position [12, 0]
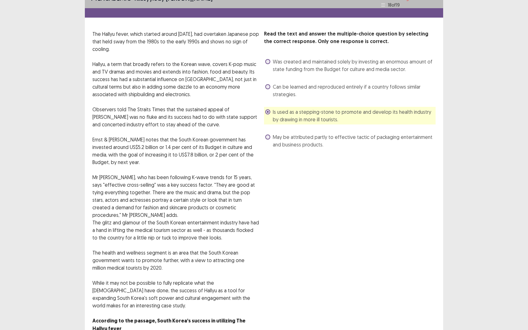
click at [331, 190] on div "Read the text and answer the multiple-choice question by selecting the correct …" at bounding box center [350, 185] width 172 height 310
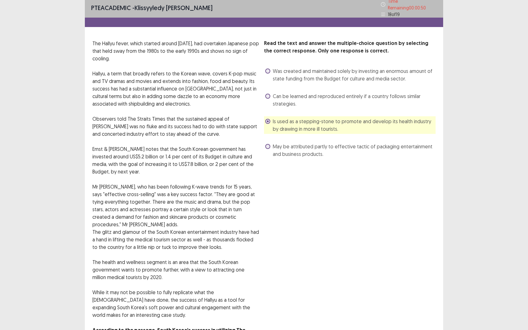
scroll to position [0, 0]
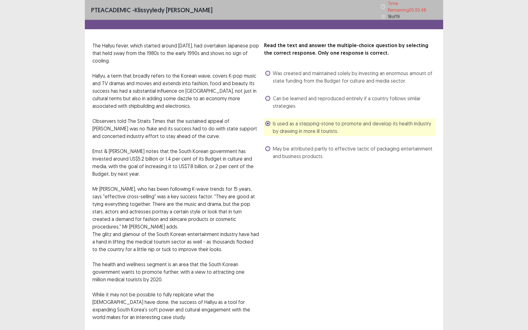
click at [271, 120] on label "Is used as a stepping-stone to promote and develop its health industry by drawi…" at bounding box center [350, 127] width 170 height 15
click at [267, 71] on span at bounding box center [267, 73] width 5 height 5
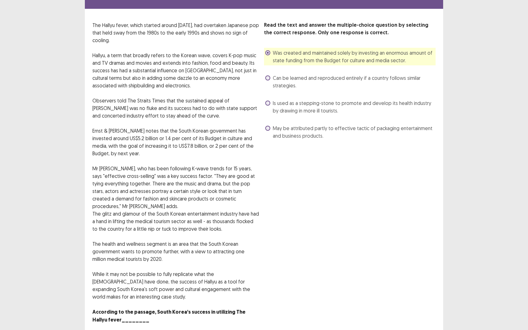
scroll to position [39, 0]
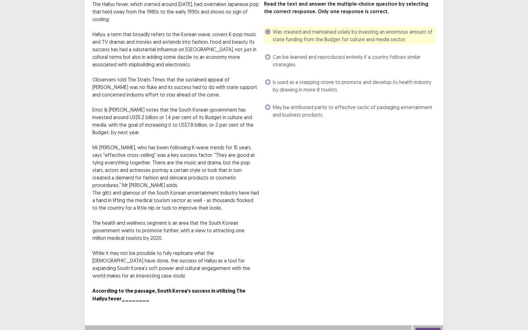
click at [435, 261] on button "Next" at bounding box center [428, 332] width 25 height 8
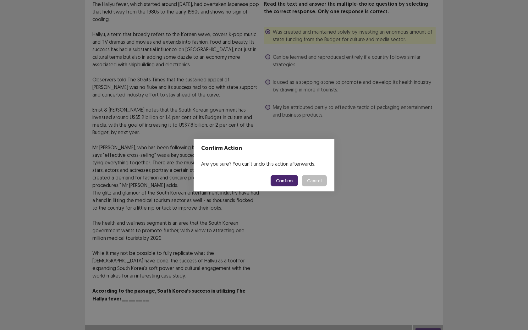
click at [275, 177] on button "Confirm" at bounding box center [284, 180] width 27 height 11
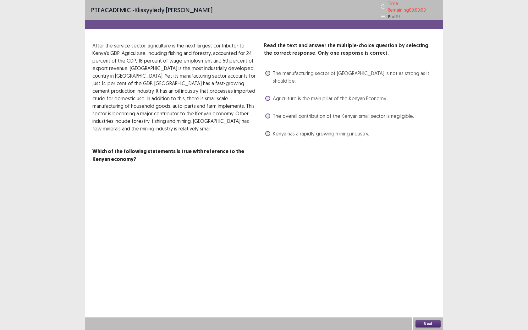
click at [267, 96] on span at bounding box center [267, 98] width 5 height 5
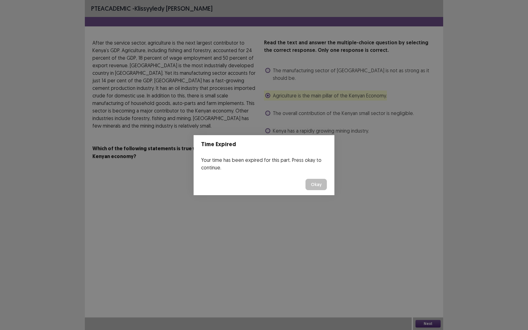
click at [326, 188] on button "Okay" at bounding box center [316, 184] width 21 height 11
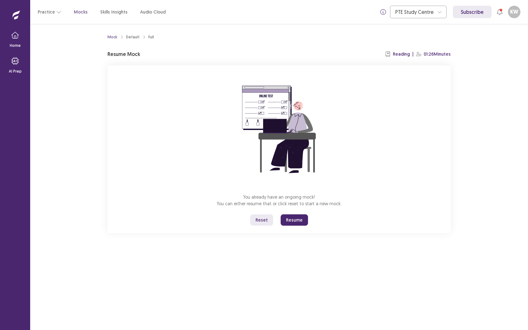
click at [287, 223] on button "Resume" at bounding box center [294, 219] width 27 height 11
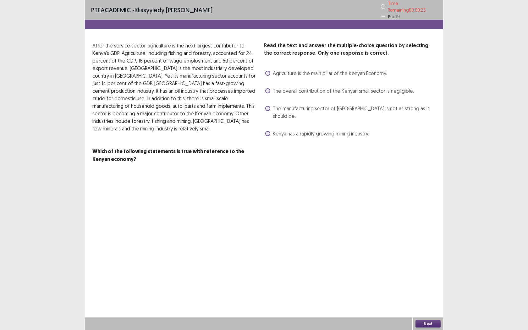
click at [266, 71] on span at bounding box center [267, 73] width 5 height 5
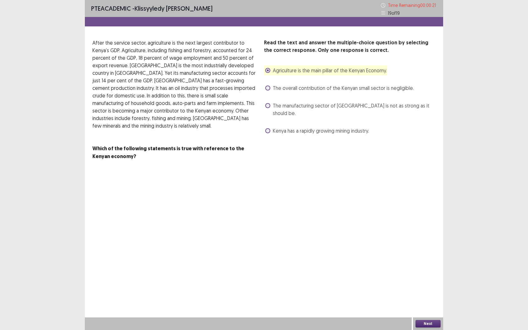
click at [427, 261] on div "Next" at bounding box center [428, 324] width 30 height 13
click at [425, 261] on button "Next" at bounding box center [428, 324] width 25 height 8
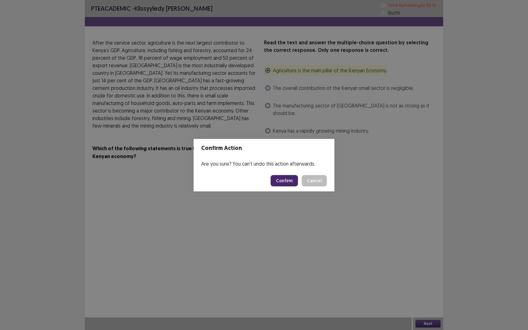
click at [279, 181] on button "Confirm" at bounding box center [284, 180] width 27 height 11
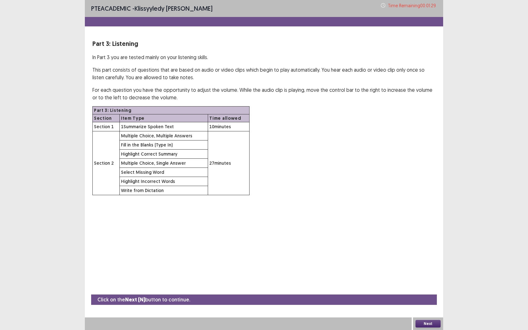
click at [422, 261] on div "Next" at bounding box center [428, 324] width 30 height 13
click at [431, 261] on button "Next" at bounding box center [428, 324] width 25 height 8
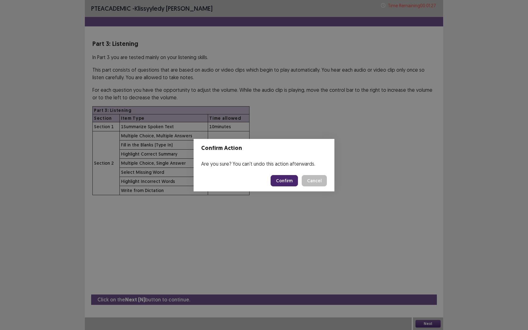
click at [451, 226] on div "Confirm Action Are you sure? You can't undo this action afterwards. Confirm Can…" at bounding box center [264, 165] width 528 height 330
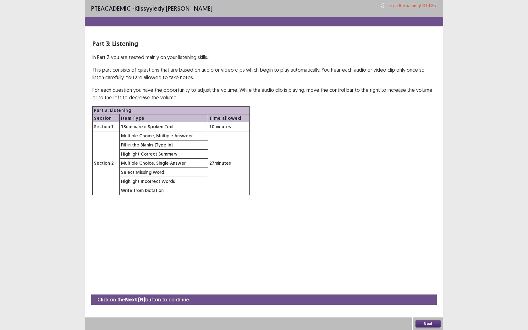
click at [435, 261] on button "Next" at bounding box center [428, 324] width 25 height 8
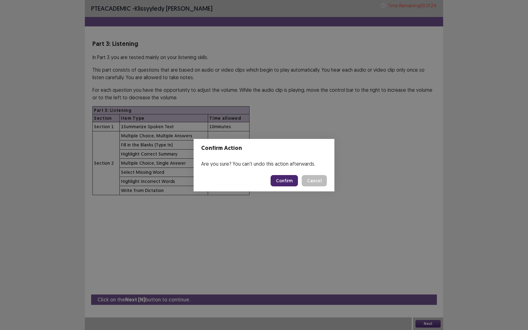
click at [290, 179] on button "Confirm" at bounding box center [284, 180] width 27 height 11
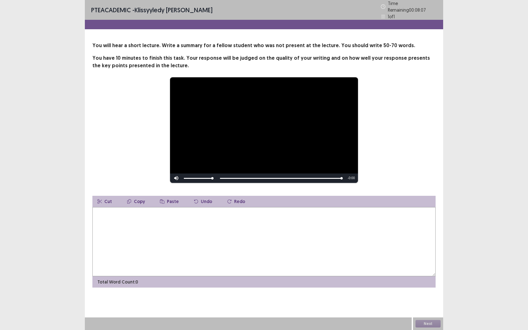
click at [237, 253] on textarea at bounding box center [263, 241] width 343 height 69
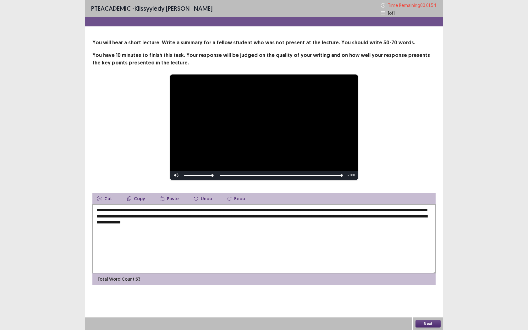
click at [152, 217] on textarea "**********" at bounding box center [263, 238] width 343 height 69
click at [112, 217] on textarea "**********" at bounding box center [263, 238] width 343 height 69
click at [101, 216] on textarea "**********" at bounding box center [263, 238] width 343 height 69
click at [135, 216] on textarea "**********" at bounding box center [263, 238] width 343 height 69
click at [171, 252] on textarea "**********" at bounding box center [263, 238] width 343 height 69
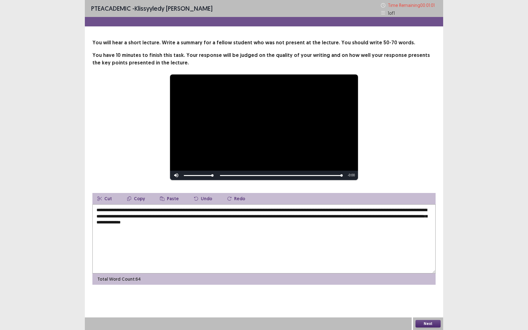
click at [414, 212] on textarea "**********" at bounding box center [263, 238] width 343 height 69
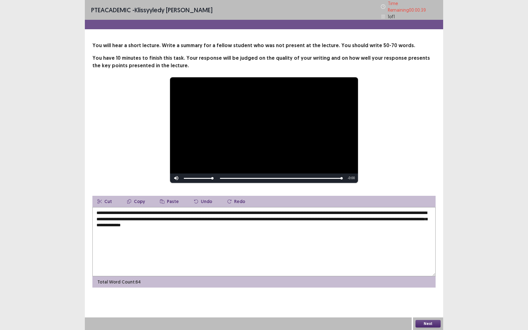
click at [170, 223] on textarea "**********" at bounding box center [263, 241] width 343 height 69
type textarea "**********"
click at [419, 261] on button "Next" at bounding box center [428, 324] width 25 height 8
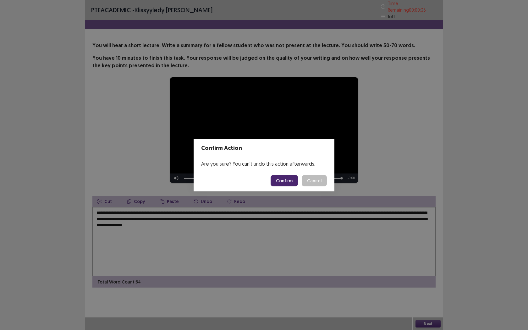
click at [284, 182] on button "Confirm" at bounding box center [284, 180] width 27 height 11
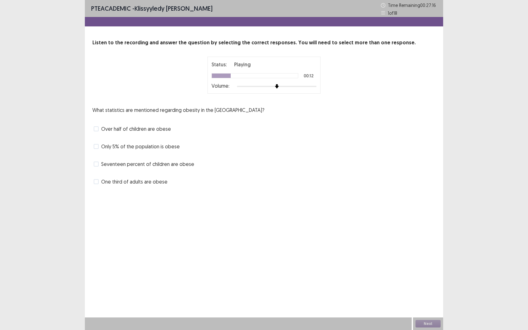
click at [102, 181] on span "One third of adults are obese" at bounding box center [134, 182] width 66 height 8
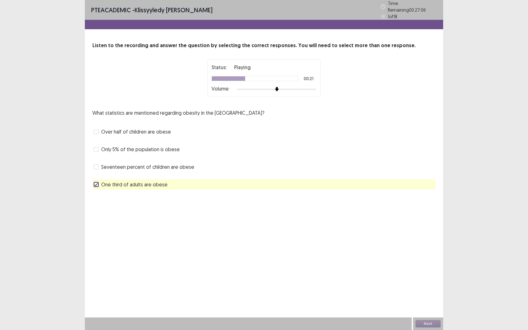
click at [98, 166] on span at bounding box center [96, 166] width 5 height 5
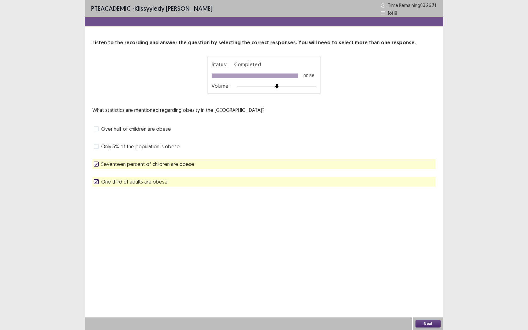
click at [427, 261] on button "Next" at bounding box center [428, 324] width 25 height 8
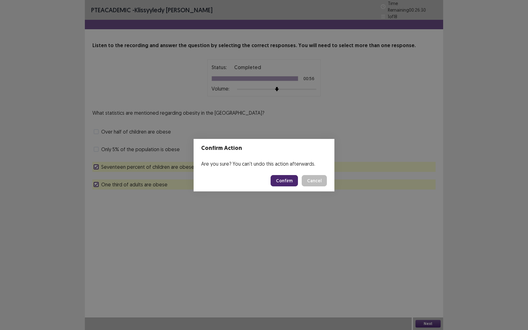
click at [280, 181] on button "Confirm" at bounding box center [284, 180] width 27 height 11
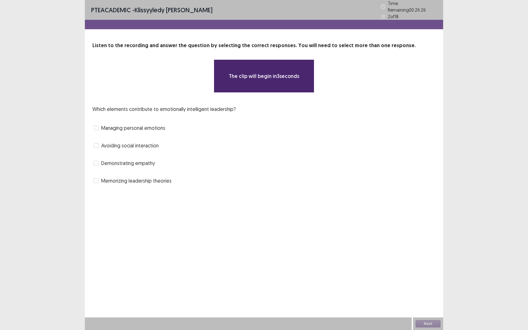
drag, startPoint x: 112, startPoint y: 105, endPoint x: 205, endPoint y: 116, distance: 93.4
click at [223, 112] on div "Which elements contribute to emotionally intelligent leadership? Managing perso…" at bounding box center [263, 145] width 343 height 80
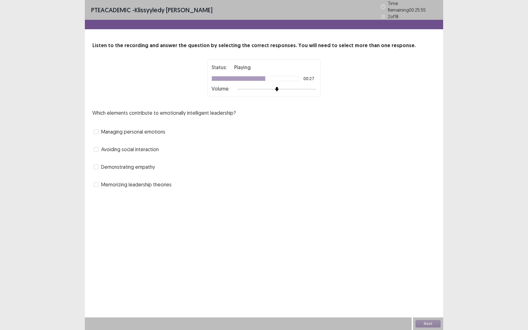
click at [97, 129] on span at bounding box center [96, 131] width 5 height 5
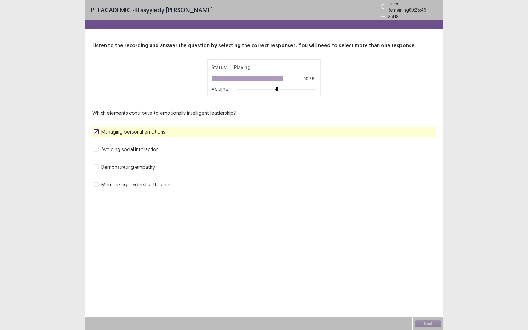
click at [100, 167] on label "Demonstrating empathy" at bounding box center [124, 167] width 61 height 8
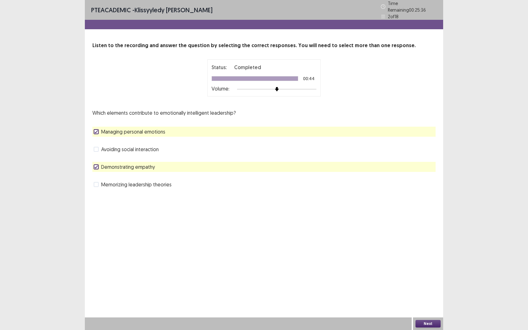
click at [428, 261] on button "Next" at bounding box center [428, 324] width 25 height 8
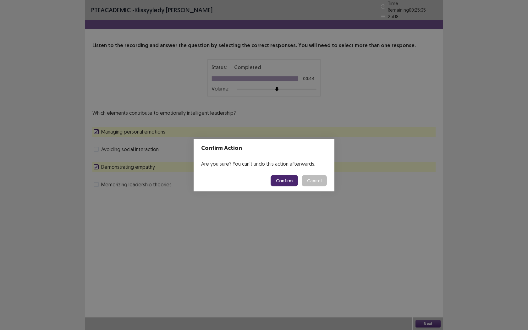
click at [286, 179] on button "Confirm" at bounding box center [284, 180] width 27 height 11
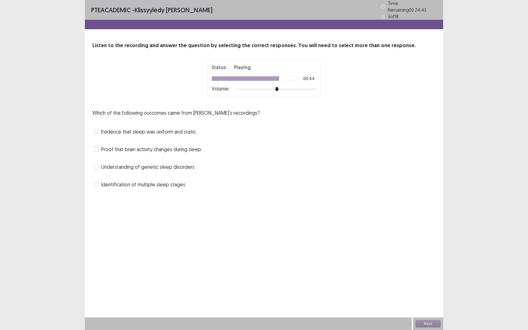
click at [106, 148] on span "Proof that brain activity changes during sleep" at bounding box center [151, 150] width 100 height 8
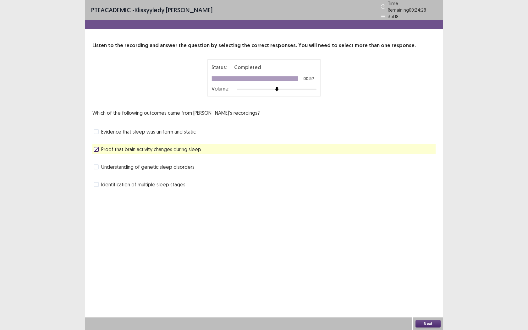
click at [432, 261] on button "Next" at bounding box center [428, 324] width 25 height 8
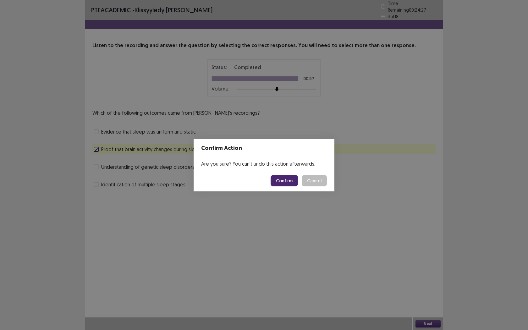
click at [290, 179] on button "Confirm" at bounding box center [284, 180] width 27 height 11
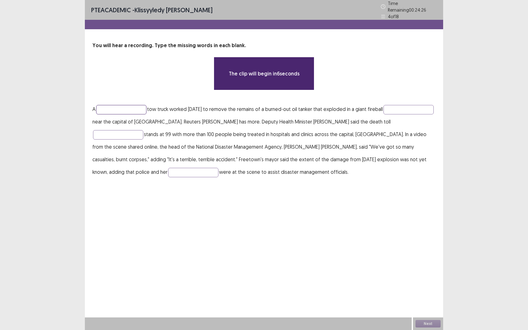
click at [125, 108] on input "text" at bounding box center [121, 109] width 50 height 9
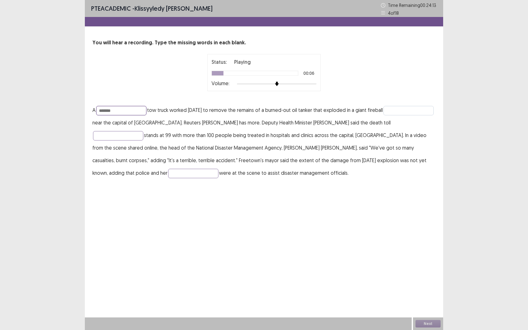
type input "*******"
click at [384, 115] on input "text" at bounding box center [409, 110] width 50 height 9
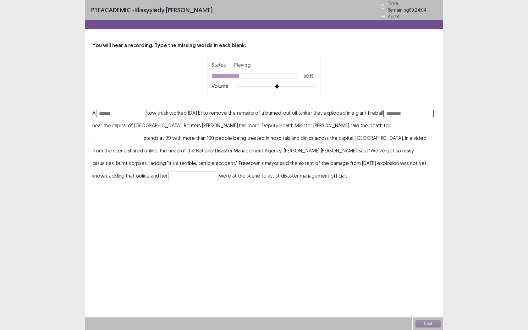
type input "*********"
click at [123, 137] on input "text" at bounding box center [118, 138] width 50 height 9
type input "*********"
click at [168, 172] on input "text" at bounding box center [193, 176] width 50 height 9
click at [168, 175] on input "text" at bounding box center [193, 176] width 50 height 9
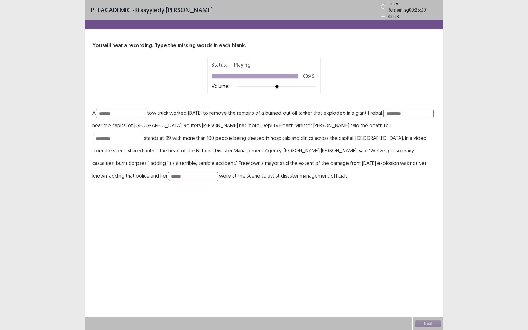
type input "******"
click at [130, 138] on input "*********" at bounding box center [118, 138] width 50 height 9
type input "*"
type input "*********"
click at [144, 206] on div "PTE academic - Klissyyledy [PERSON_NAME] Time Remaining 00 : 23 : 22 4 of 18 Yo…" at bounding box center [264, 165] width 358 height 330
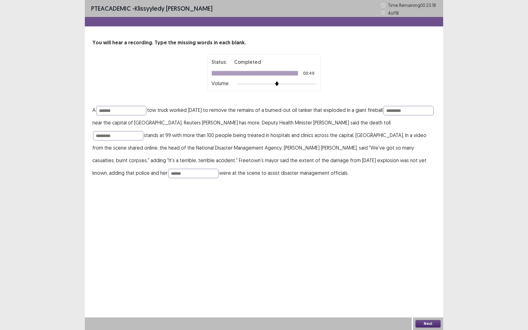
click at [429, 261] on button "Next" at bounding box center [428, 324] width 25 height 8
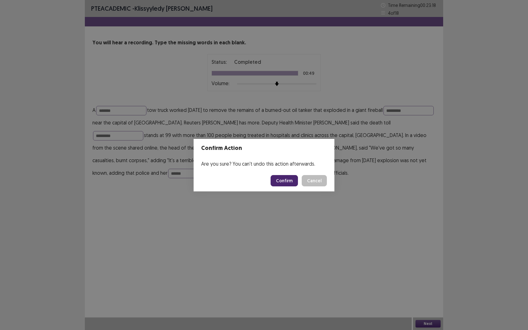
click at [283, 175] on button "Confirm" at bounding box center [284, 180] width 27 height 11
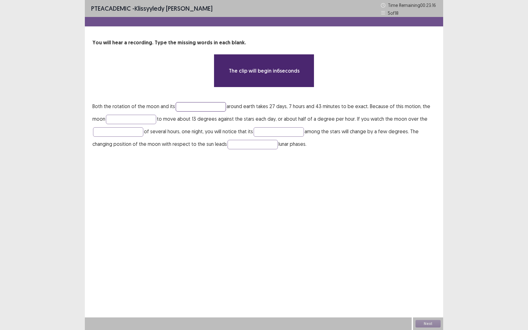
click at [195, 106] on input "text" at bounding box center [201, 106] width 50 height 9
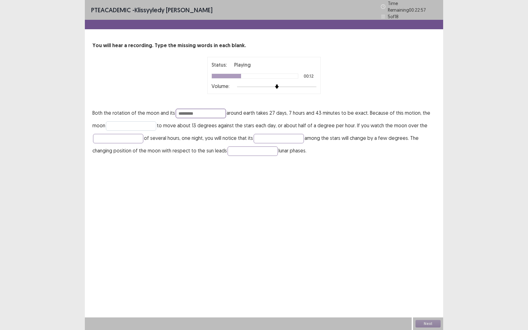
type input "*********"
click at [129, 121] on input "text" at bounding box center [131, 125] width 50 height 9
type input "*******"
click at [124, 136] on input "text" at bounding box center [118, 138] width 50 height 9
type input "******"
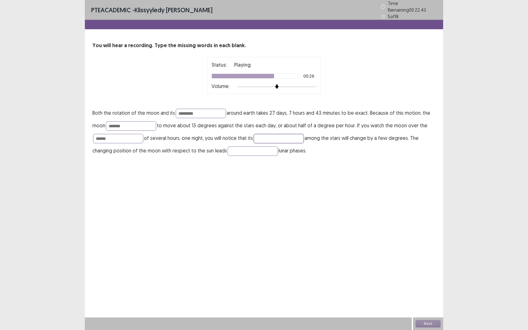
click at [267, 135] on input "text" at bounding box center [279, 138] width 50 height 9
type input "*********"
click at [259, 149] on input "text" at bounding box center [253, 151] width 50 height 9
type input "*"
type input "**"
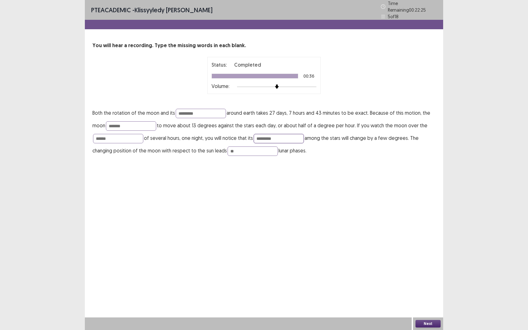
click at [284, 134] on input "*********" at bounding box center [279, 138] width 50 height 9
type input "********"
click at [185, 112] on input "*********" at bounding box center [201, 113] width 50 height 9
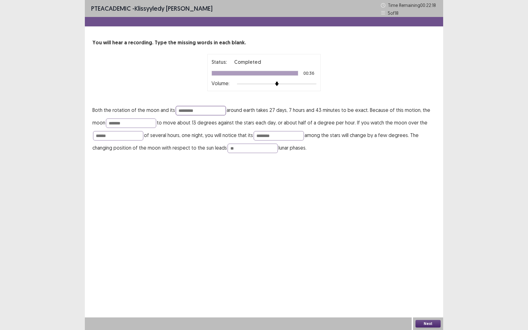
click at [185, 112] on input "*********" at bounding box center [201, 110] width 50 height 9
click at [214, 109] on input "**********" at bounding box center [201, 110] width 50 height 9
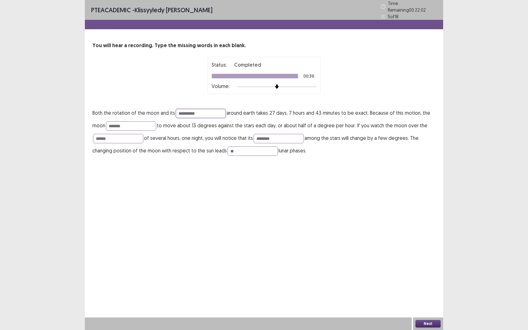
type input "**********"
click at [424, 261] on button "Next" at bounding box center [428, 324] width 25 height 8
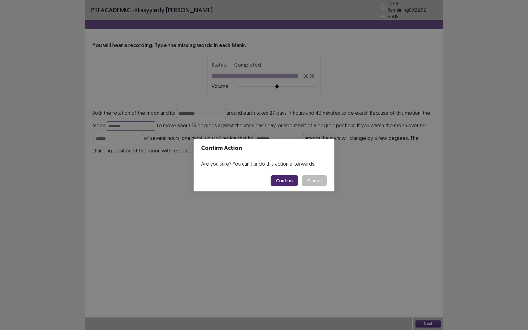
click at [282, 180] on button "Confirm" at bounding box center [284, 180] width 27 height 11
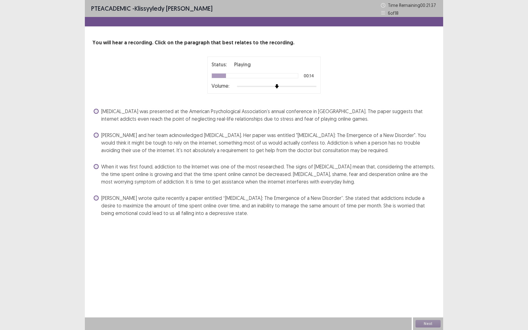
click at [97, 134] on span at bounding box center [96, 135] width 5 height 5
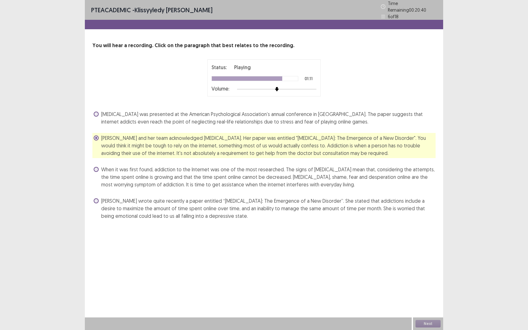
click at [98, 167] on span at bounding box center [96, 169] width 5 height 5
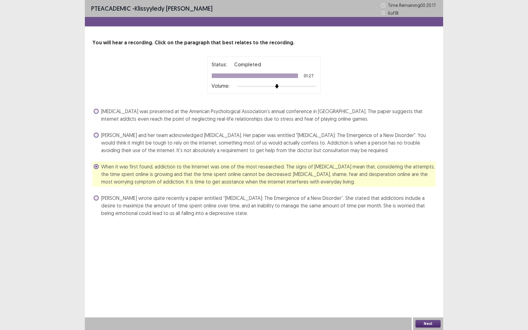
click at [430, 261] on button "Next" at bounding box center [428, 324] width 25 height 8
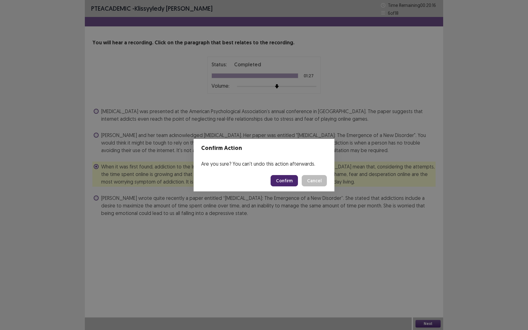
click at [284, 177] on button "Confirm" at bounding box center [284, 180] width 27 height 11
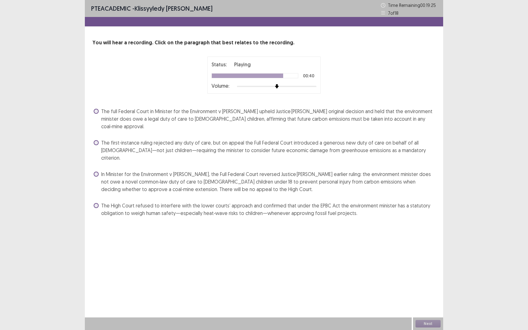
click at [96, 114] on label "The full Federal Court in Minister for the Environment v [PERSON_NAME] upheld J…" at bounding box center [265, 119] width 342 height 23
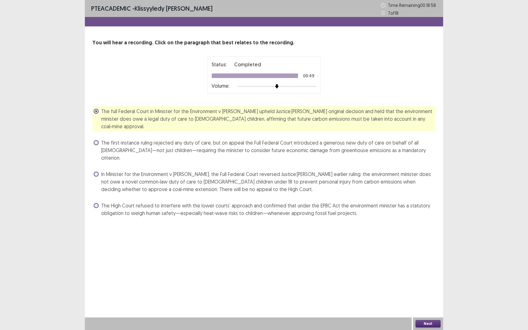
click at [94, 172] on span at bounding box center [96, 174] width 5 height 5
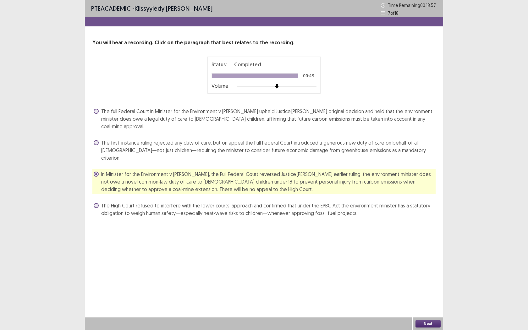
click at [424, 261] on button "Next" at bounding box center [428, 324] width 25 height 8
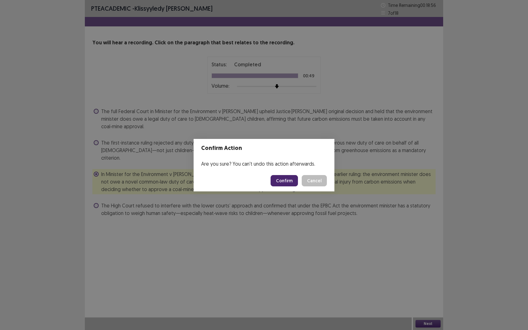
click at [283, 177] on button "Confirm" at bounding box center [284, 180] width 27 height 11
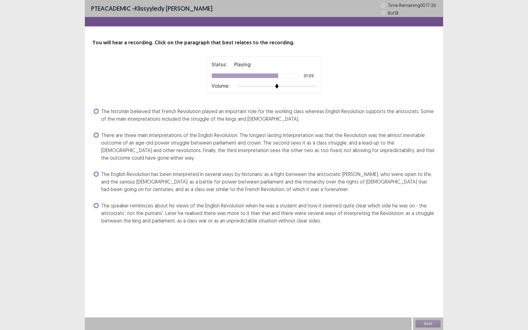
click at [97, 175] on span at bounding box center [96, 174] width 5 height 5
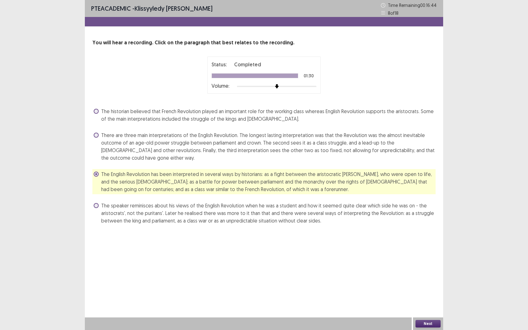
click at [434, 261] on button "Next" at bounding box center [428, 324] width 25 height 8
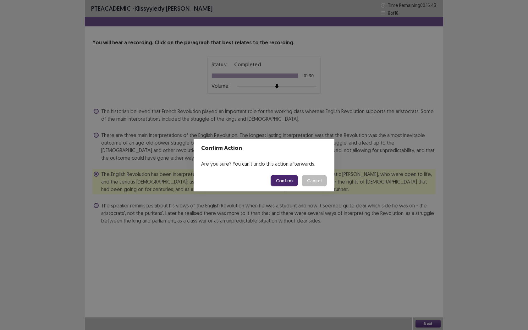
click at [278, 179] on button "Confirm" at bounding box center [284, 180] width 27 height 11
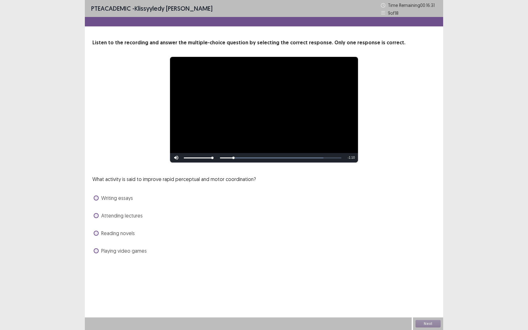
click at [99, 250] on label "Playing video games" at bounding box center [120, 251] width 53 height 8
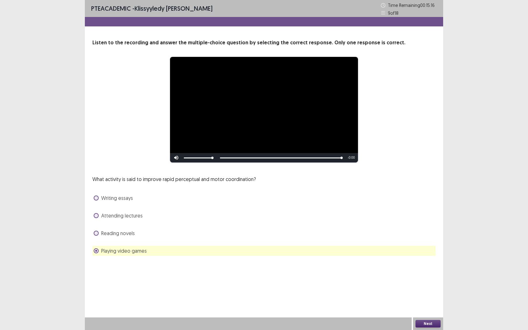
click at [427, 261] on button "Next" at bounding box center [428, 324] width 25 height 8
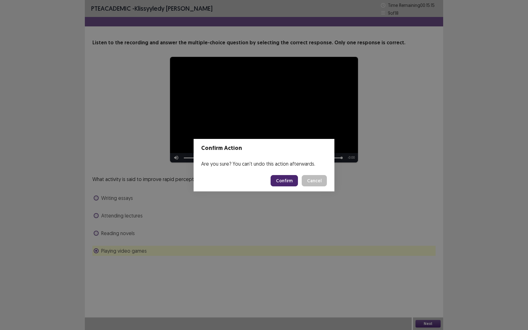
click at [284, 180] on button "Confirm" at bounding box center [284, 180] width 27 height 11
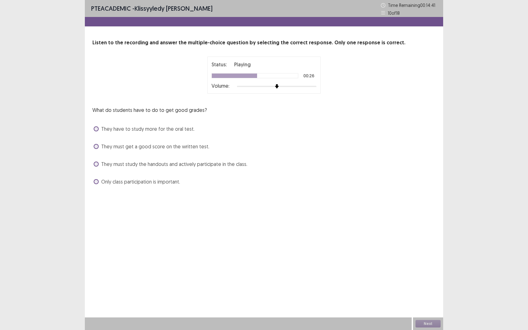
click at [101, 165] on span "They must study the handouts and actively participate in the class." at bounding box center [174, 164] width 146 height 8
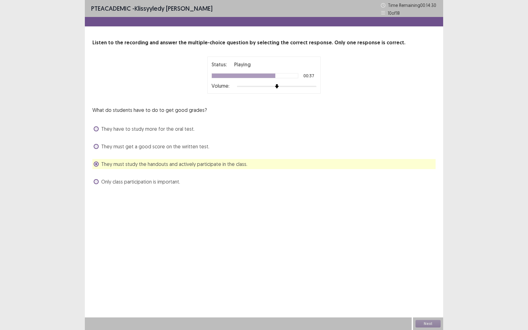
click at [99, 183] on label "Only class participation is important." at bounding box center [137, 182] width 86 height 8
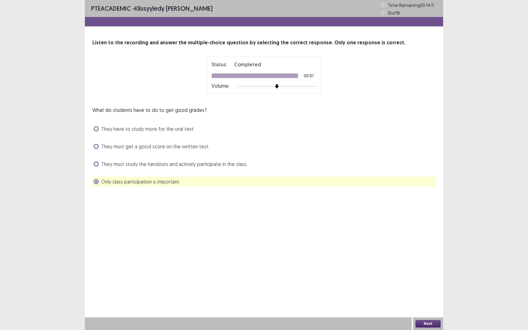
click at [98, 161] on label "They must study the handouts and actively participate in the class." at bounding box center [171, 164] width 154 height 8
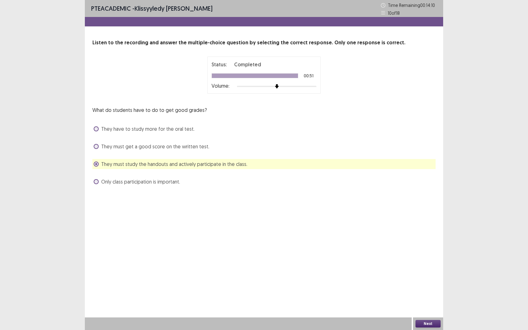
click at [427, 261] on button "Next" at bounding box center [428, 324] width 25 height 8
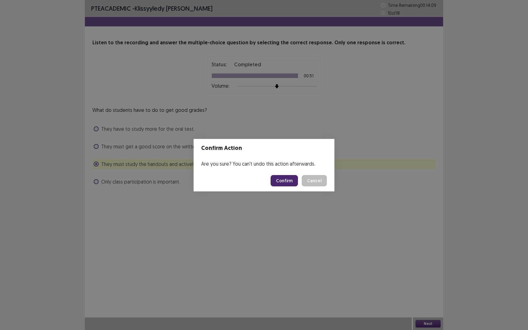
click at [291, 181] on button "Confirm" at bounding box center [284, 180] width 27 height 11
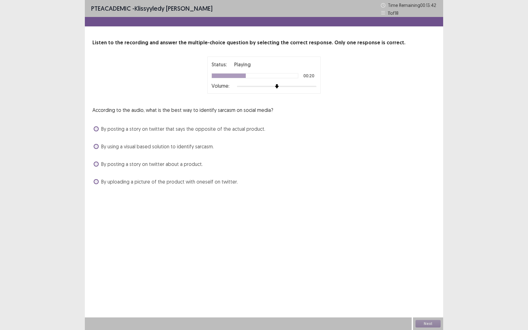
click at [100, 182] on label "By uploading a picture of the product with oneself on twitter." at bounding box center [166, 182] width 144 height 8
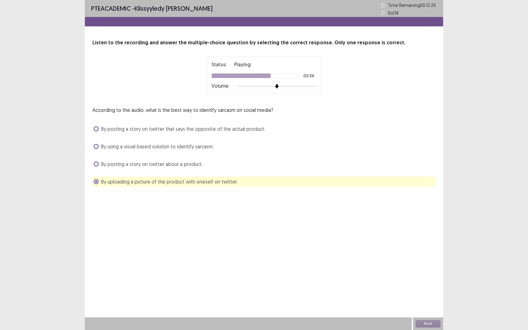
click at [99, 130] on label "By posting a story on twitter that says the opposite of the actual product." at bounding box center [180, 129] width 172 height 8
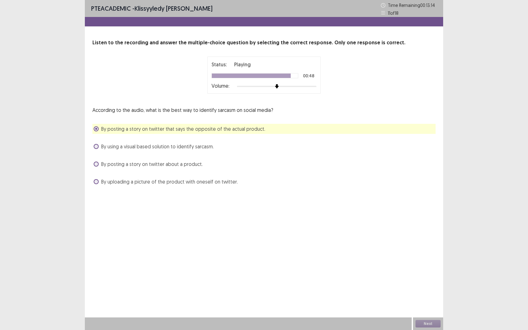
click at [104, 148] on span "By using a visual based solution to identify sarcasm." at bounding box center [157, 147] width 113 height 8
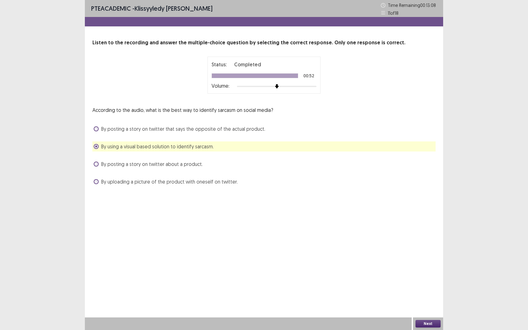
click at [430, 261] on button "Next" at bounding box center [428, 324] width 25 height 8
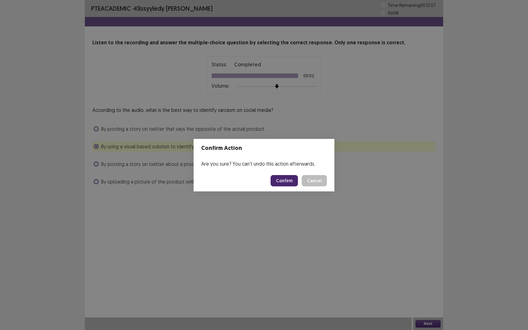
click at [285, 182] on button "Confirm" at bounding box center [284, 180] width 27 height 11
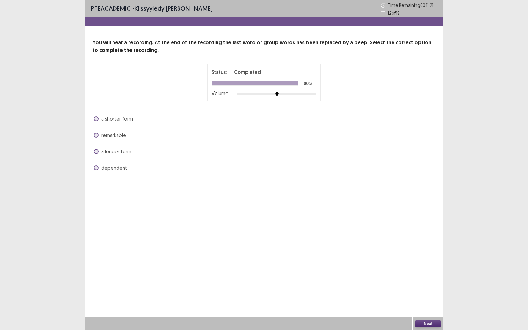
click at [97, 117] on span at bounding box center [96, 118] width 5 height 5
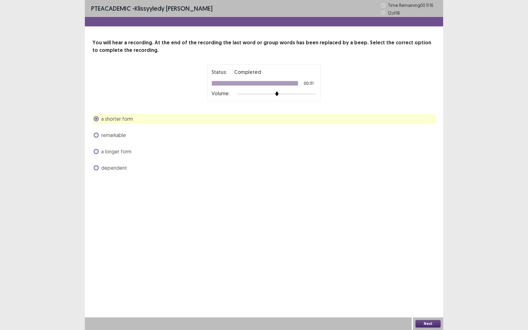
click at [97, 171] on label "dependent" at bounding box center [110, 168] width 33 height 8
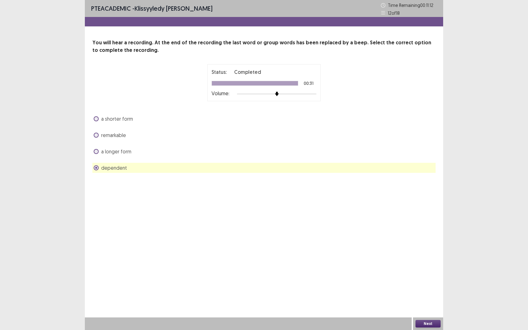
click at [98, 119] on span at bounding box center [96, 118] width 5 height 5
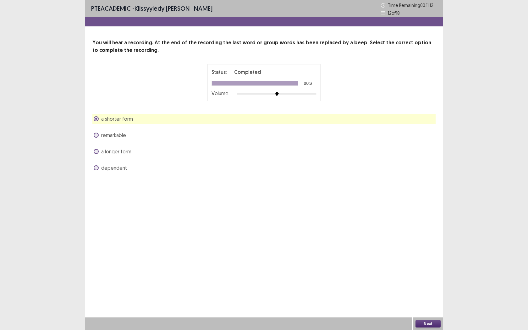
click at [434, 261] on button "Next" at bounding box center [428, 324] width 25 height 8
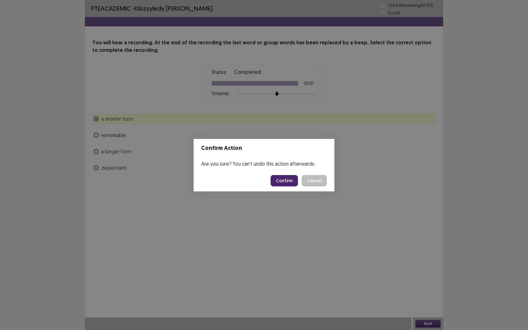
click at [308, 178] on button "Cancel" at bounding box center [314, 180] width 25 height 11
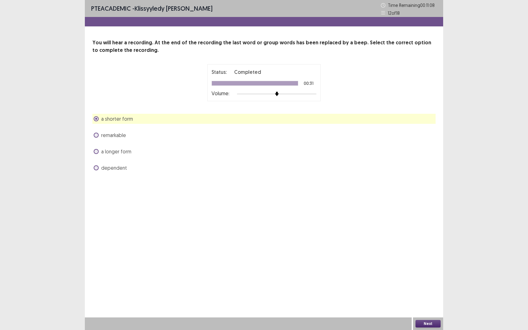
click at [98, 137] on label "remarkable" at bounding box center [110, 135] width 32 height 8
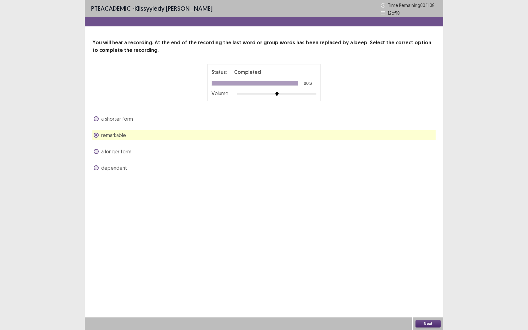
click at [424, 261] on button "Next" at bounding box center [428, 324] width 25 height 8
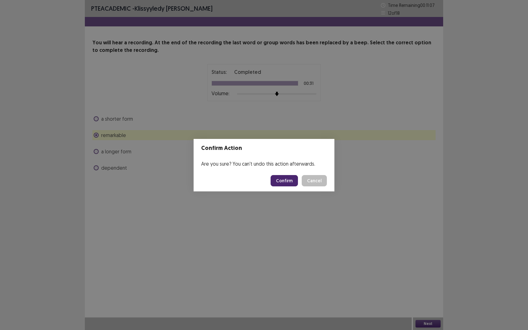
click at [275, 181] on button "Confirm" at bounding box center [284, 180] width 27 height 11
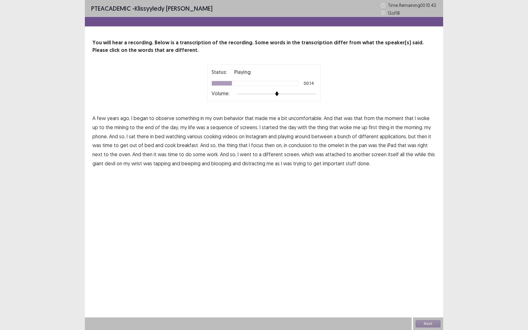
click at [118, 128] on span "mining" at bounding box center [121, 128] width 14 height 8
drag, startPoint x: 209, startPoint y: 129, endPoint x: 216, endPoint y: 129, distance: 6.9
click at [210, 129] on span "sequence" at bounding box center [221, 128] width 22 height 8
click at [278, 137] on span "playing" at bounding box center [286, 137] width 16 height 8
click at [289, 145] on span "conclusion" at bounding box center [300, 145] width 23 height 8
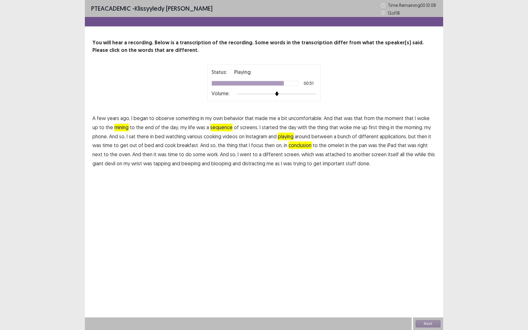
click at [103, 160] on span "giant" at bounding box center [97, 164] width 11 height 8
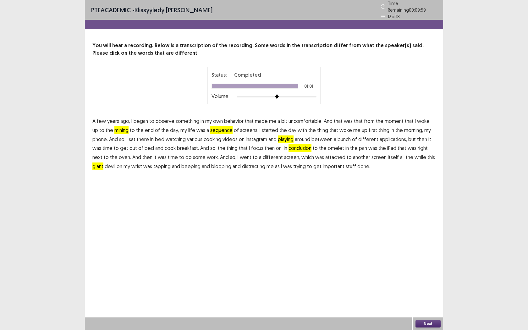
click at [426, 261] on button "Next" at bounding box center [428, 324] width 25 height 8
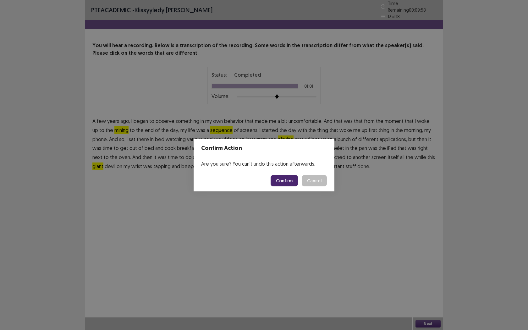
click at [283, 183] on button "Confirm" at bounding box center [284, 180] width 27 height 11
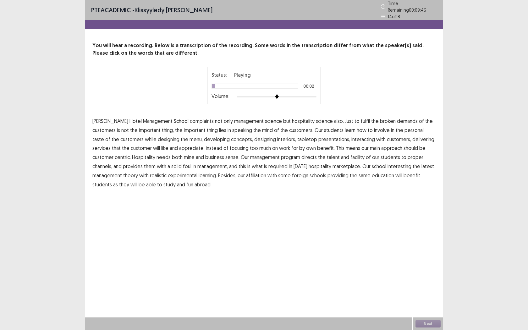
click at [190, 118] on span "complaints" at bounding box center [202, 121] width 24 height 8
click at [380, 120] on span "broken" at bounding box center [388, 121] width 16 height 8
click at [232, 128] on span "speaking" at bounding box center [242, 130] width 20 height 8
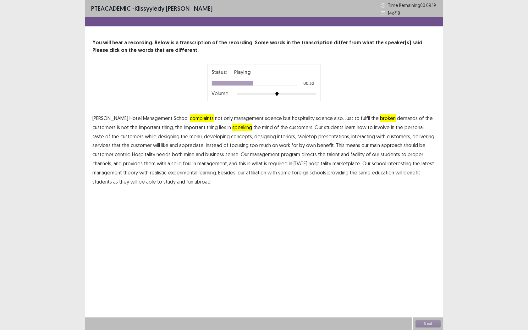
click at [285, 145] on p "[PERSON_NAME][GEOGRAPHIC_DATA] complaints not only management science but hospi…" at bounding box center [263, 150] width 343 height 72
click at [306, 146] on span "own" at bounding box center [311, 145] width 10 height 8
click at [184, 156] on span "mine" at bounding box center [189, 155] width 11 height 8
click at [351, 156] on span "facility" at bounding box center [358, 155] width 14 height 8
click at [197, 165] on span "management," at bounding box center [212, 164] width 30 height 8
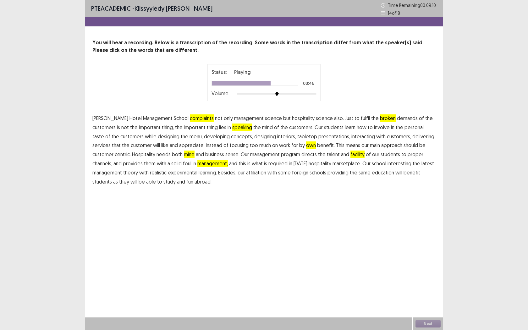
click at [197, 165] on span "management," at bounding box center [212, 164] width 30 height 8
click at [183, 165] on span "foul" at bounding box center [187, 164] width 8 height 8
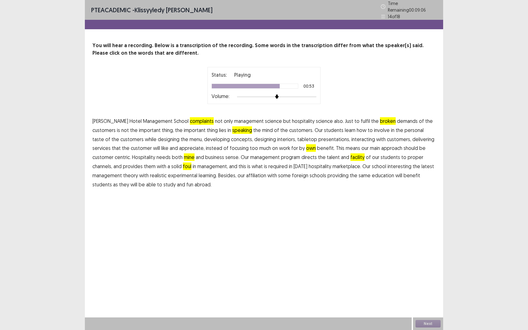
click at [388, 164] on span "interesting" at bounding box center [400, 167] width 24 height 8
click at [186, 182] on span "fun" at bounding box center [189, 185] width 7 height 8
click at [432, 261] on button "Next" at bounding box center [428, 324] width 25 height 8
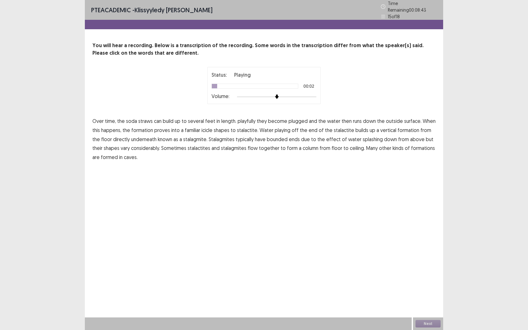
click at [250, 119] on span "playfully" at bounding box center [247, 121] width 18 height 8
click at [161, 128] on span "proves" at bounding box center [162, 130] width 16 height 8
click at [278, 128] on span "playing" at bounding box center [283, 130] width 16 height 8
click at [255, 137] on span "have" at bounding box center [260, 140] width 11 height 8
click at [248, 147] on span "flow" at bounding box center [253, 148] width 10 height 8
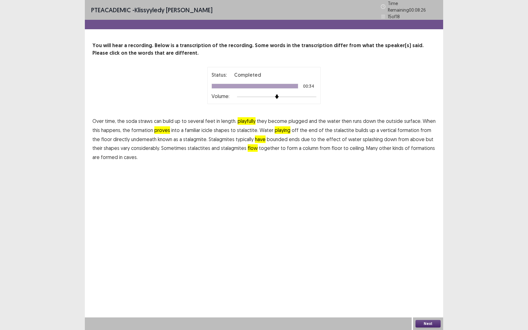
click at [255, 136] on span "have" at bounding box center [260, 140] width 11 height 8
click at [425, 261] on button "Next" at bounding box center [428, 324] width 25 height 8
click at [293, 181] on button "Confirm" at bounding box center [284, 180] width 27 height 11
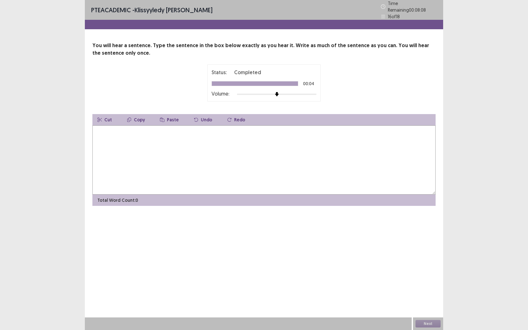
click at [117, 153] on textarea at bounding box center [263, 159] width 343 height 69
type textarea "*"
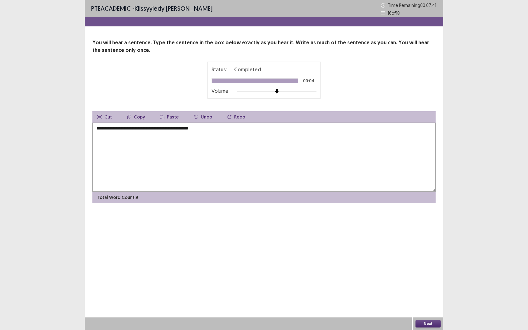
type textarea "**********"
click at [430, 261] on button "Next" at bounding box center [428, 324] width 25 height 8
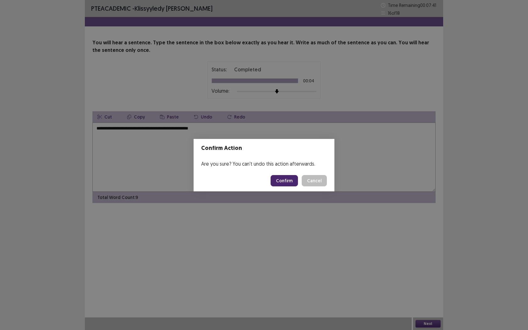
click at [286, 181] on button "Confirm" at bounding box center [284, 180] width 27 height 11
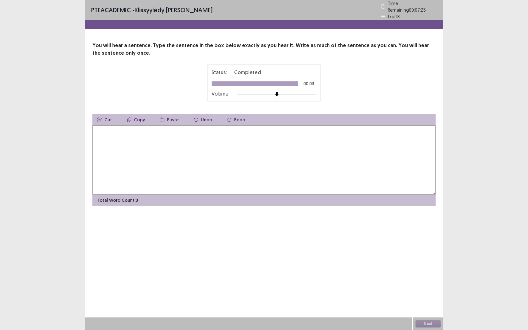
click at [223, 169] on textarea at bounding box center [263, 159] width 343 height 69
click at [429, 261] on button "Next" at bounding box center [428, 324] width 25 height 8
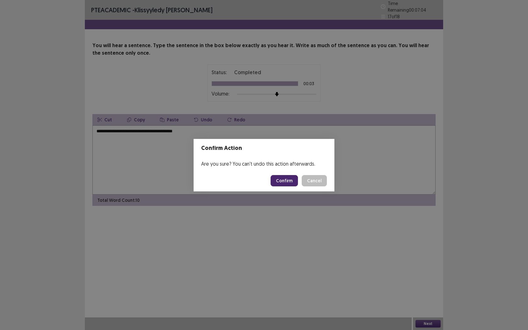
click at [315, 178] on button "Cancel" at bounding box center [314, 180] width 25 height 11
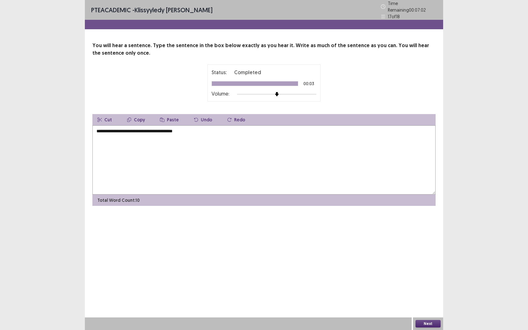
click at [208, 129] on textarea "**********" at bounding box center [263, 159] width 343 height 69
type textarea "**********"
click at [434, 261] on button "Next" at bounding box center [428, 324] width 25 height 8
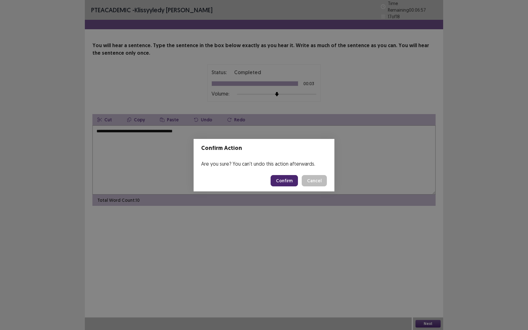
click at [287, 181] on button "Confirm" at bounding box center [284, 180] width 27 height 11
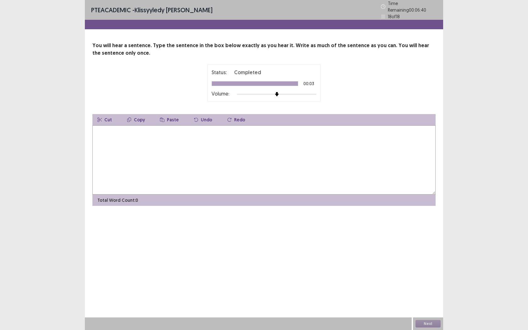
click at [176, 145] on textarea at bounding box center [263, 159] width 343 height 69
click at [140, 126] on textarea "**********" at bounding box center [263, 159] width 343 height 69
type textarea "**********"
click at [427, 261] on button "Next" at bounding box center [428, 324] width 25 height 8
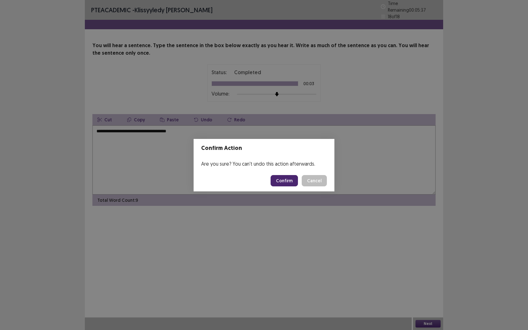
click at [281, 180] on button "Confirm" at bounding box center [284, 180] width 27 height 11
click at [295, 179] on button "Confirm" at bounding box center [284, 180] width 27 height 11
